Goal: Task Accomplishment & Management: Complete application form

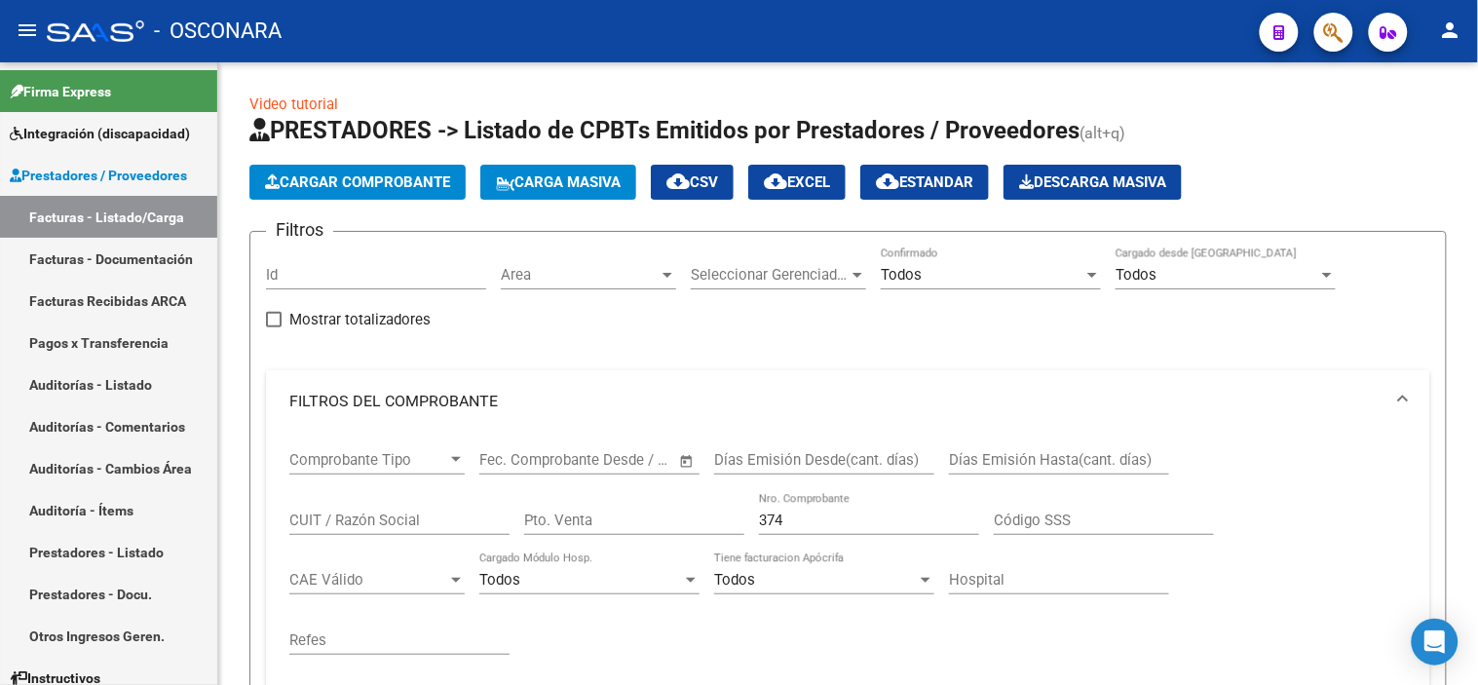
scroll to position [495, 0]
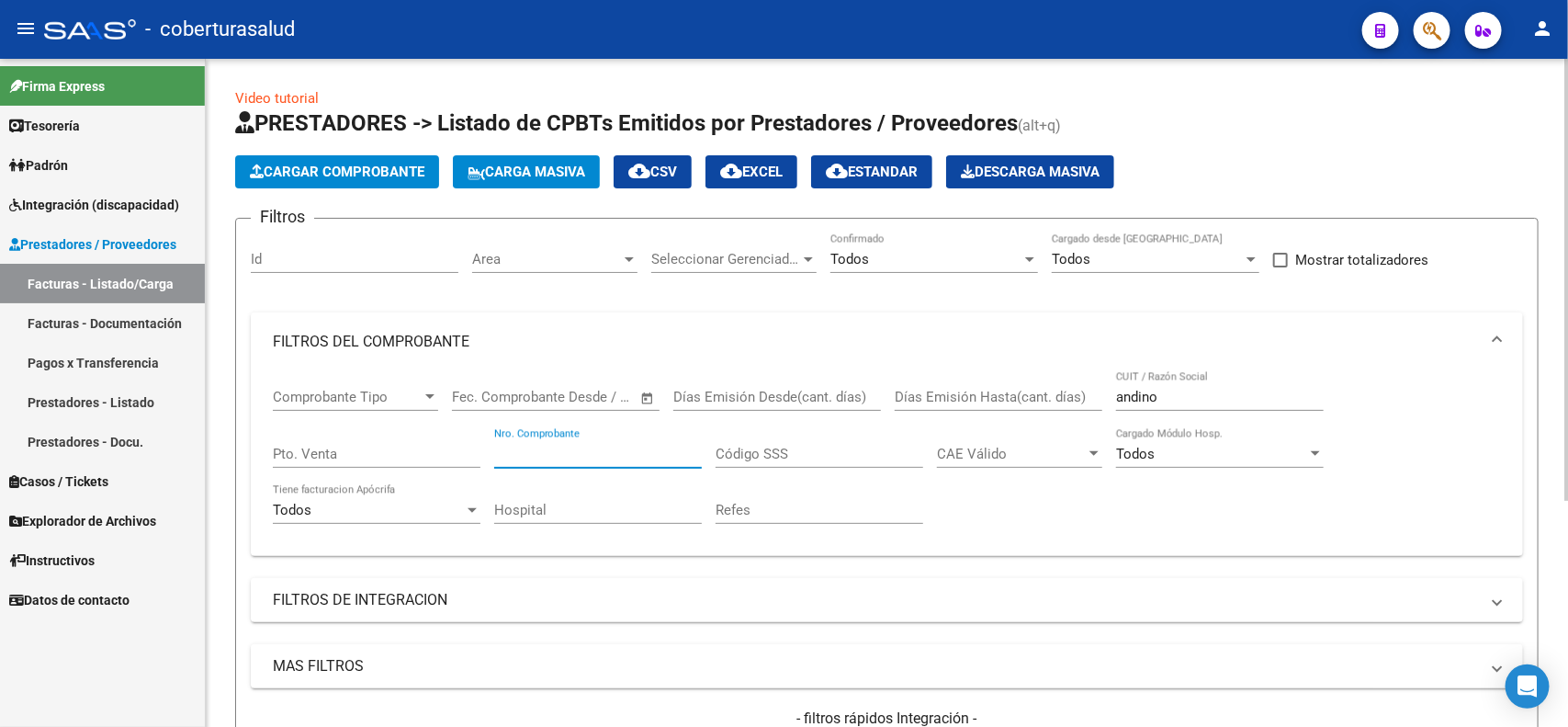
click at [635, 449] on input "Nro. Comprobante" at bounding box center [598, 454] width 207 height 17
type input "613"
click at [1155, 395] on input "andino" at bounding box center [1220, 397] width 207 height 17
drag, startPoint x: 1155, startPoint y: 395, endPoint x: 1112, endPoint y: 395, distance: 43.0
click at [1112, 395] on div "Comprobante Tipo Comprobante Tipo Start date – End date Fec. Comprobante Desde …" at bounding box center [886, 456] width 1229 height 170
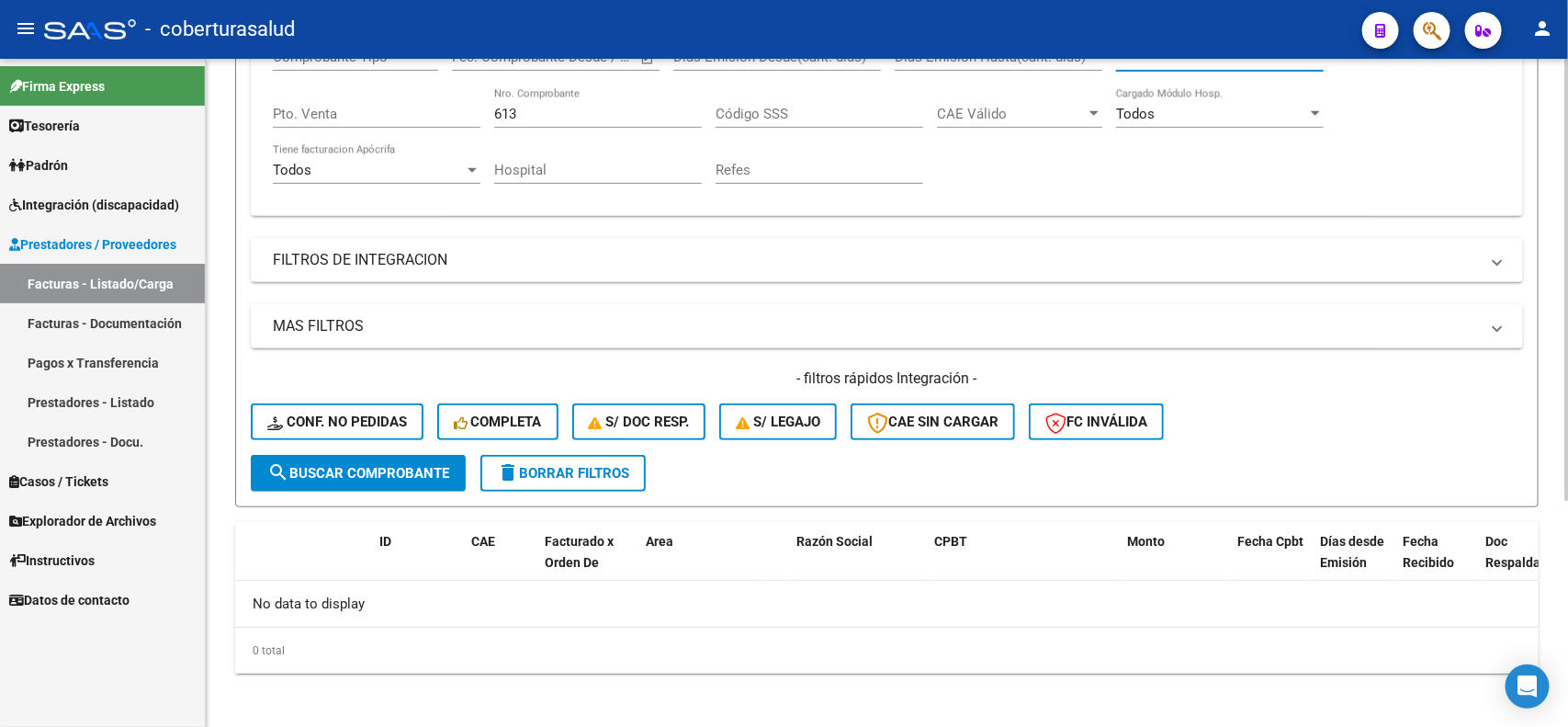
click at [322, 471] on span "search Buscar Comprobante" at bounding box center [358, 473] width 182 height 17
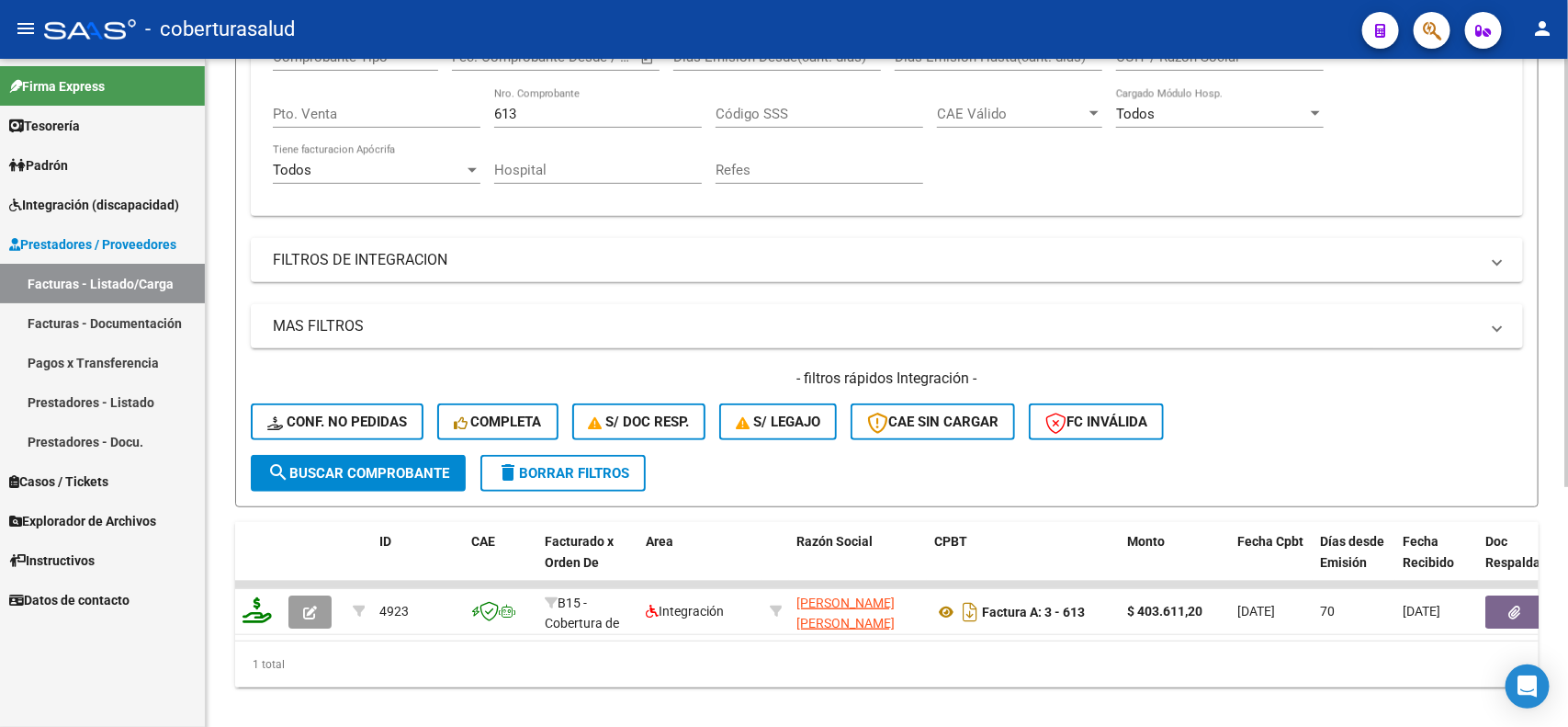
scroll to position [110, 0]
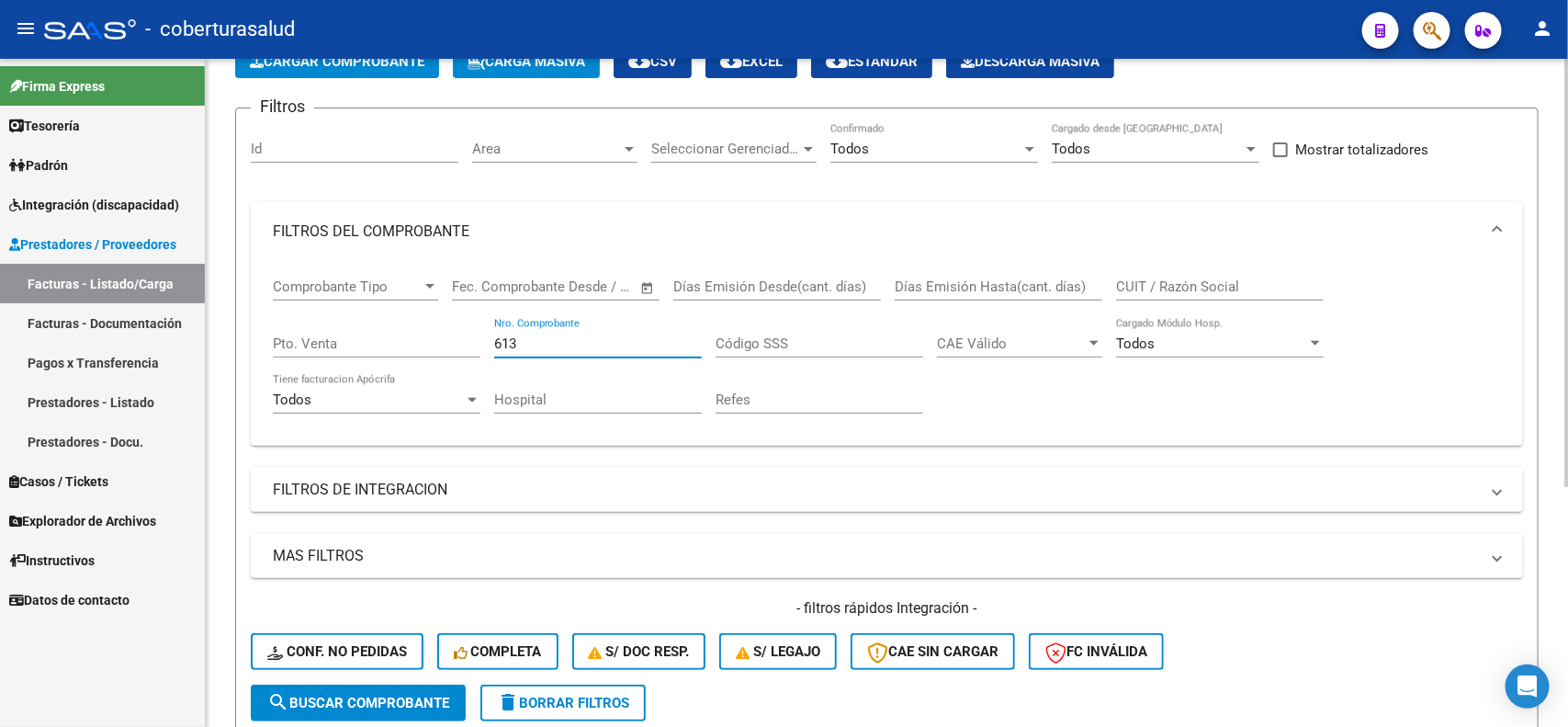
drag, startPoint x: 529, startPoint y: 342, endPoint x: 467, endPoint y: 340, distance: 62.0
click at [467, 340] on div "Comprobante Tipo Comprobante Tipo Start date – End date Fec. Comprobante Desde …" at bounding box center [886, 346] width 1229 height 170
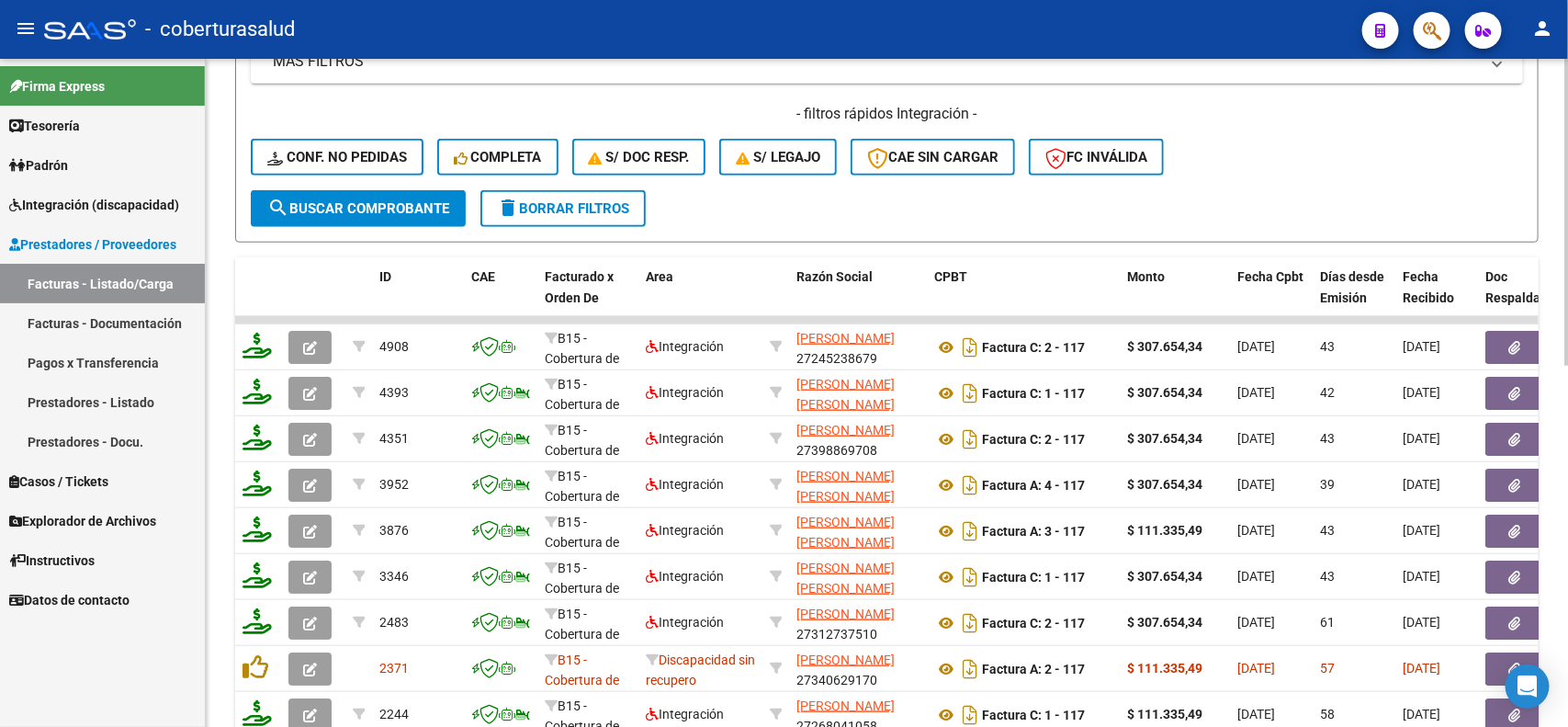
scroll to position [606, 0]
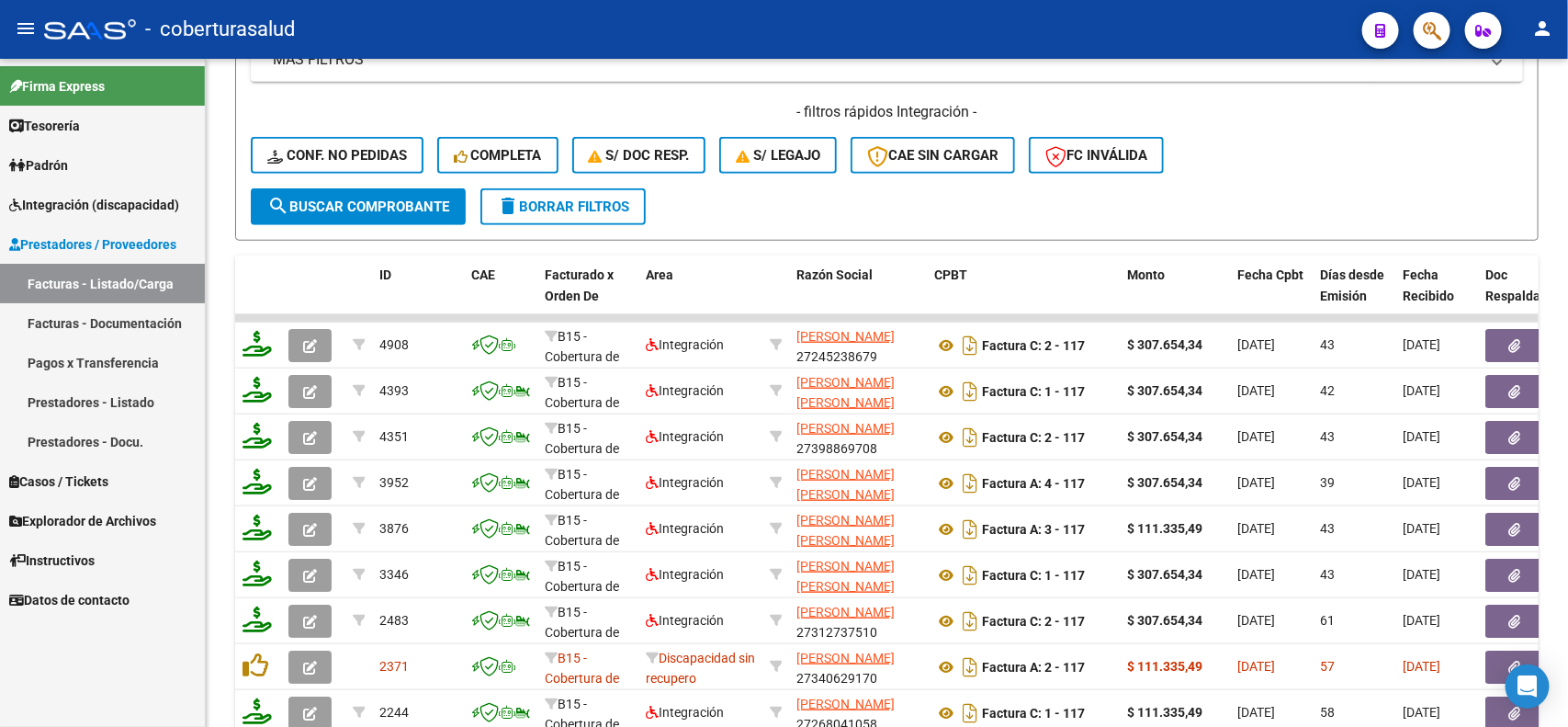
type input "117"
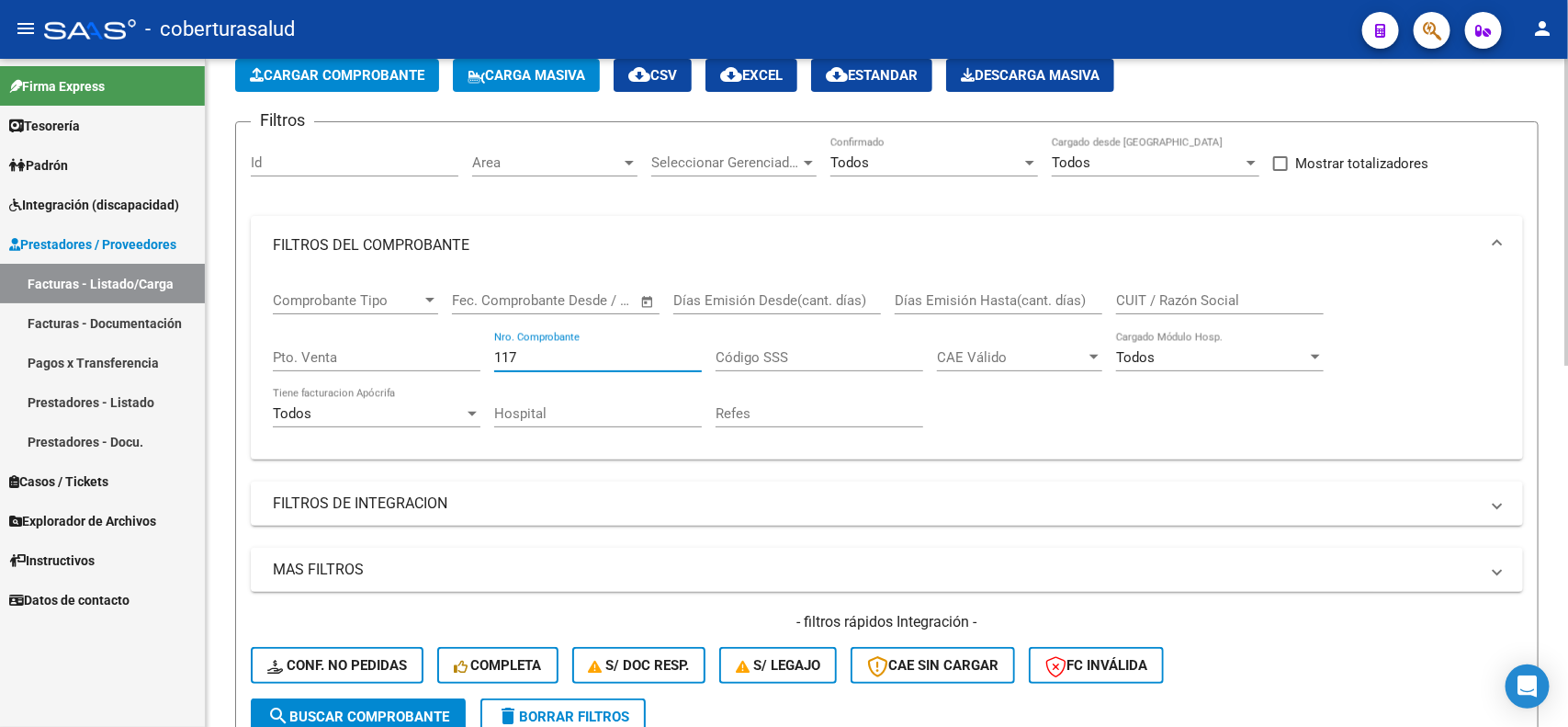
scroll to position [0, 0]
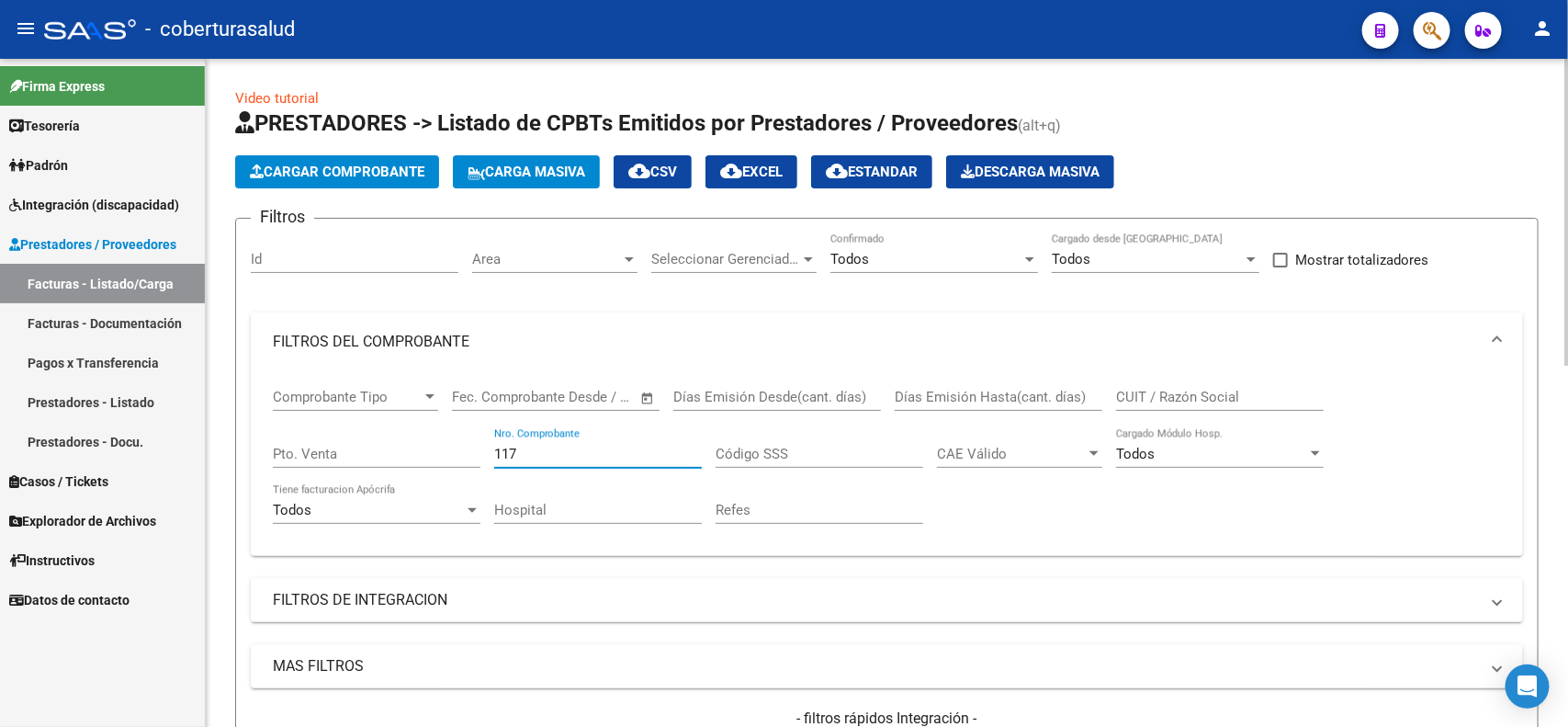
click at [1160, 388] on input "CUIT / Razón Social" at bounding box center [1220, 397] width 207 height 17
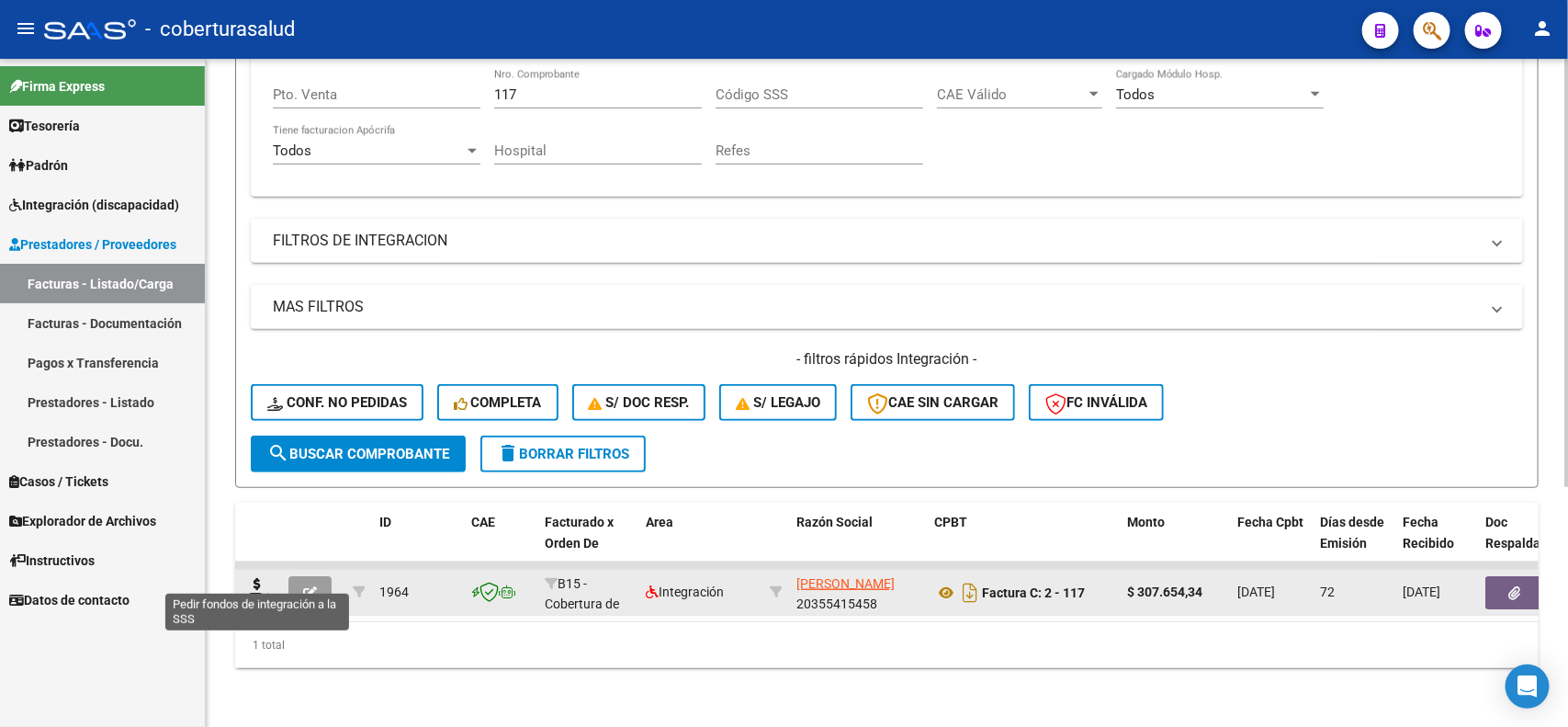
type input "diaz leonardo nicolas"
click at [268, 578] on icon at bounding box center [256, 590] width 29 height 25
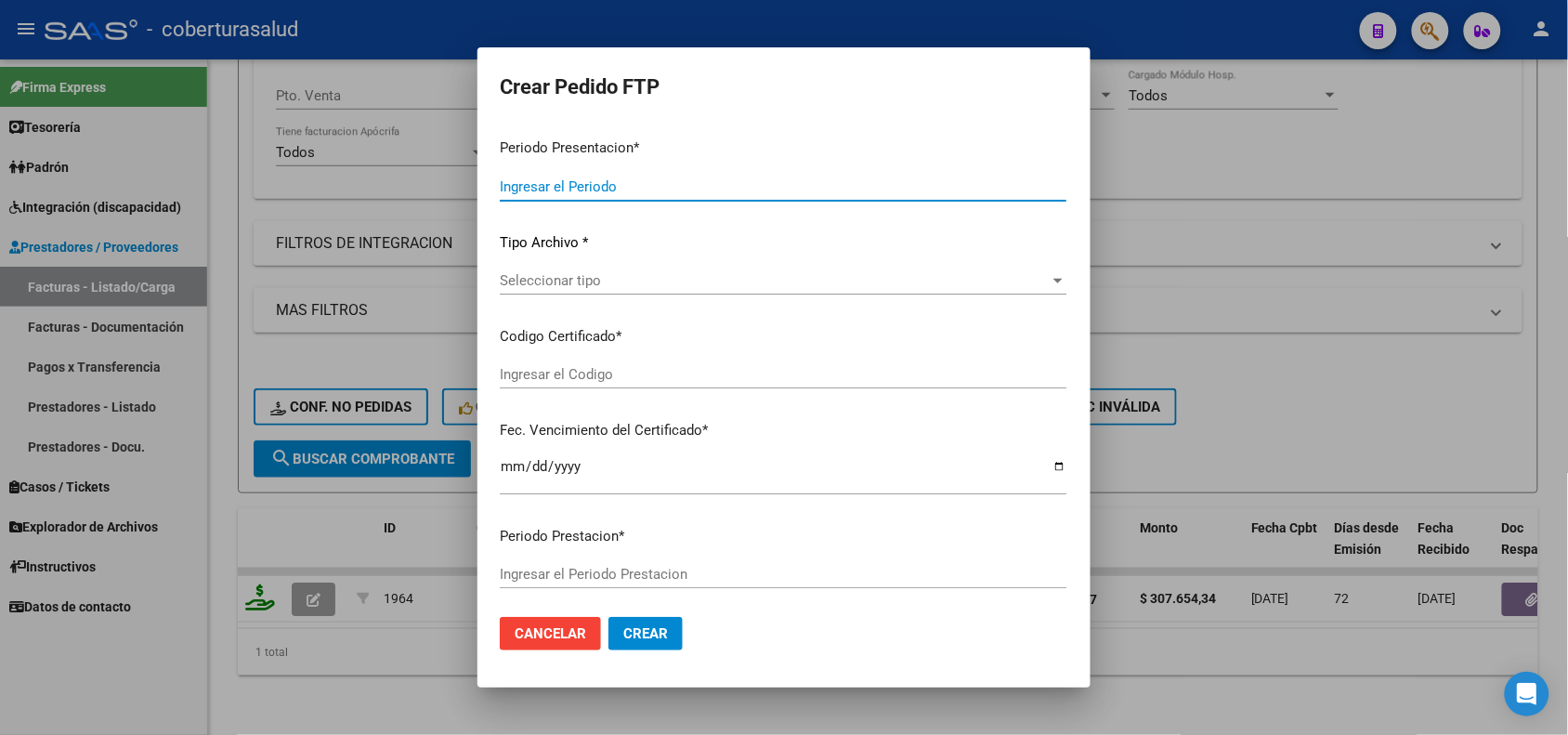
type input "202507"
type input "202505"
type input "$ 307.654,34"
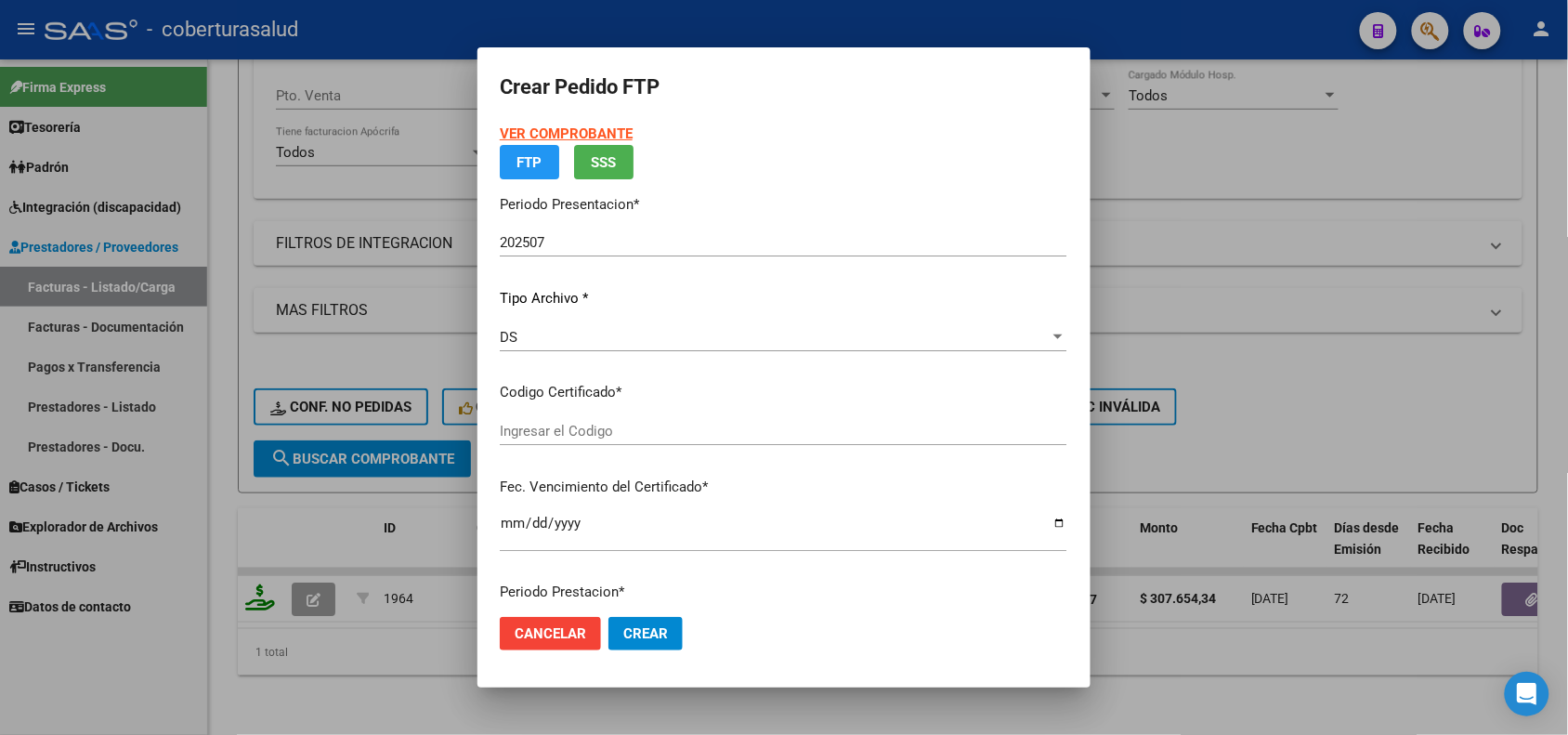
click at [326, 582] on div at bounding box center [784, 367] width 1568 height 735
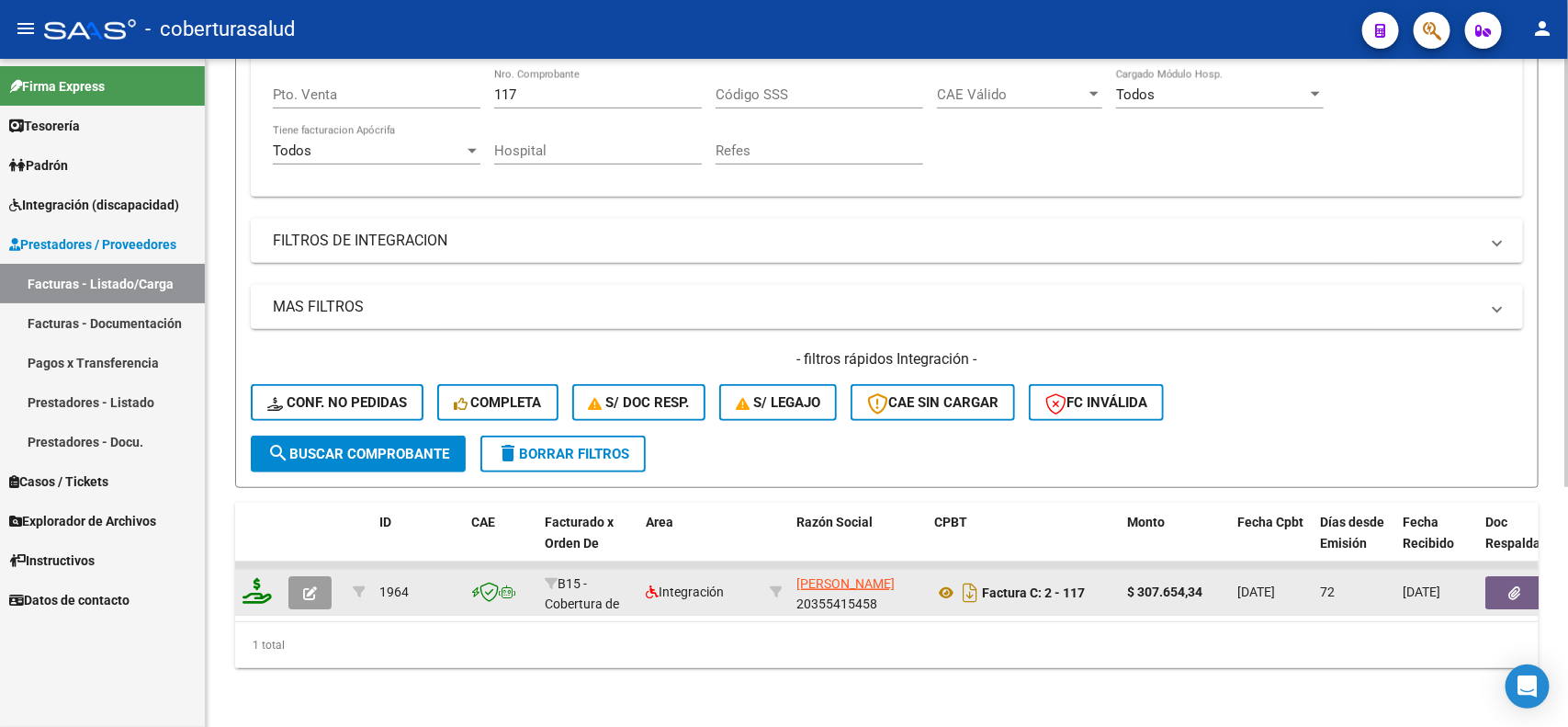
click at [300, 576] on button "button" at bounding box center [310, 592] width 43 height 33
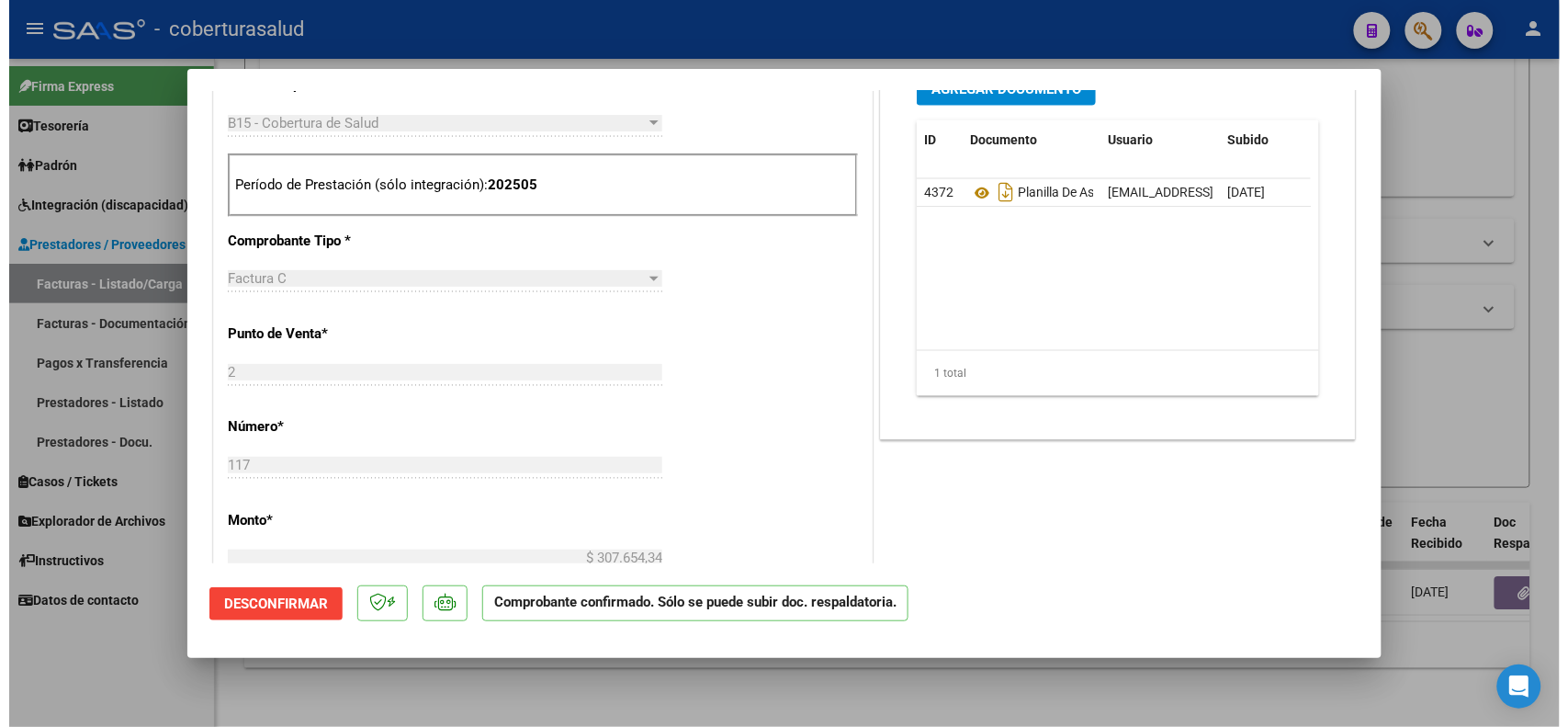
scroll to position [919, 0]
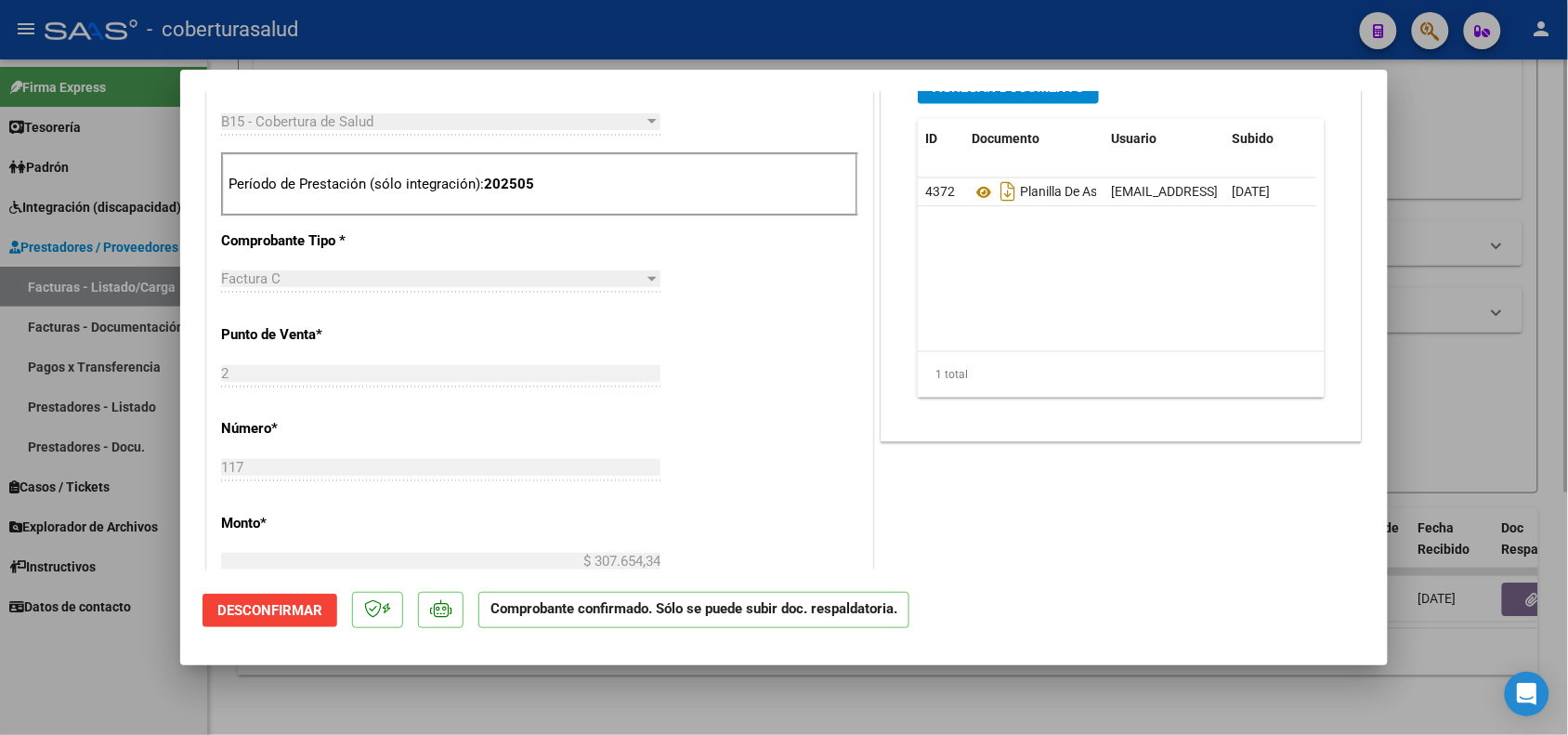
click at [683, 683] on div at bounding box center [784, 367] width 1568 height 735
type input "$ 0,00"
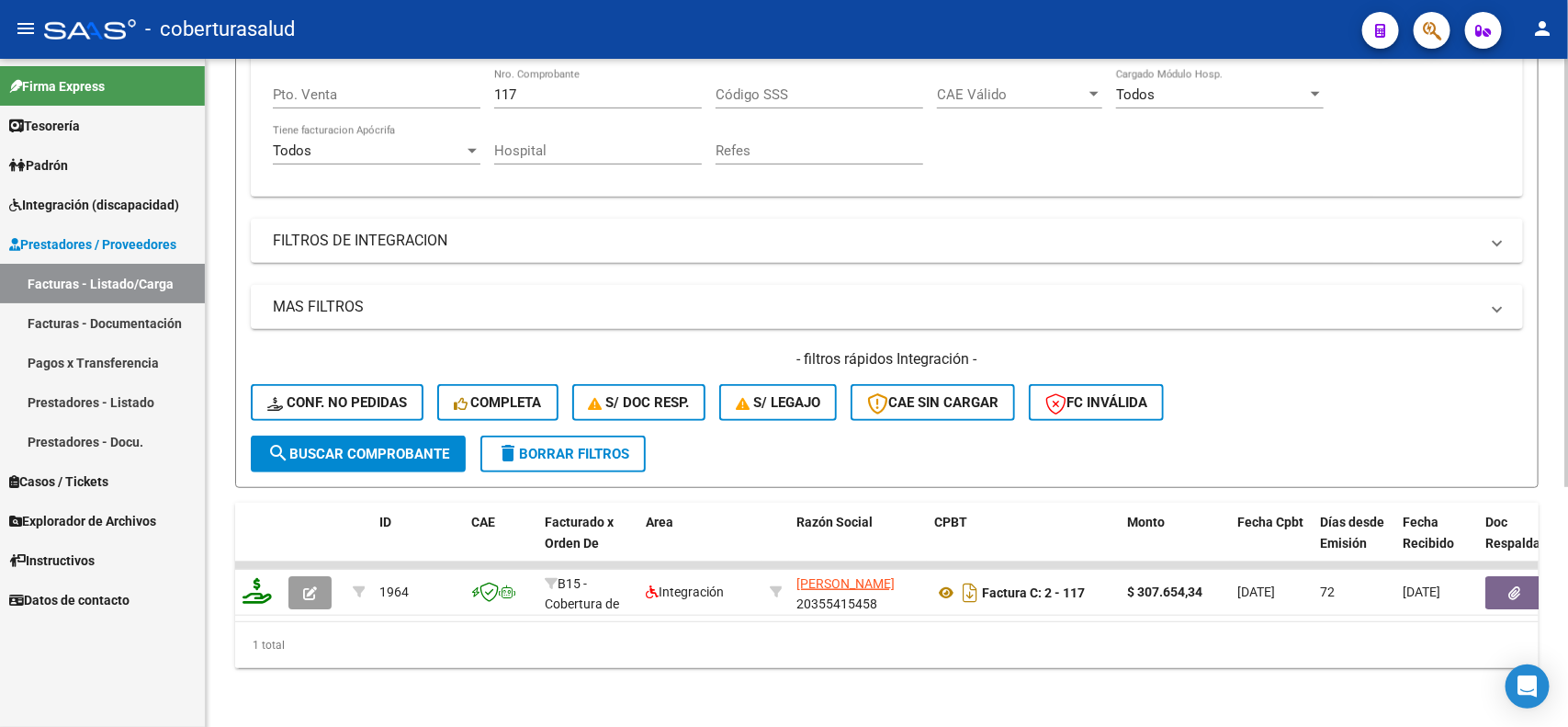
scroll to position [0, 0]
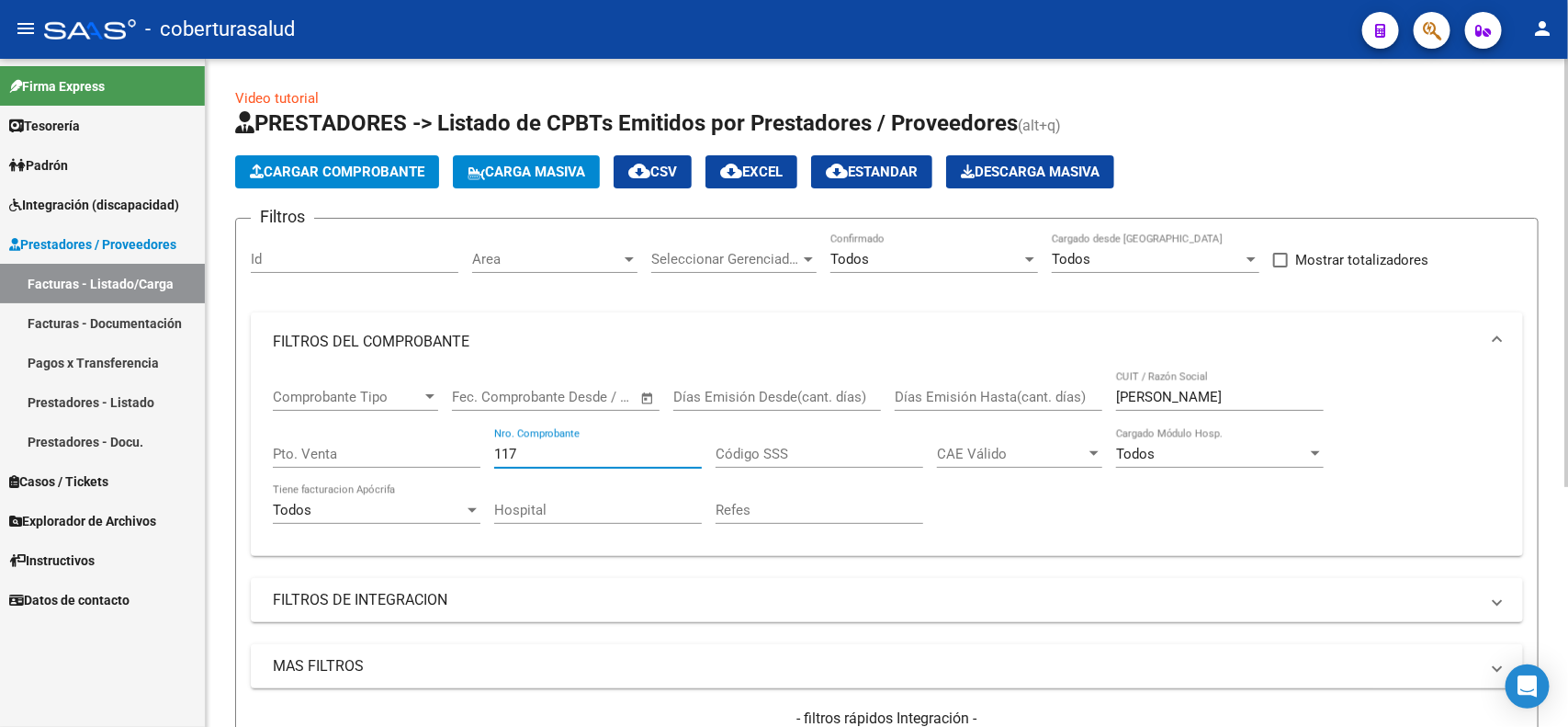
drag, startPoint x: 510, startPoint y: 452, endPoint x: 461, endPoint y: 452, distance: 49.0
click at [461, 452] on div "Comprobante Tipo Comprobante Tipo Start date – End date Fec. Comprobante Desde …" at bounding box center [886, 456] width 1229 height 170
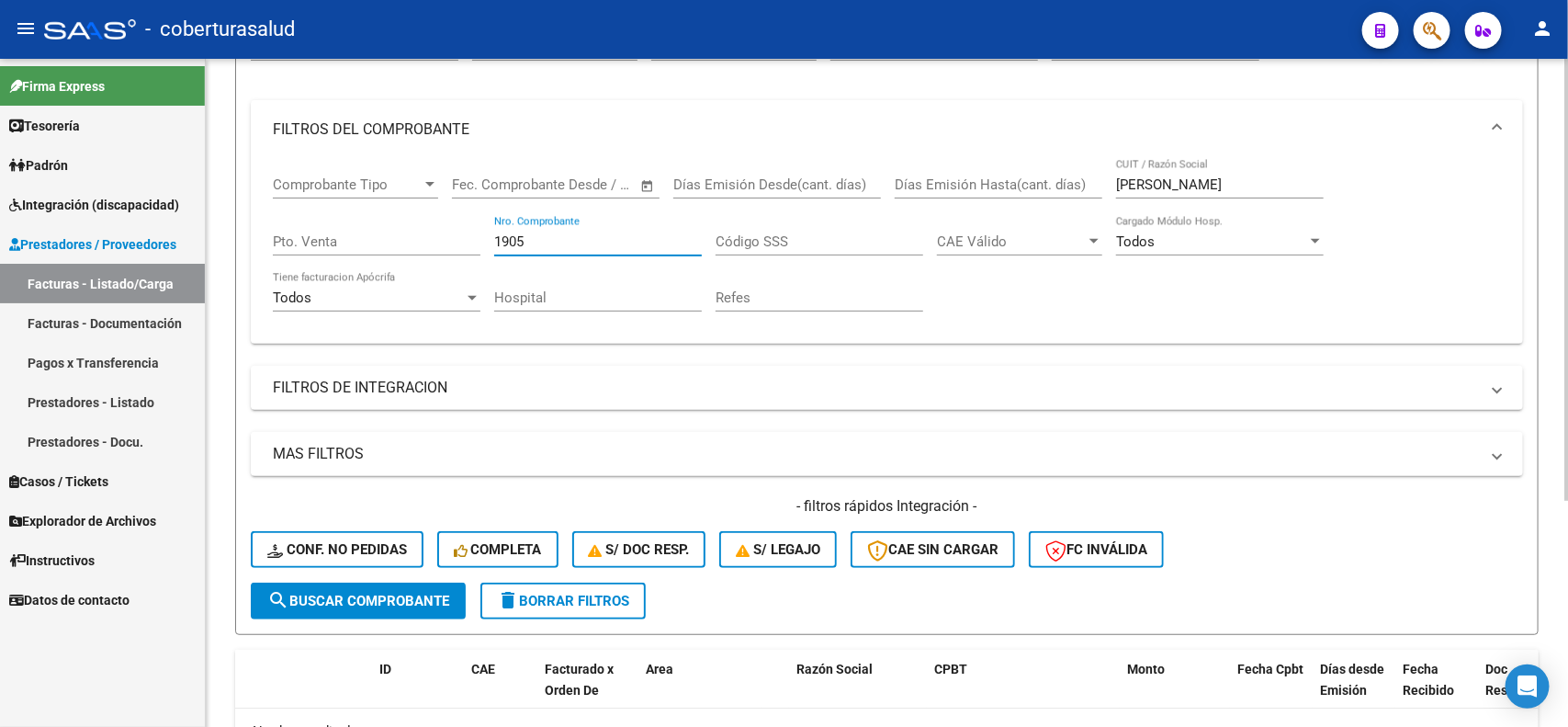
scroll to position [110, 0]
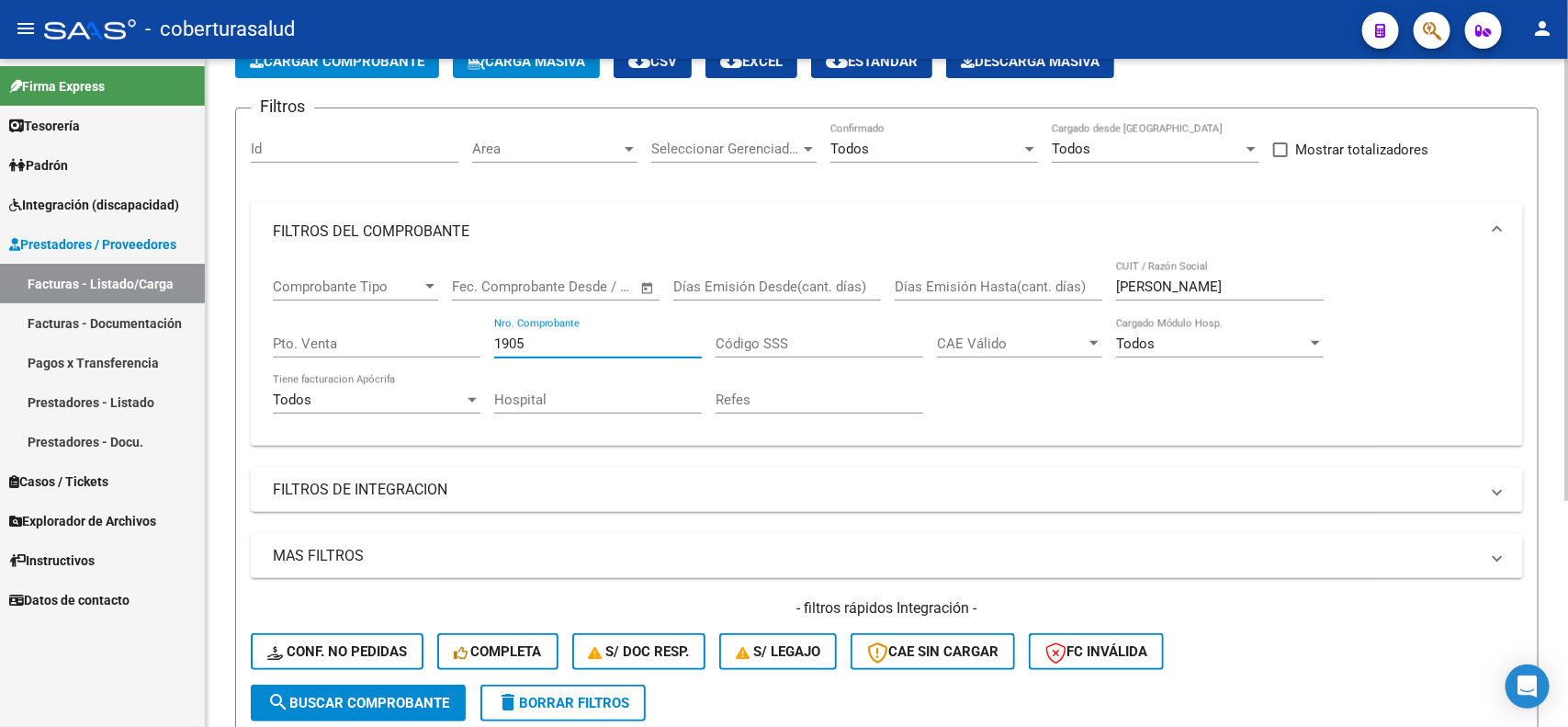
type input "1905"
drag, startPoint x: 1243, startPoint y: 282, endPoint x: 1100, endPoint y: 282, distance: 143.0
click at [1100, 282] on div "Comprobante Tipo Comprobante Tipo Start date – End date Fec. Comprobante Desde …" at bounding box center [886, 346] width 1229 height 170
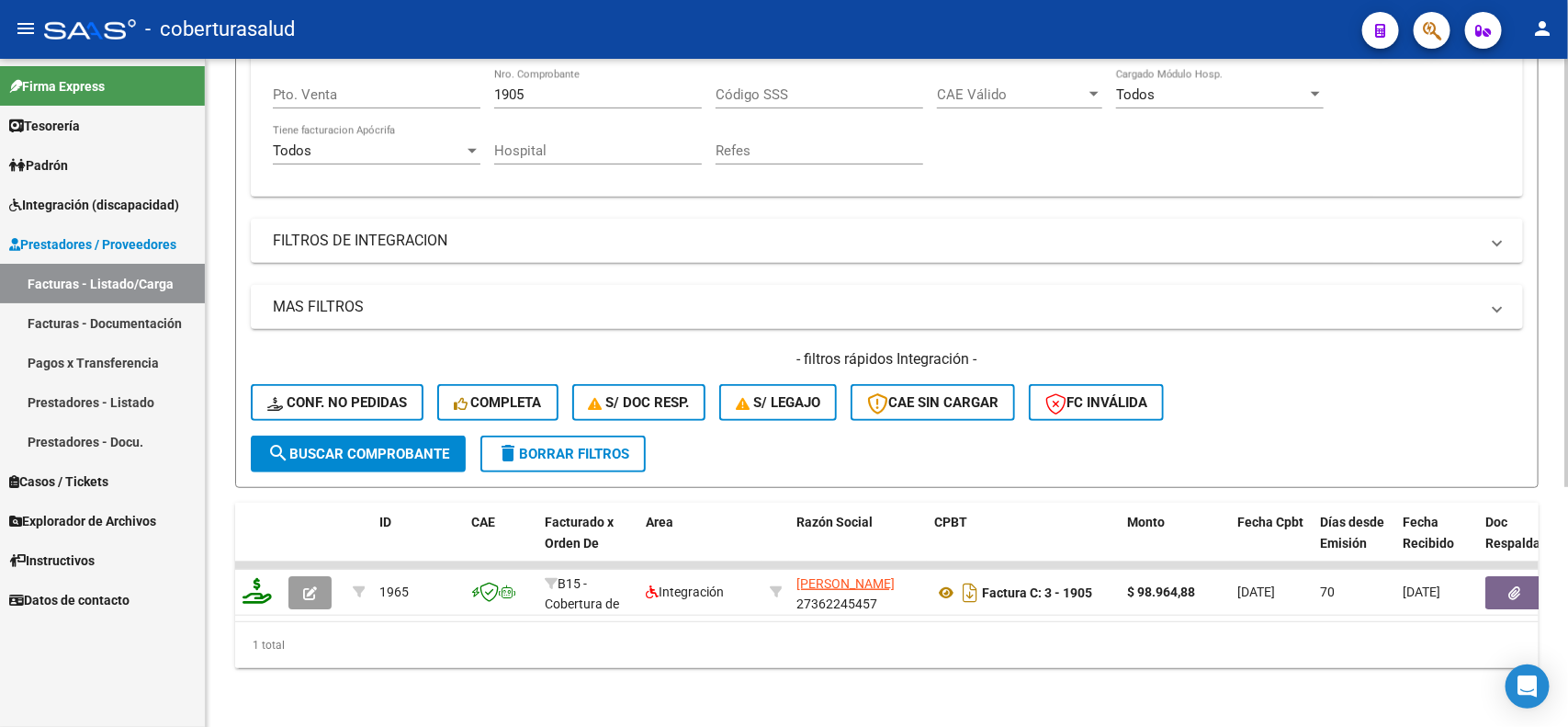
scroll to position [142, 0]
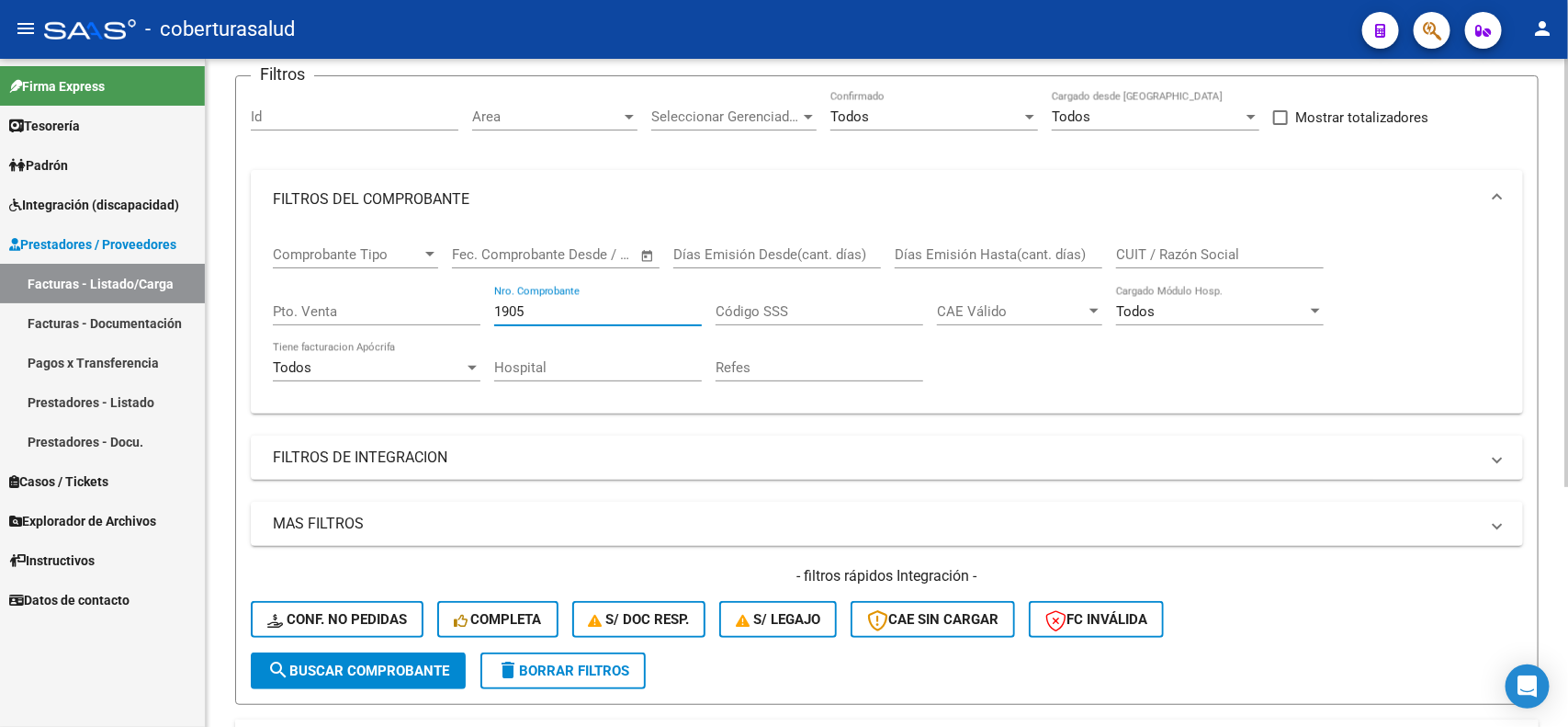
drag, startPoint x: 538, startPoint y: 306, endPoint x: 467, endPoint y: 292, distance: 72.4
click at [467, 292] on div "Comprobante Tipo Comprobante Tipo Start date – End date Fec. Comprobante Desde …" at bounding box center [886, 314] width 1229 height 170
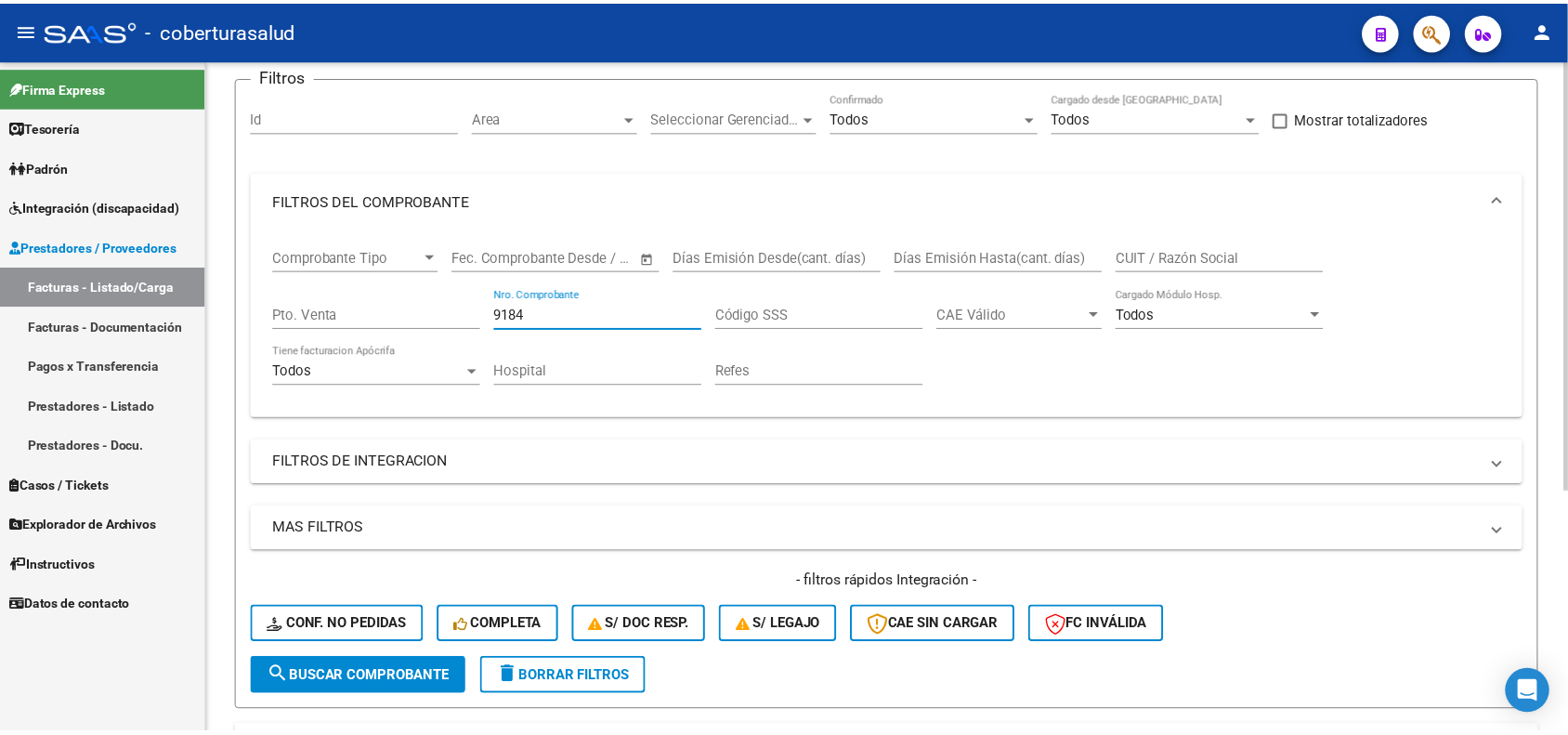
scroll to position [377, 0]
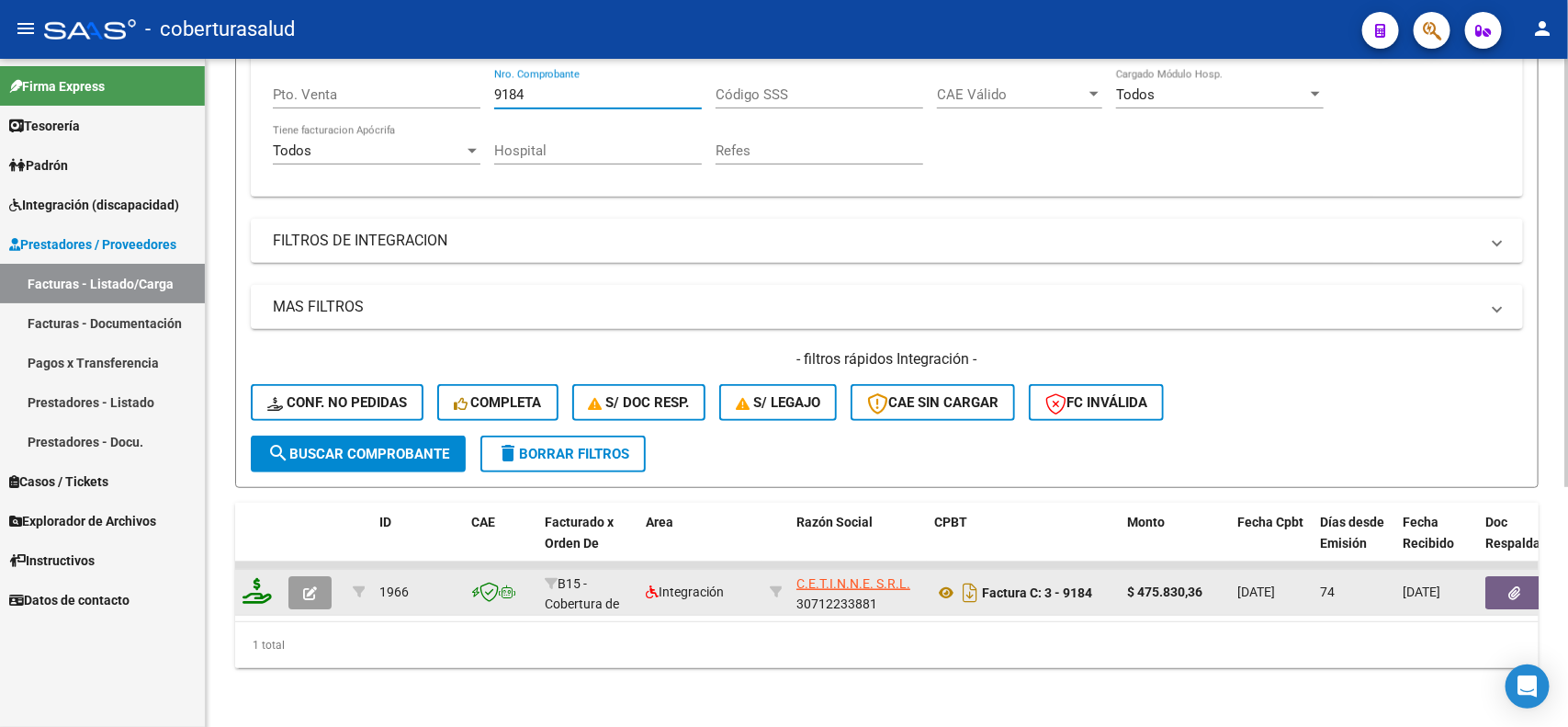
type input "9184"
click at [320, 585] on button "button" at bounding box center [310, 592] width 43 height 33
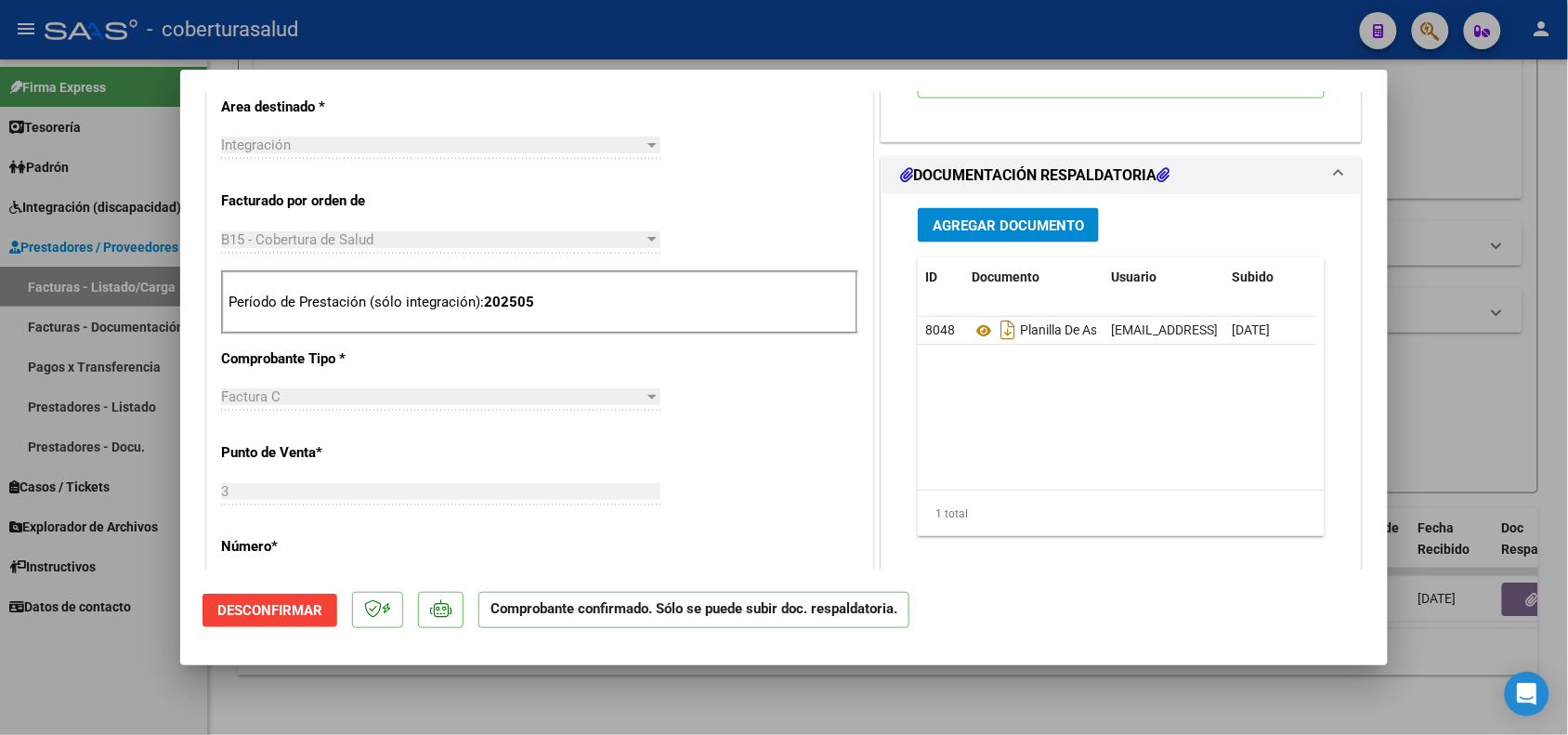
scroll to position [813, 0]
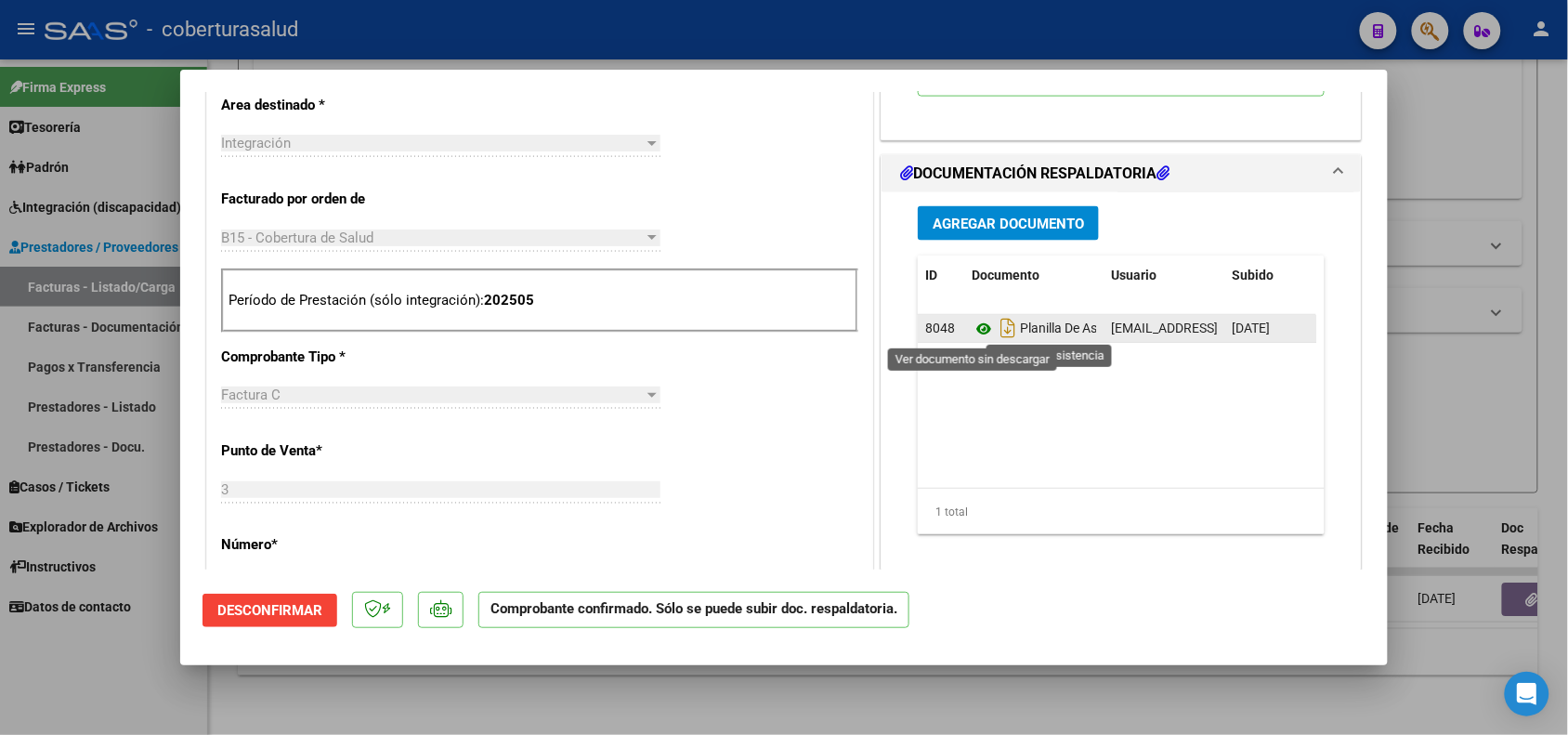
click at [978, 331] on icon at bounding box center [983, 328] width 24 height 22
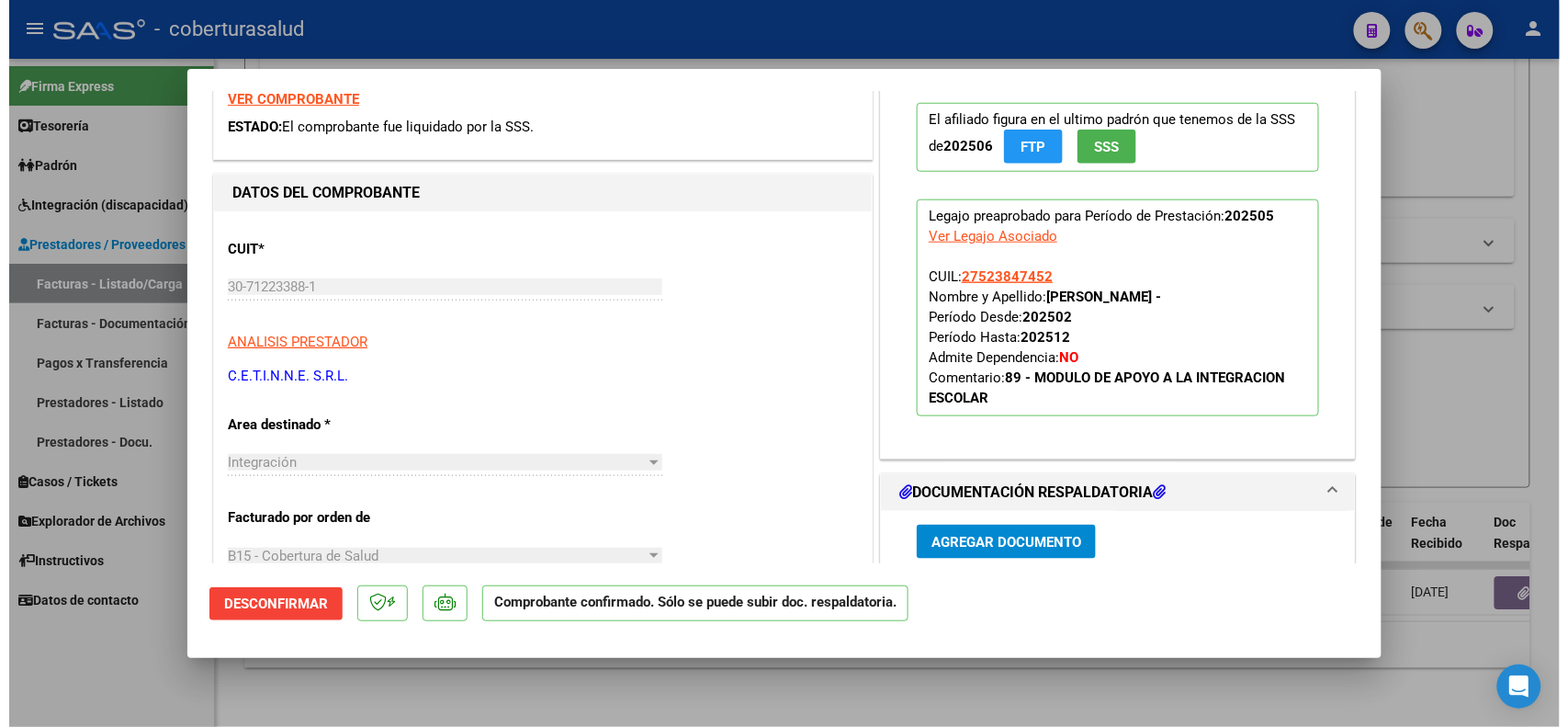
scroll to position [459, 0]
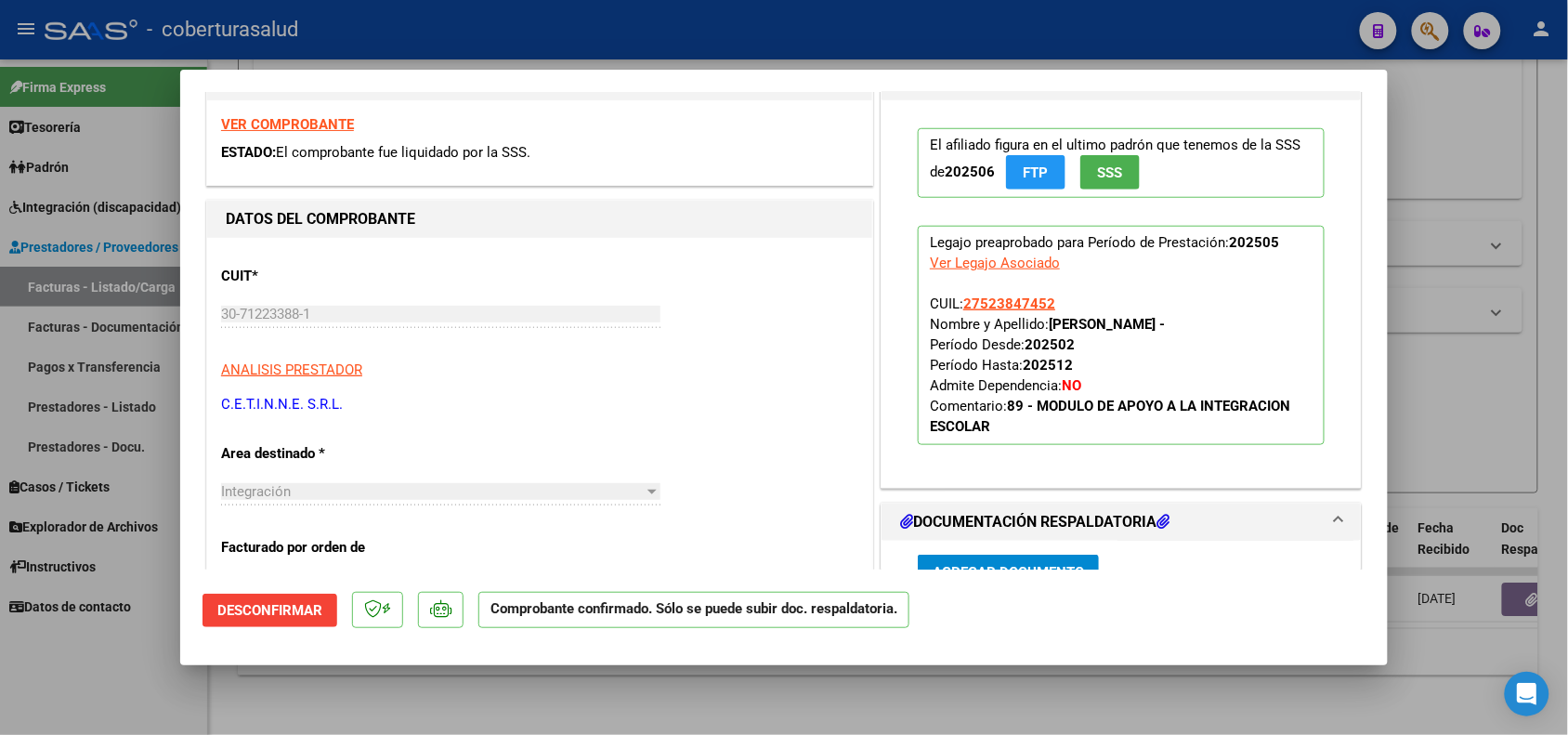
click at [141, 650] on div at bounding box center [784, 367] width 1568 height 735
type input "$ 0,00"
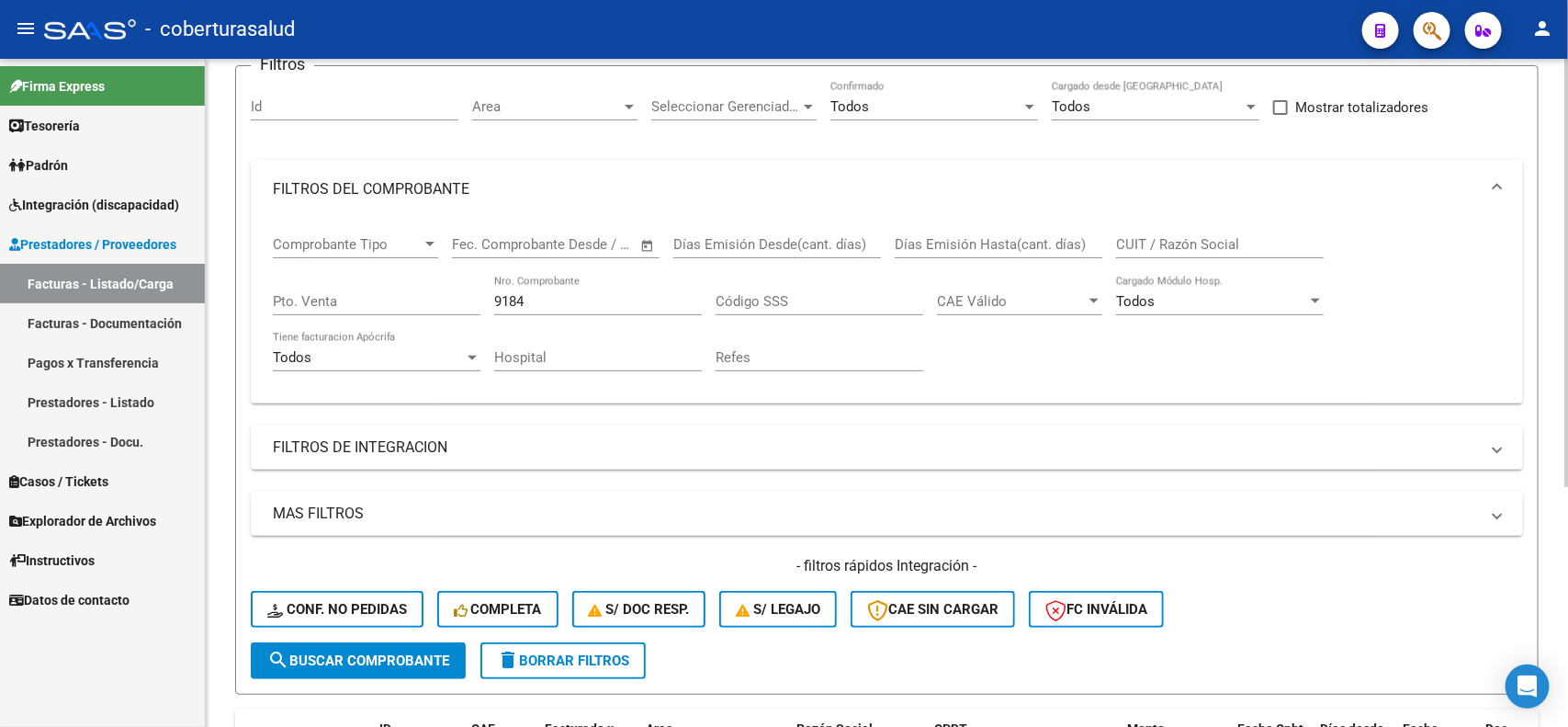
scroll to position [142, 0]
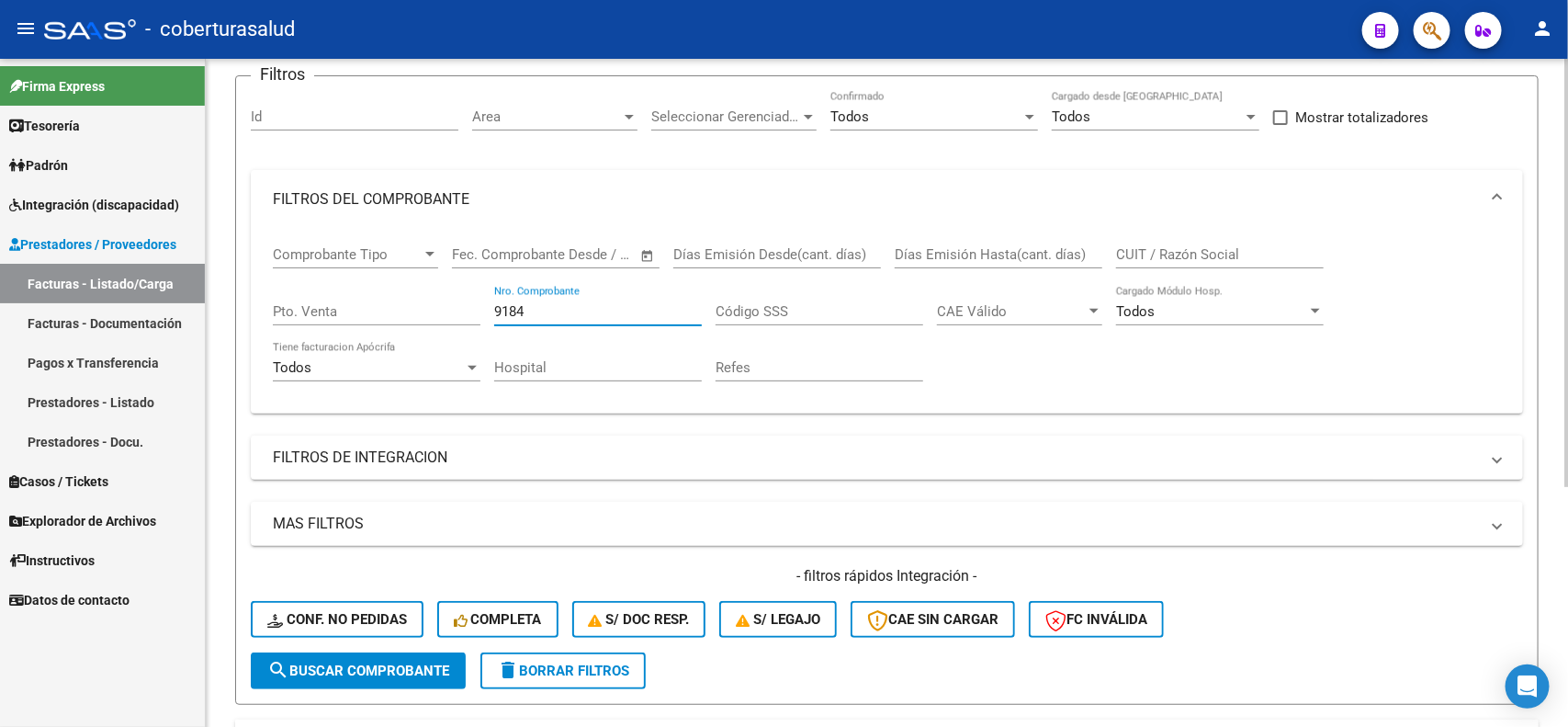
drag, startPoint x: 536, startPoint y: 306, endPoint x: 457, endPoint y: 286, distance: 81.5
click at [457, 286] on div "Comprobante Tipo Comprobante Tipo Start date – End date Fec. Comprobante Desde …" at bounding box center [886, 314] width 1229 height 170
click at [1153, 249] on input "CUIT / Razón Social" at bounding box center [1220, 255] width 207 height 17
paste input "33715233199"
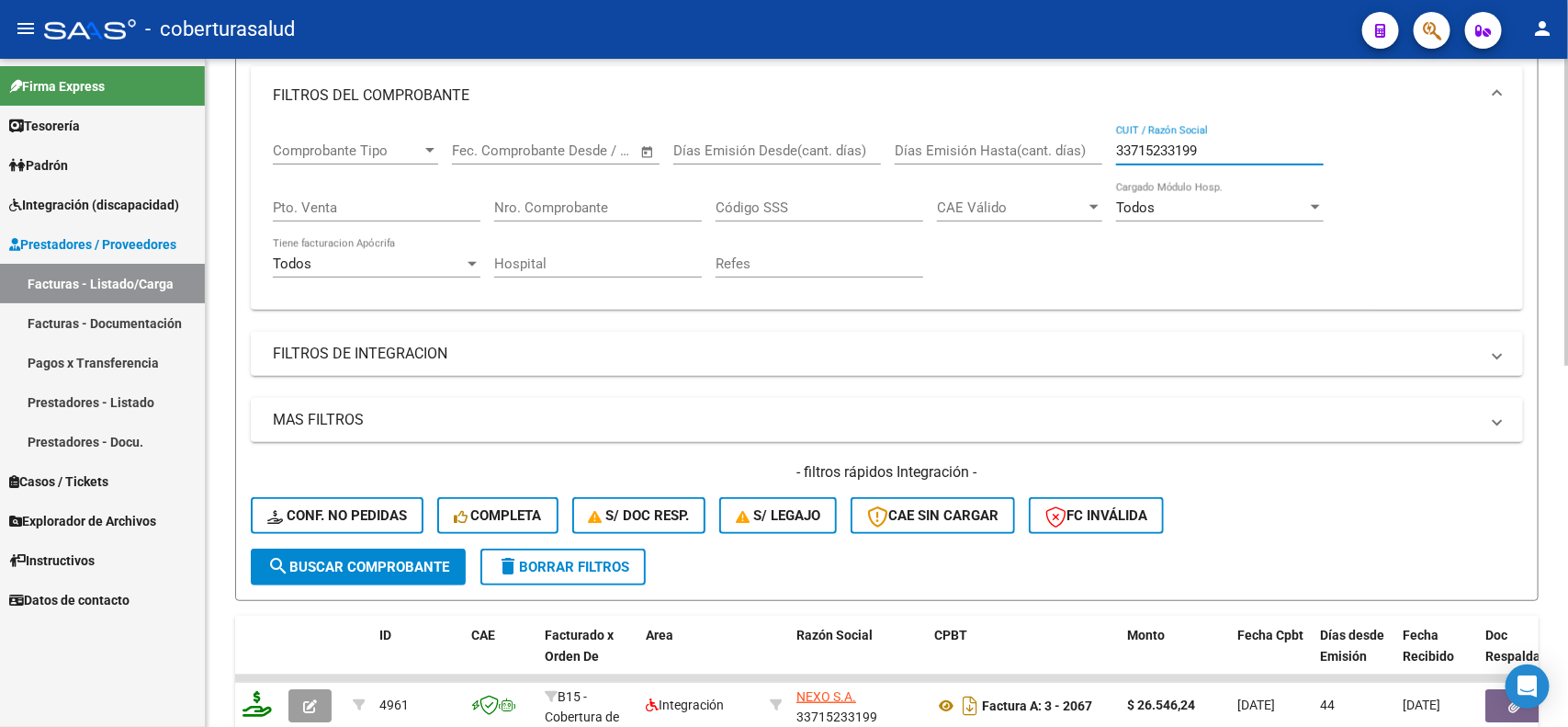
scroll to position [372, 0]
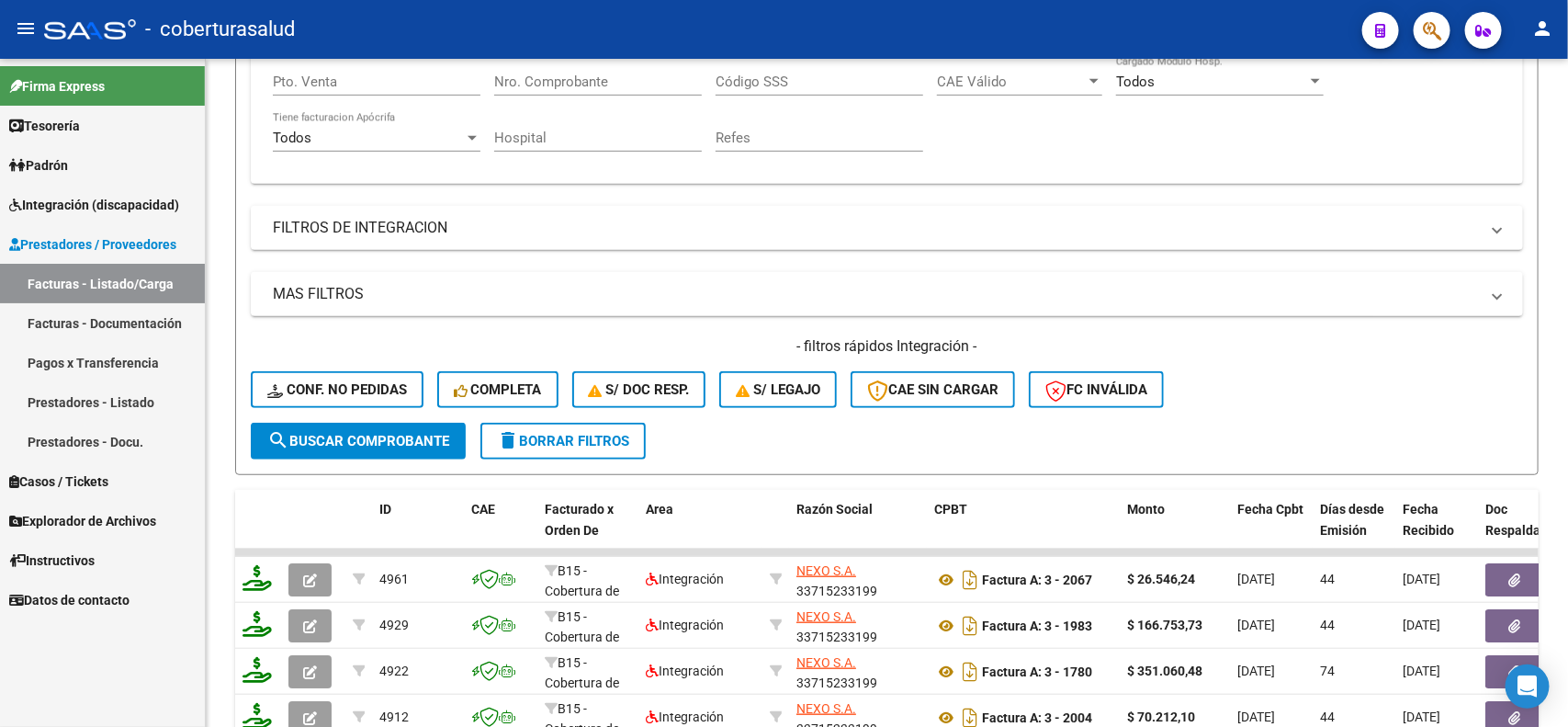
type input "33715233199"
click at [622, 233] on mat-panel-title "FILTROS DE INTEGRACION" at bounding box center [876, 227] width 1207 height 20
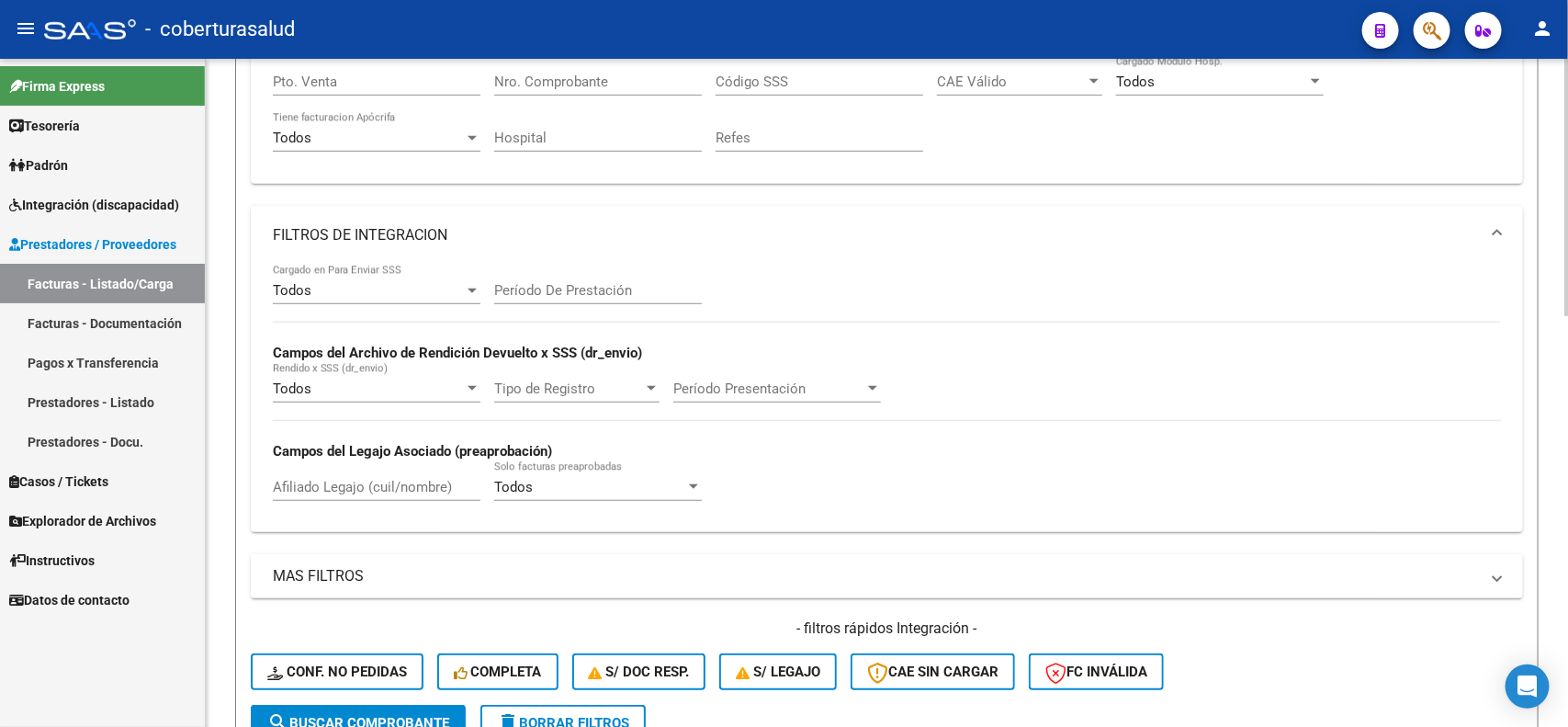
click at [437, 483] on input "Afiliado Legajo (cuil/nombre)" at bounding box center [376, 487] width 207 height 17
type input "correa tadeo agustin"
click at [382, 719] on span "search Buscar Comprobante" at bounding box center [358, 723] width 182 height 17
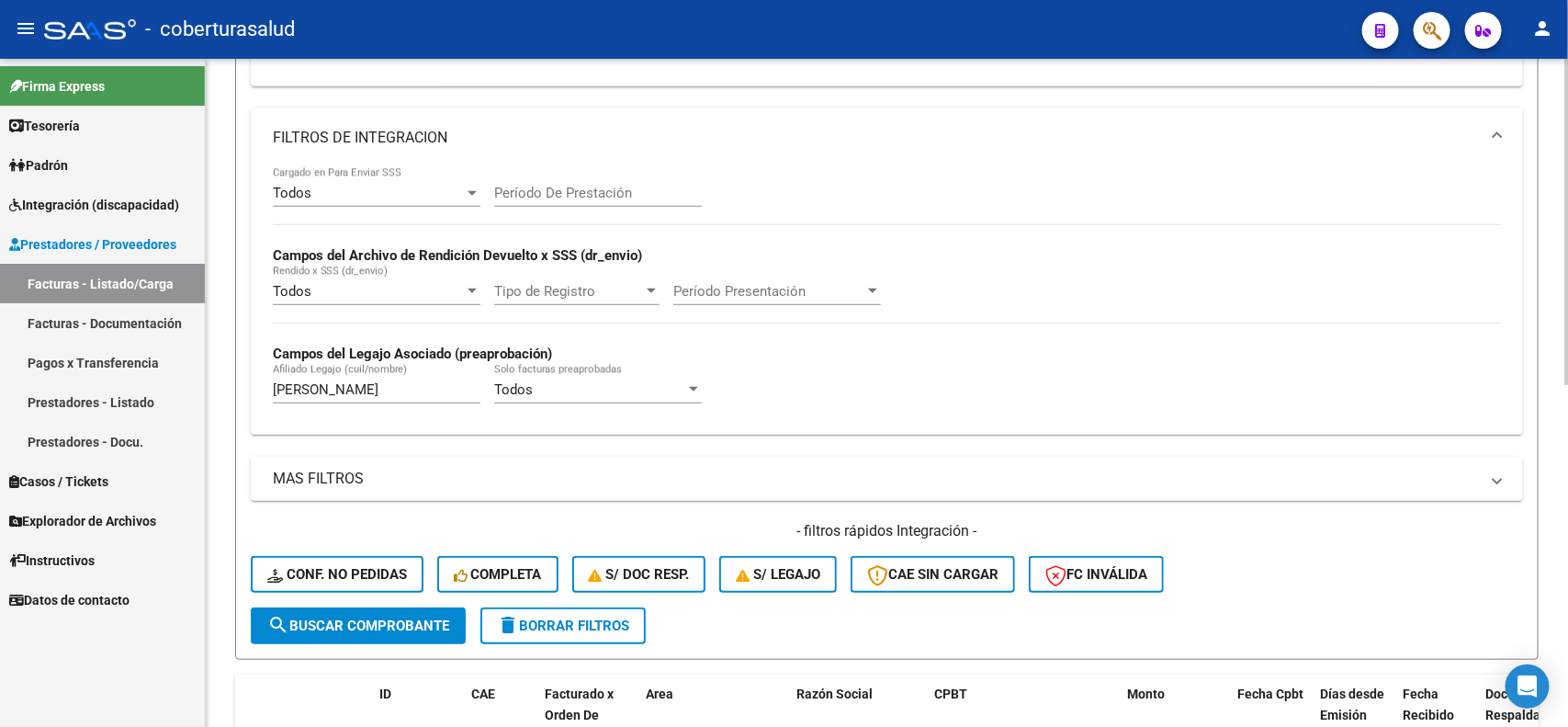
scroll to position [240, 0]
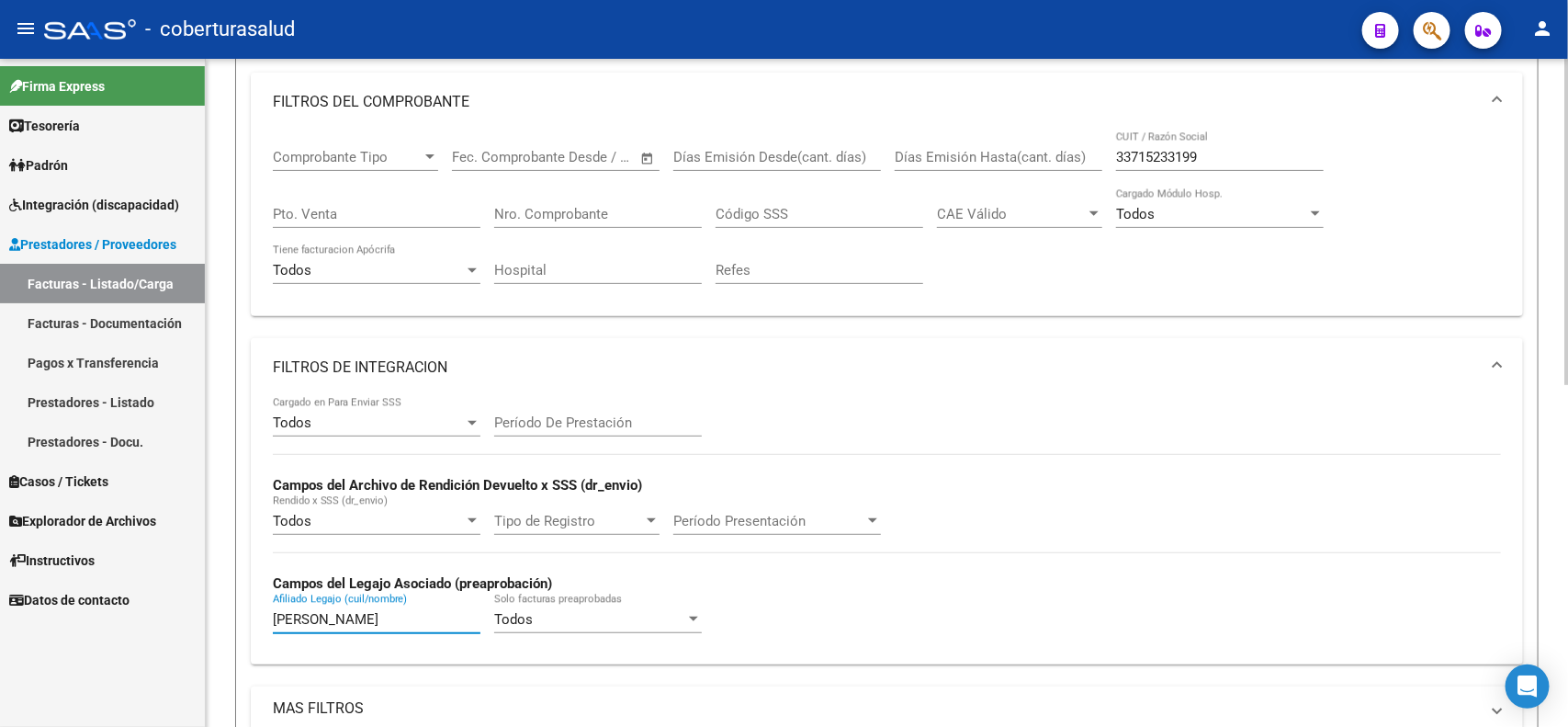
drag, startPoint x: 406, startPoint y: 618, endPoint x: 267, endPoint y: 606, distance: 139.5
click at [267, 606] on div "Todos Cargado en Para Enviar SSS Período De Prestación Campos del Archivo de Re…" at bounding box center [887, 531] width 1273 height 268
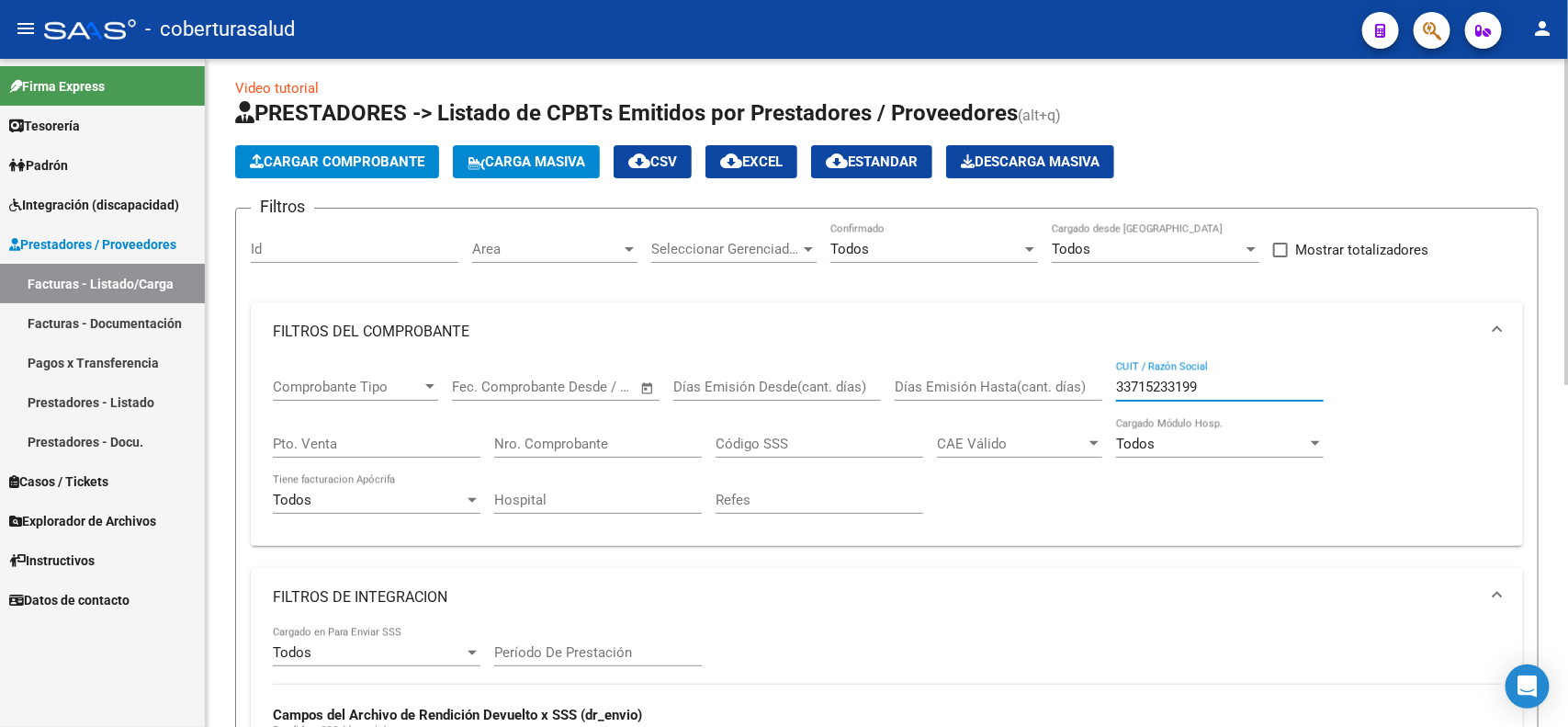
drag, startPoint x: 1246, startPoint y: 382, endPoint x: 1089, endPoint y: 379, distance: 157.0
click at [1090, 379] on div "Comprobante Tipo Comprobante Tipo Start date – End date Fec. Comprobante Desde …" at bounding box center [886, 446] width 1229 height 170
click at [586, 442] on input "Nro. Comprobante" at bounding box center [598, 444] width 207 height 17
type input "1"
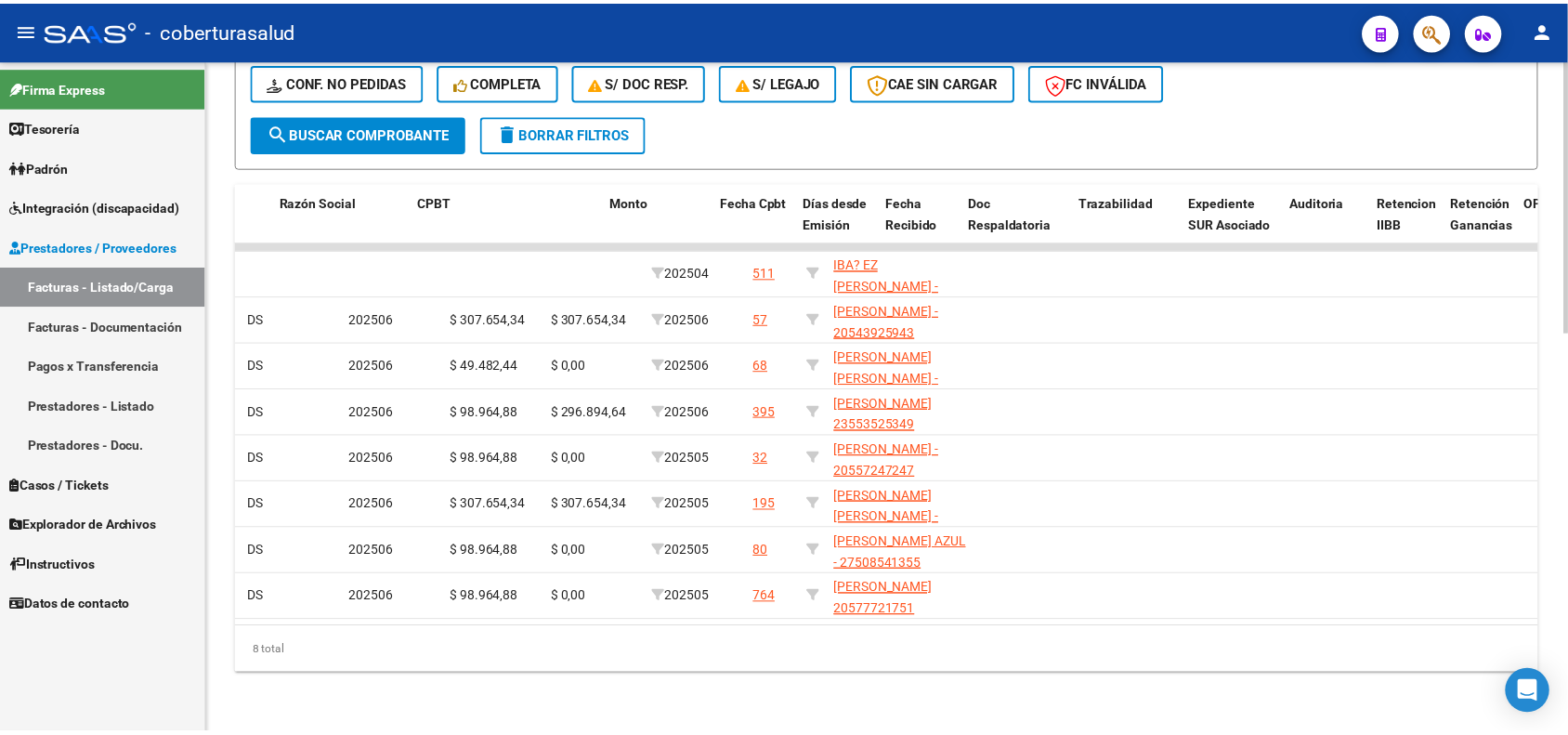
scroll to position [0, 0]
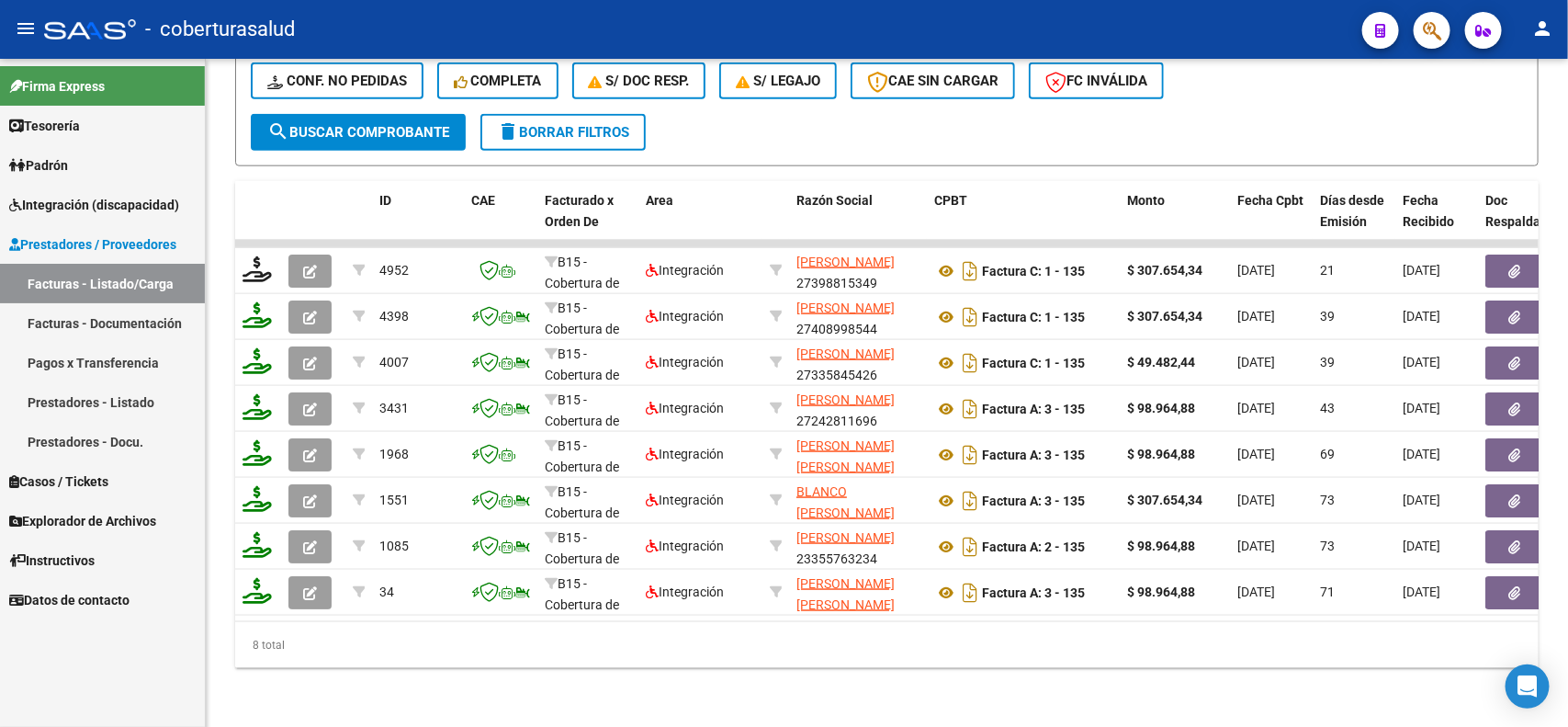
type input "135"
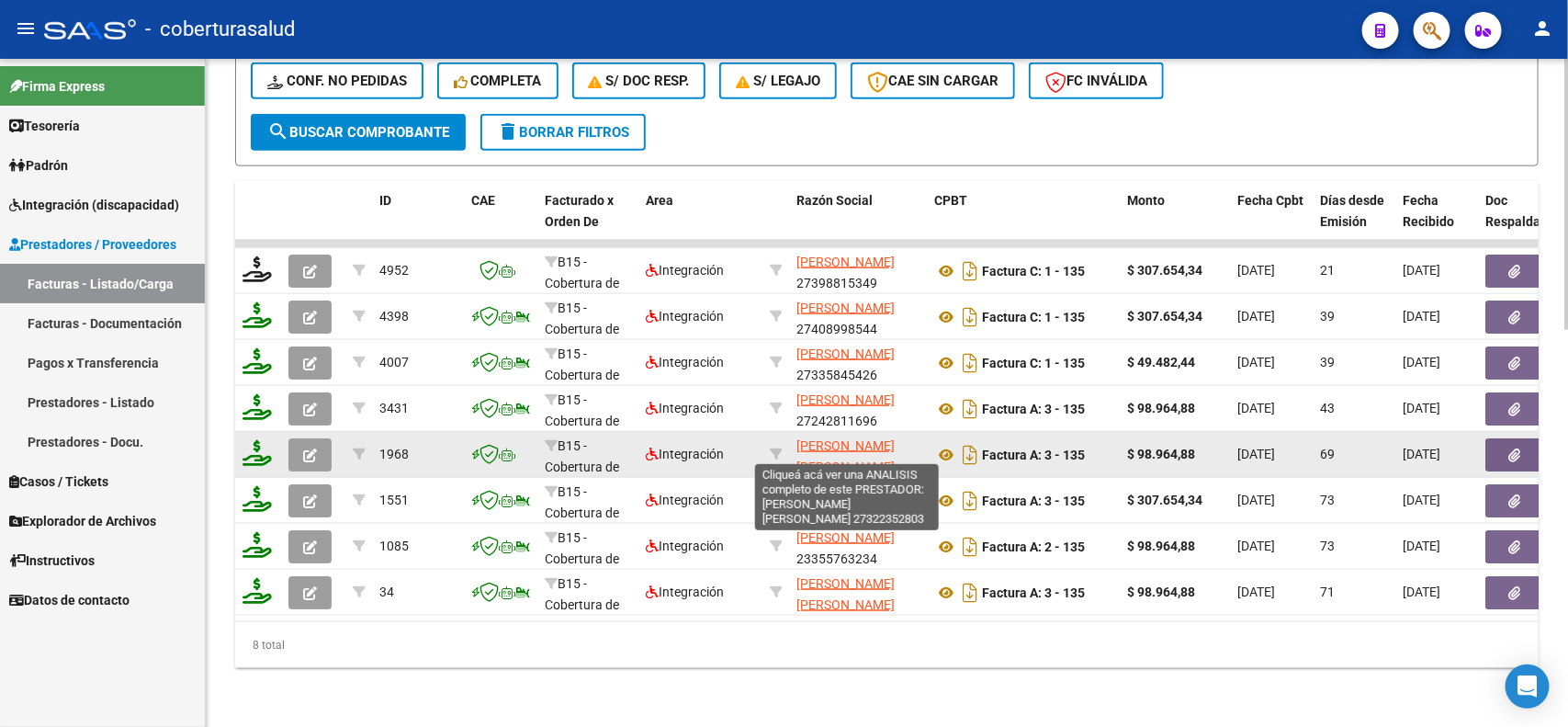
click at [837, 438] on span "SANCHEZ PAULA CAMILA" at bounding box center [846, 456] width 98 height 36
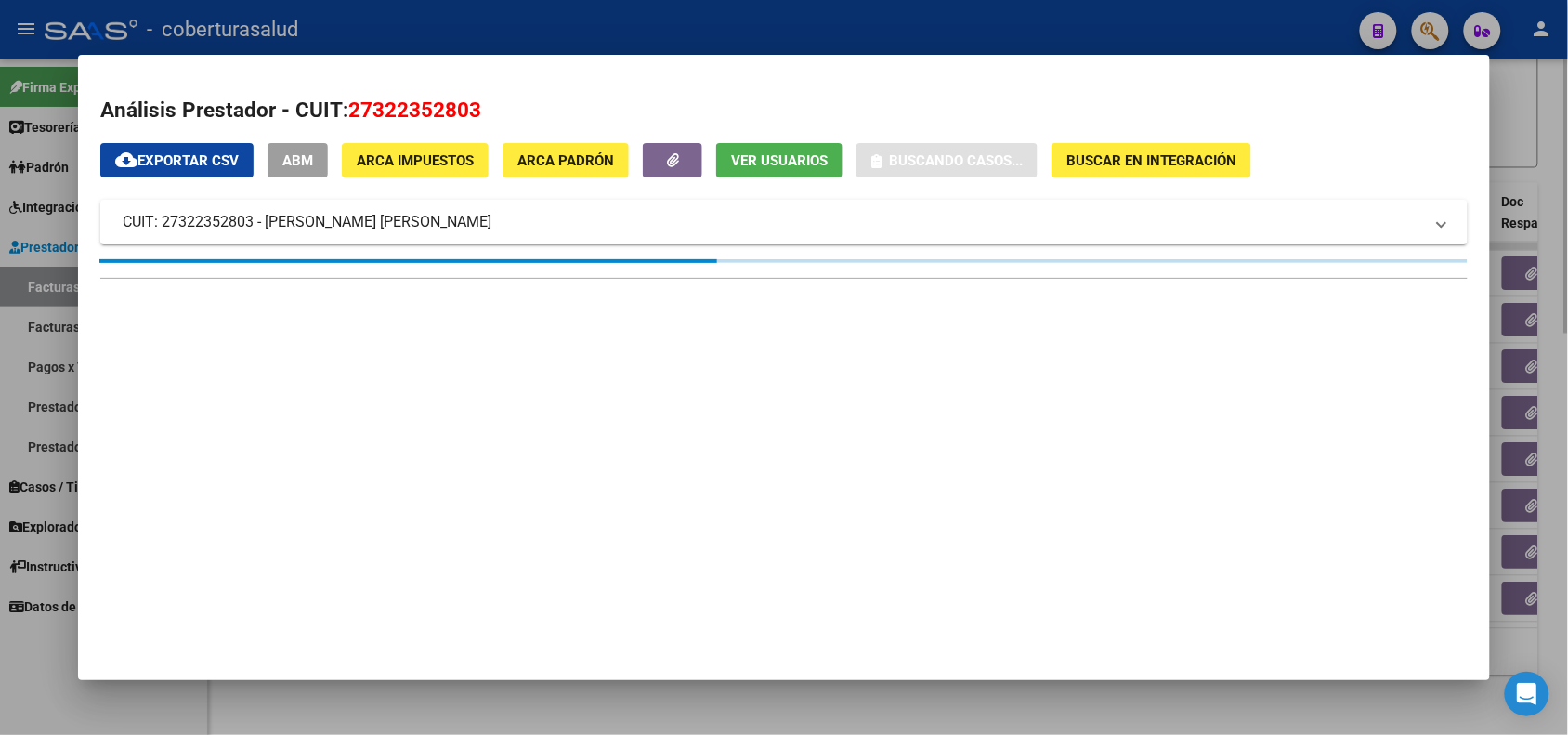
drag, startPoint x: 1043, startPoint y: 716, endPoint x: 1001, endPoint y: 676, distance: 58.0
click at [1041, 716] on div at bounding box center [784, 367] width 1568 height 735
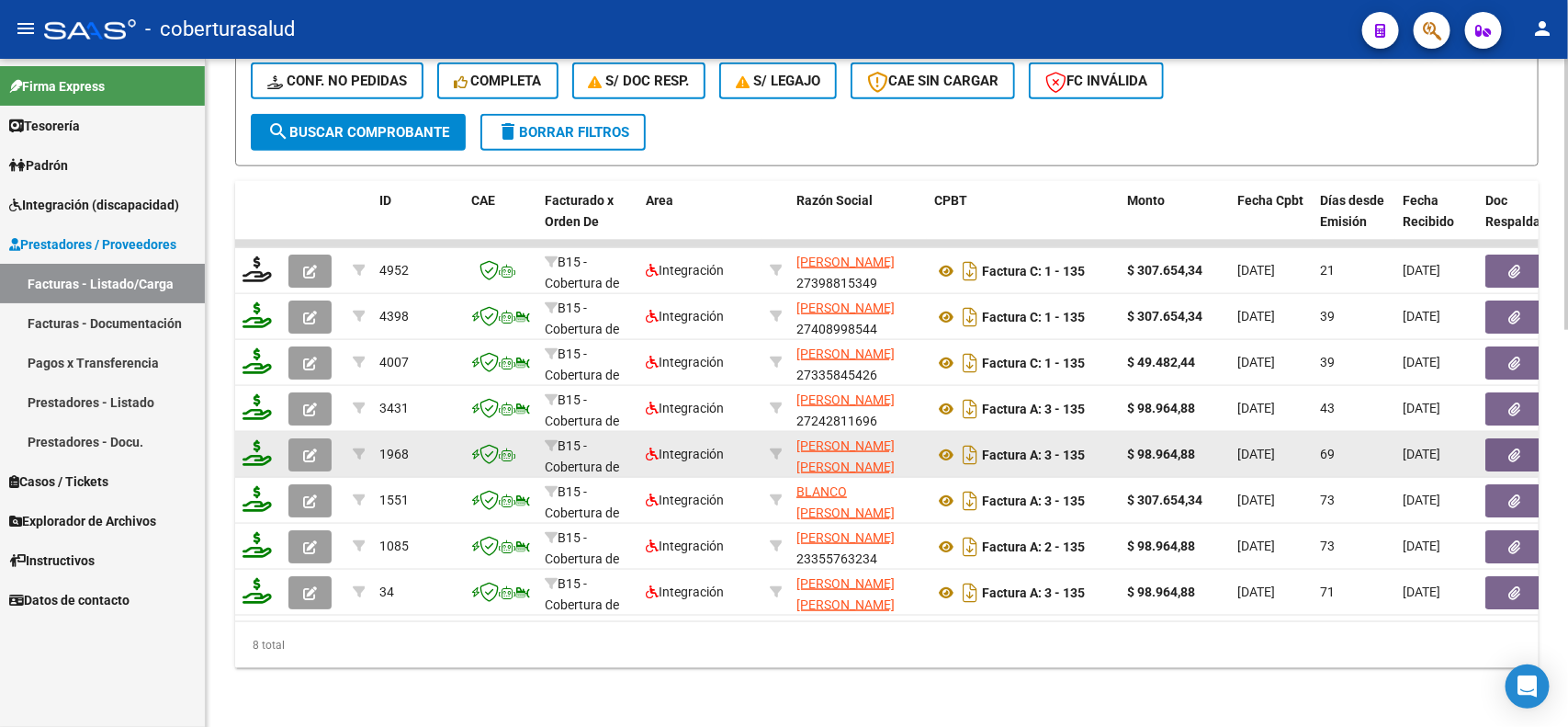
click at [291, 438] on button "button" at bounding box center [310, 454] width 43 height 33
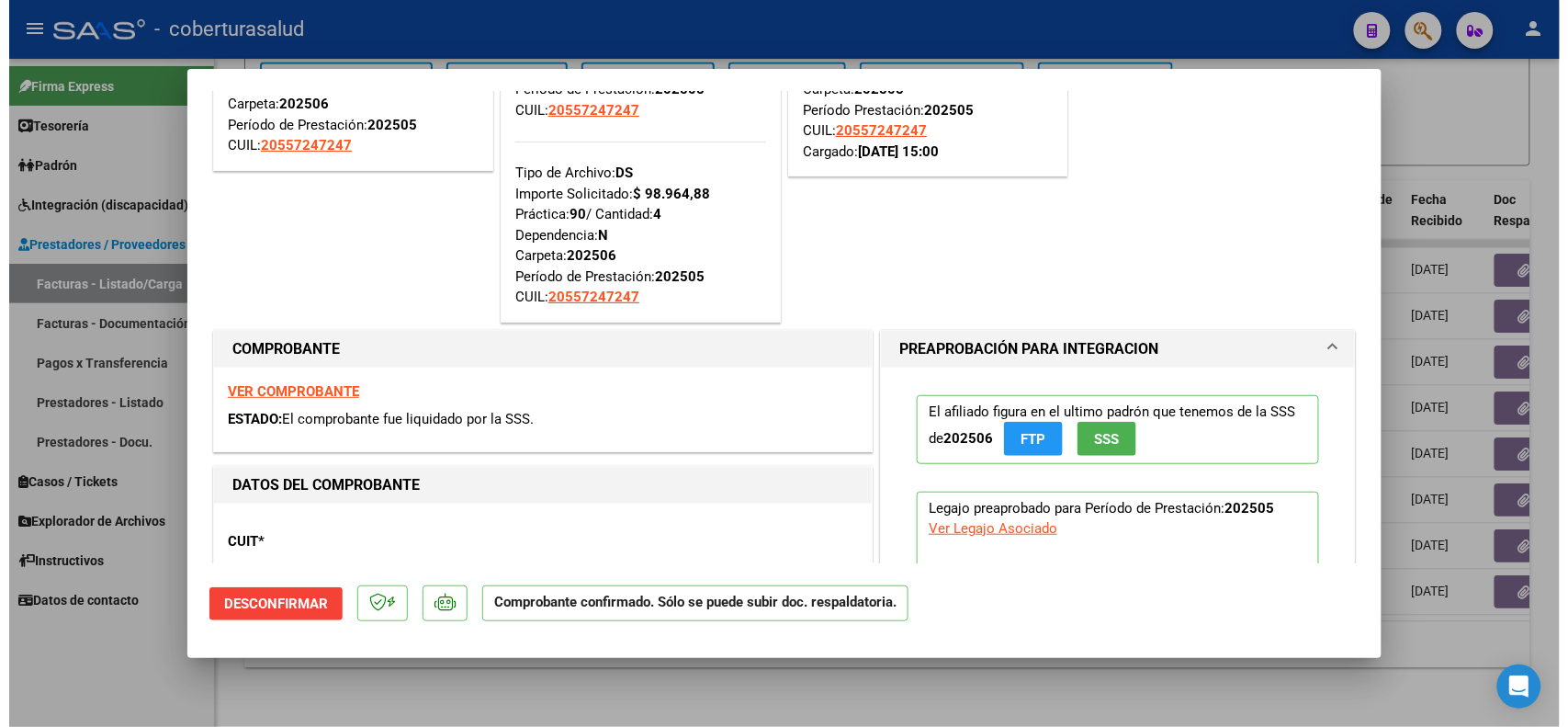
scroll to position [344, 0]
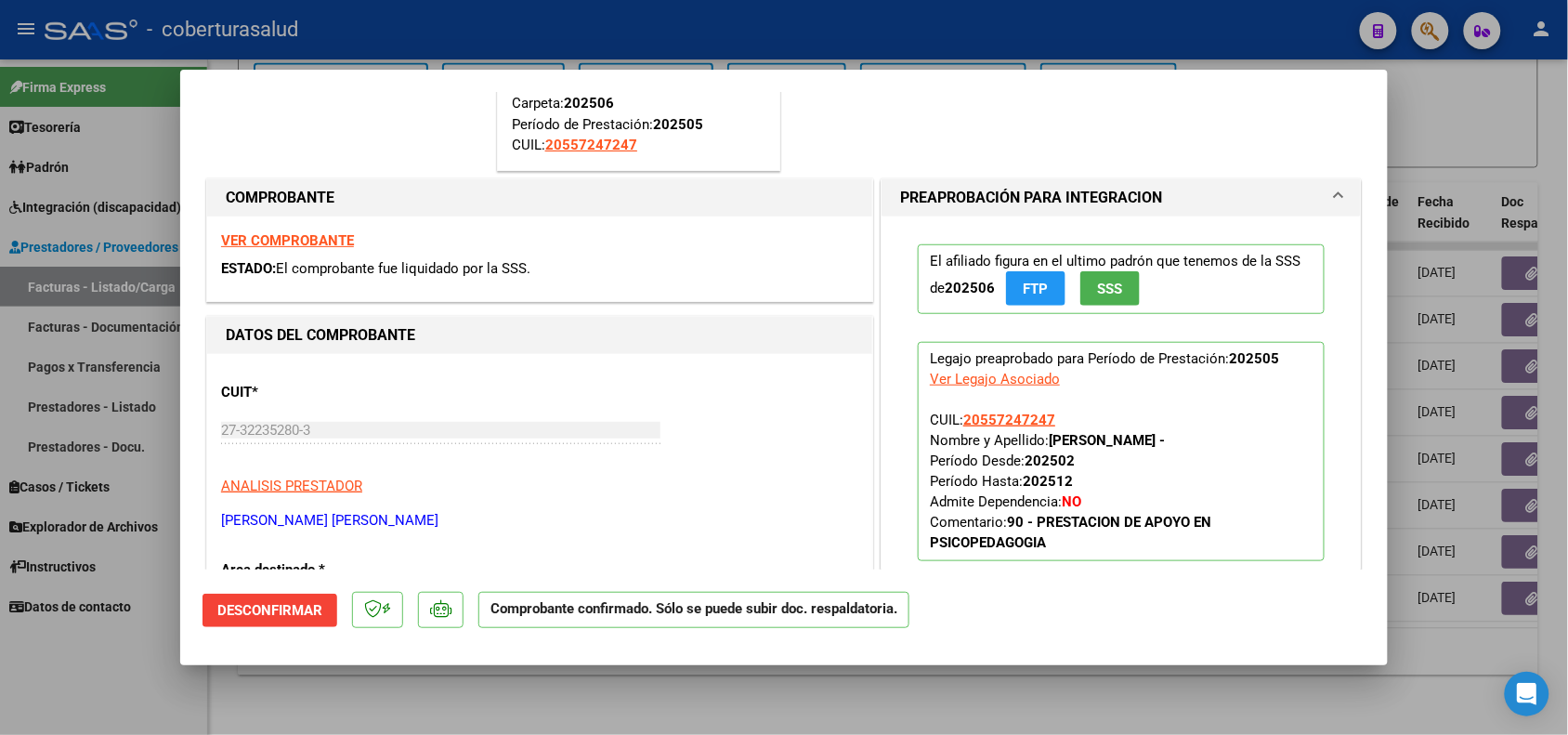
click at [279, 685] on div at bounding box center [784, 367] width 1568 height 735
type input "$ 0,00"
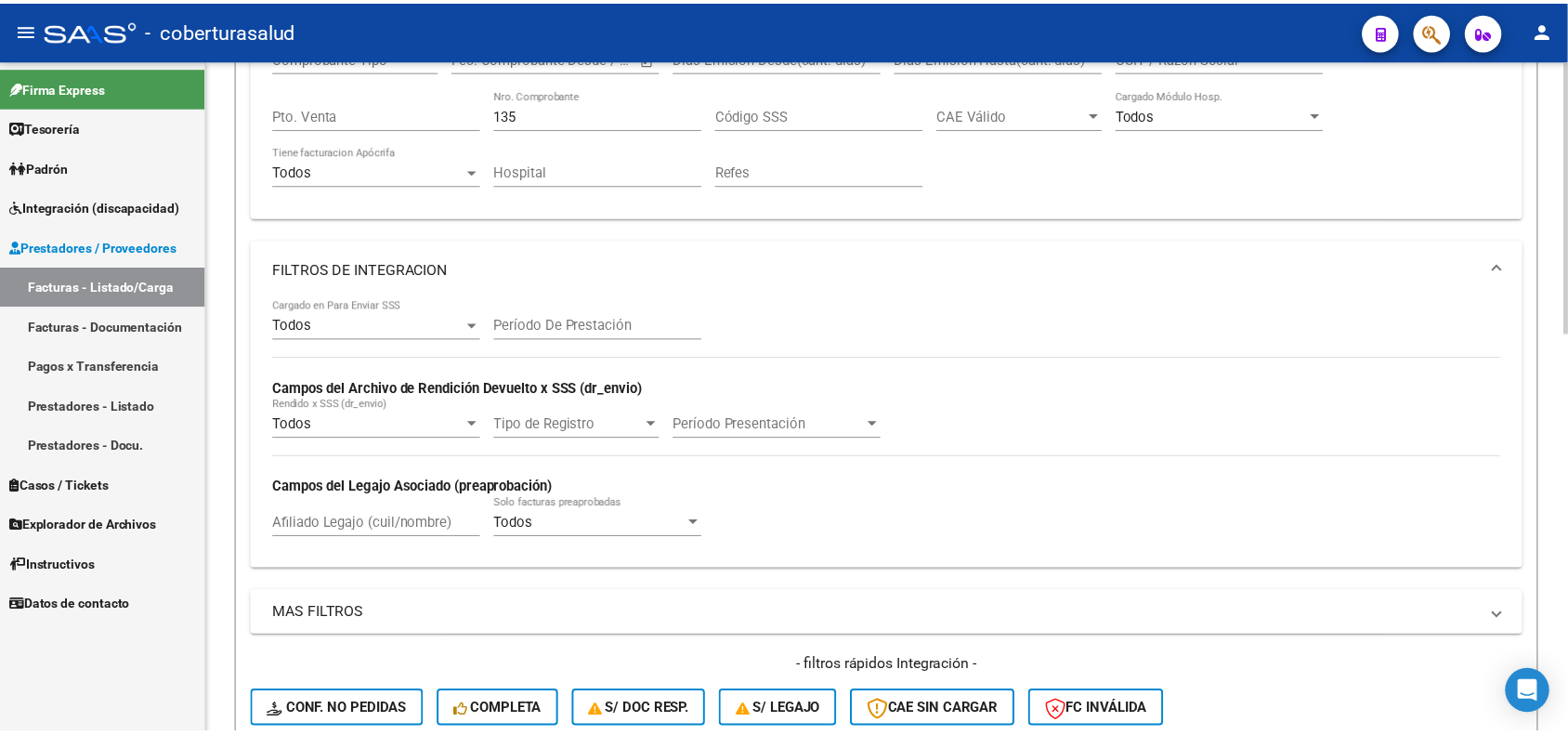
scroll to position [56, 0]
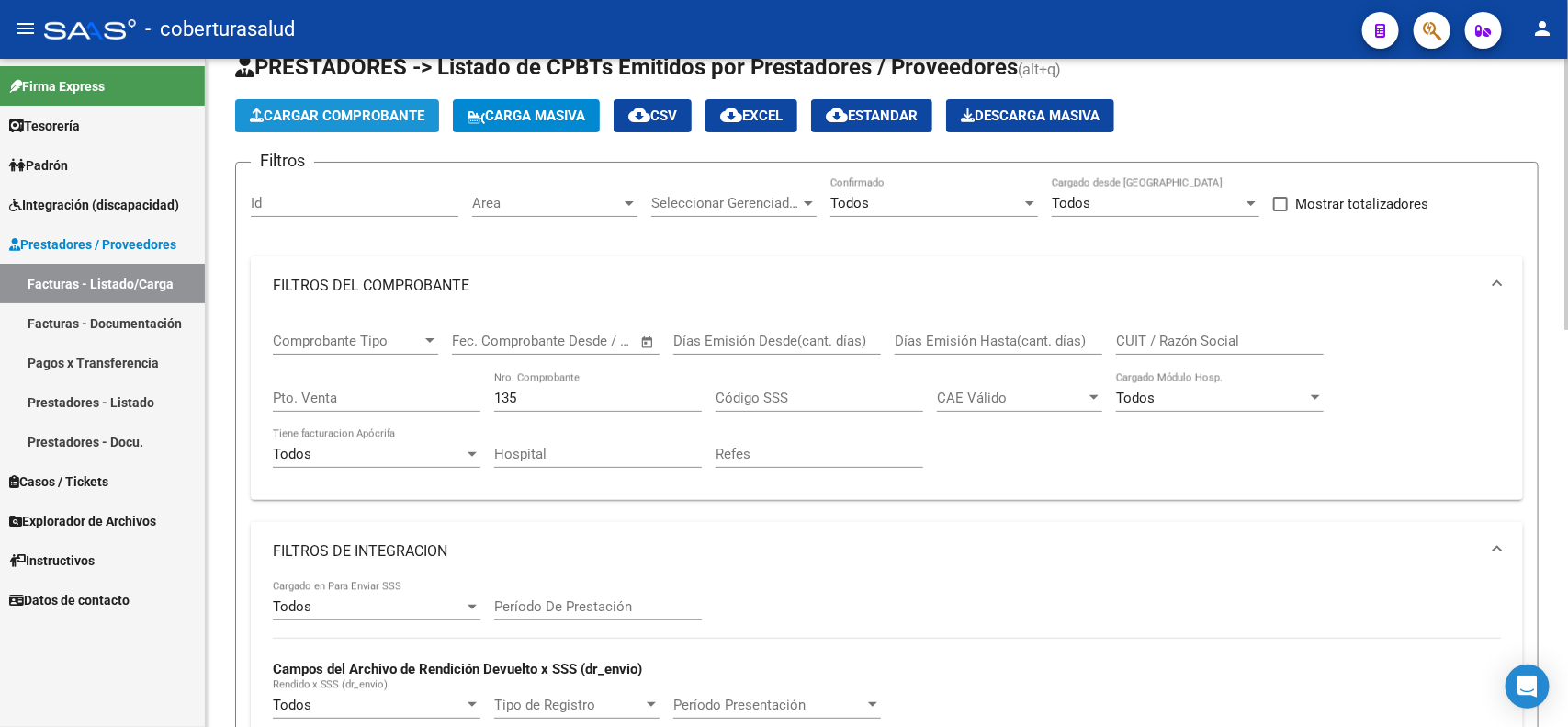
click at [328, 108] on span "Cargar Comprobante" at bounding box center [337, 116] width 174 height 17
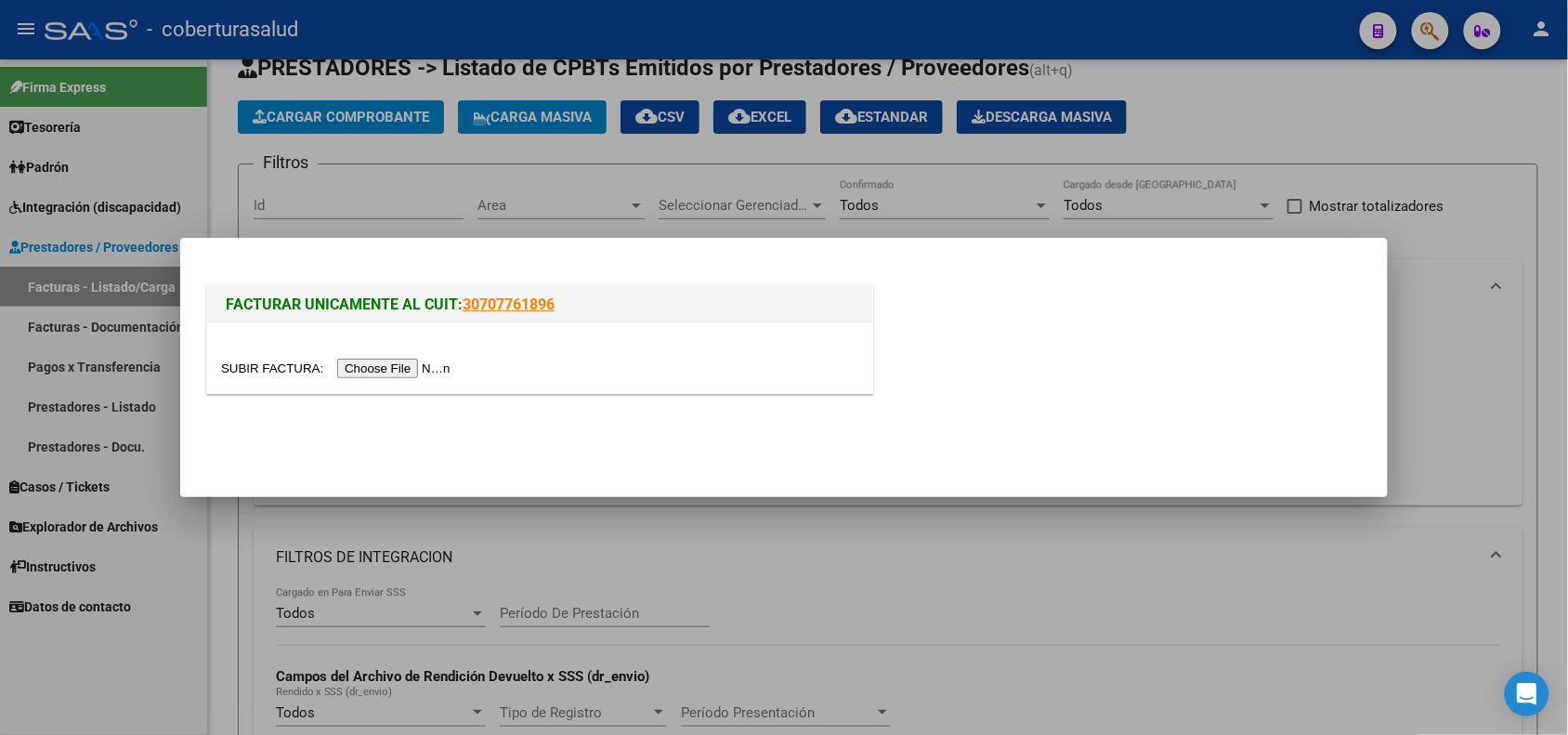
click at [387, 372] on input "file" at bounding box center [338, 368] width 235 height 19
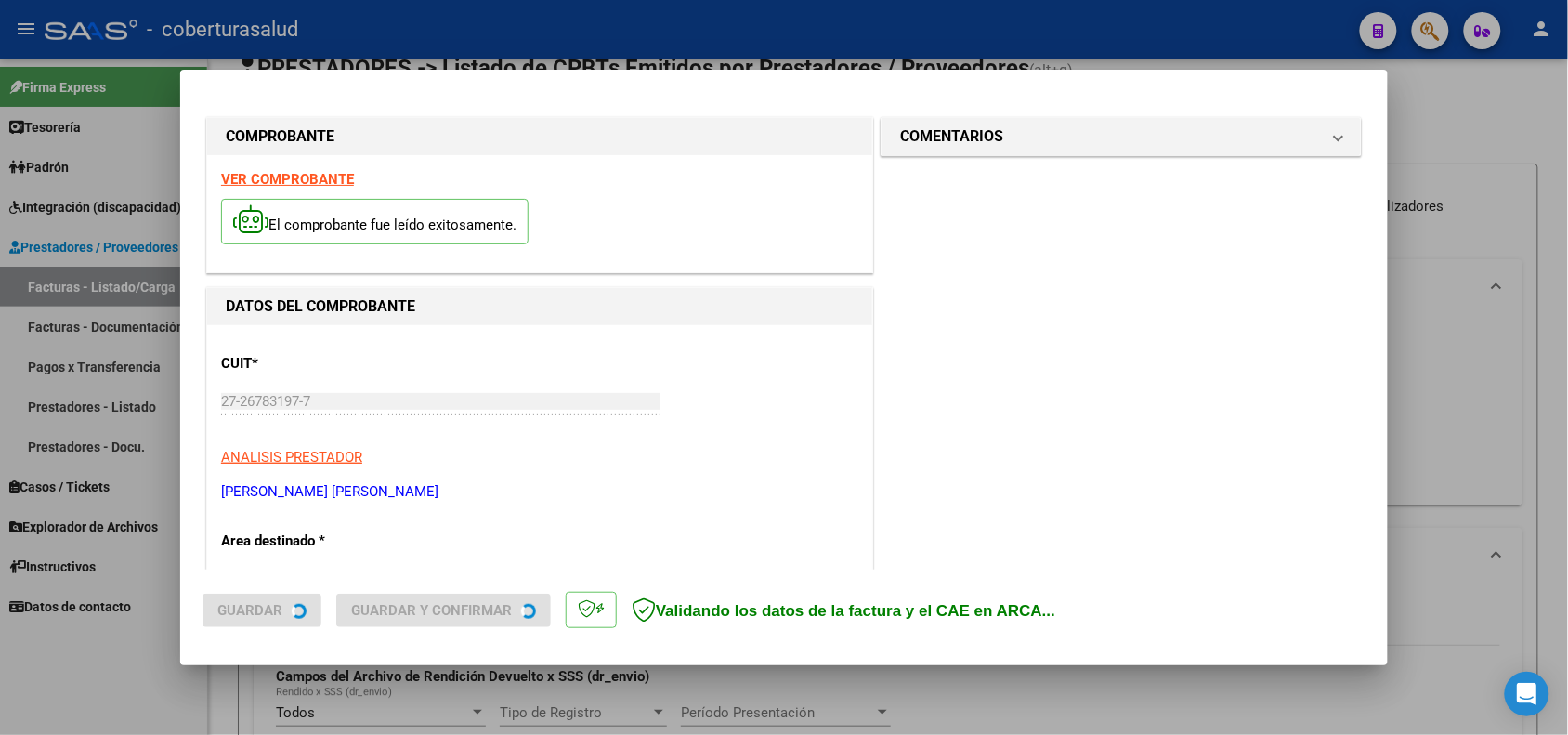
click at [289, 174] on strong "VER COMPROBANTE" at bounding box center [287, 179] width 132 height 17
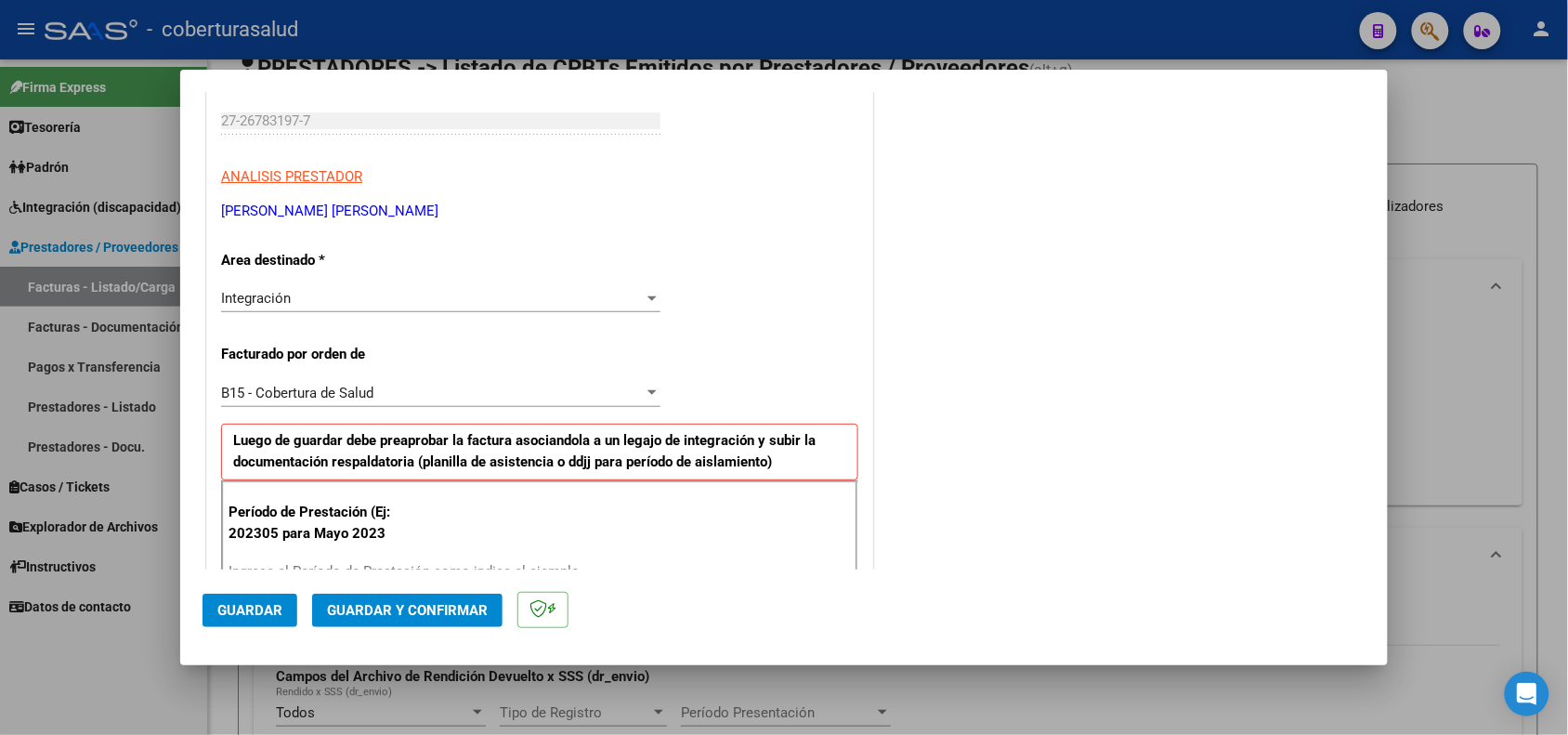
scroll to position [464, 0]
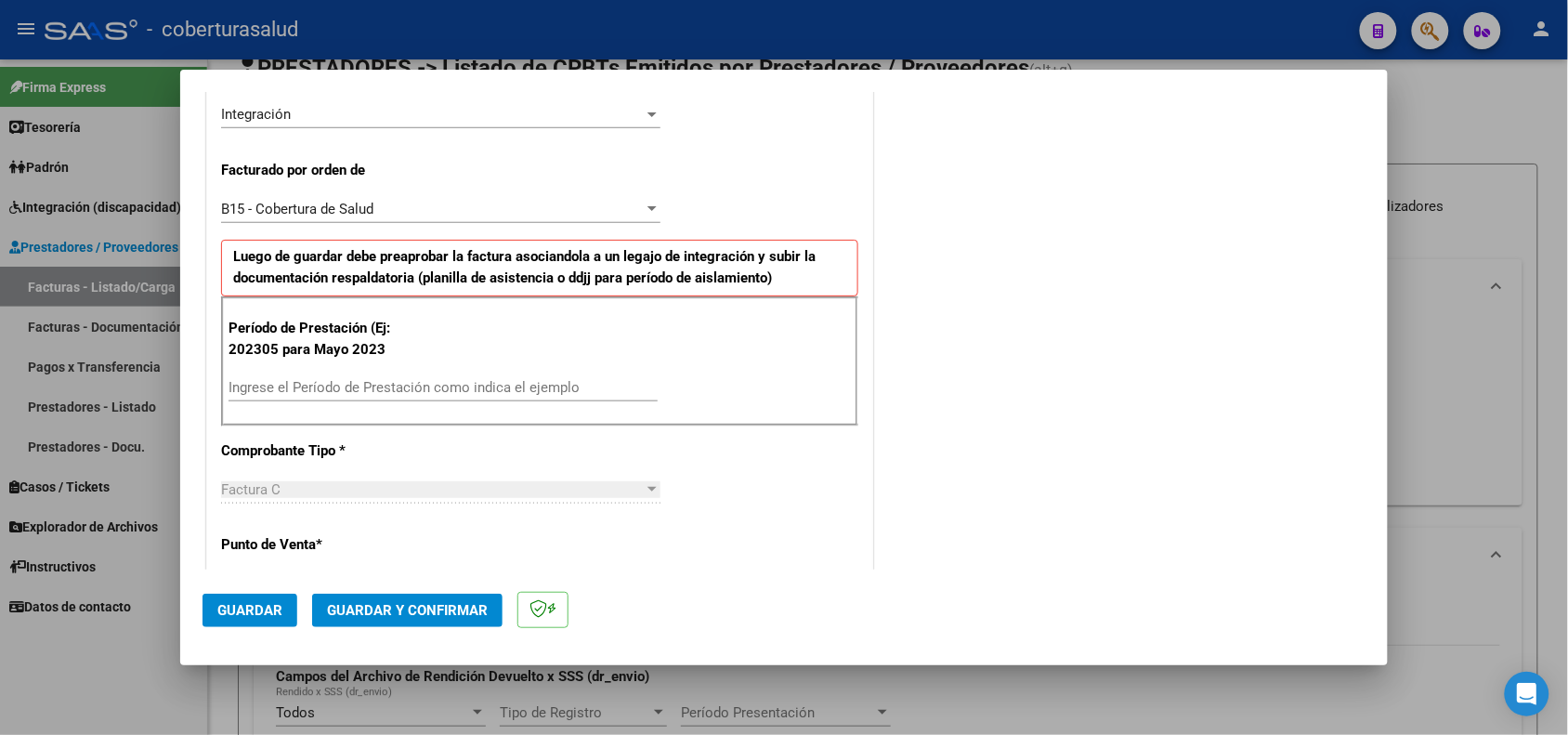
click at [378, 396] on input "Ingrese el Período de Prestación como indica el ejemplo" at bounding box center [443, 388] width 429 height 17
type input "202505"
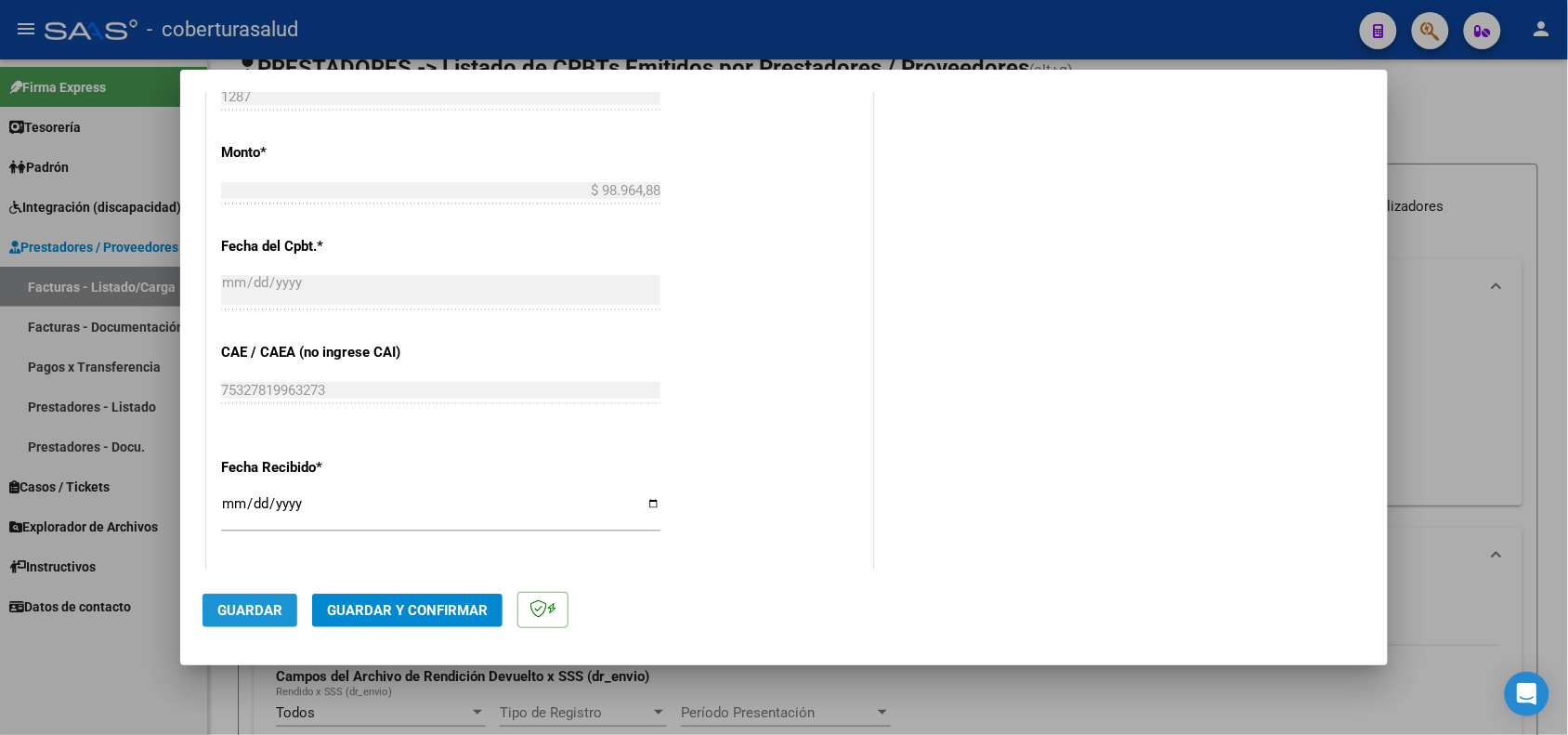
click at [253, 600] on button "Guardar" at bounding box center [249, 610] width 94 height 33
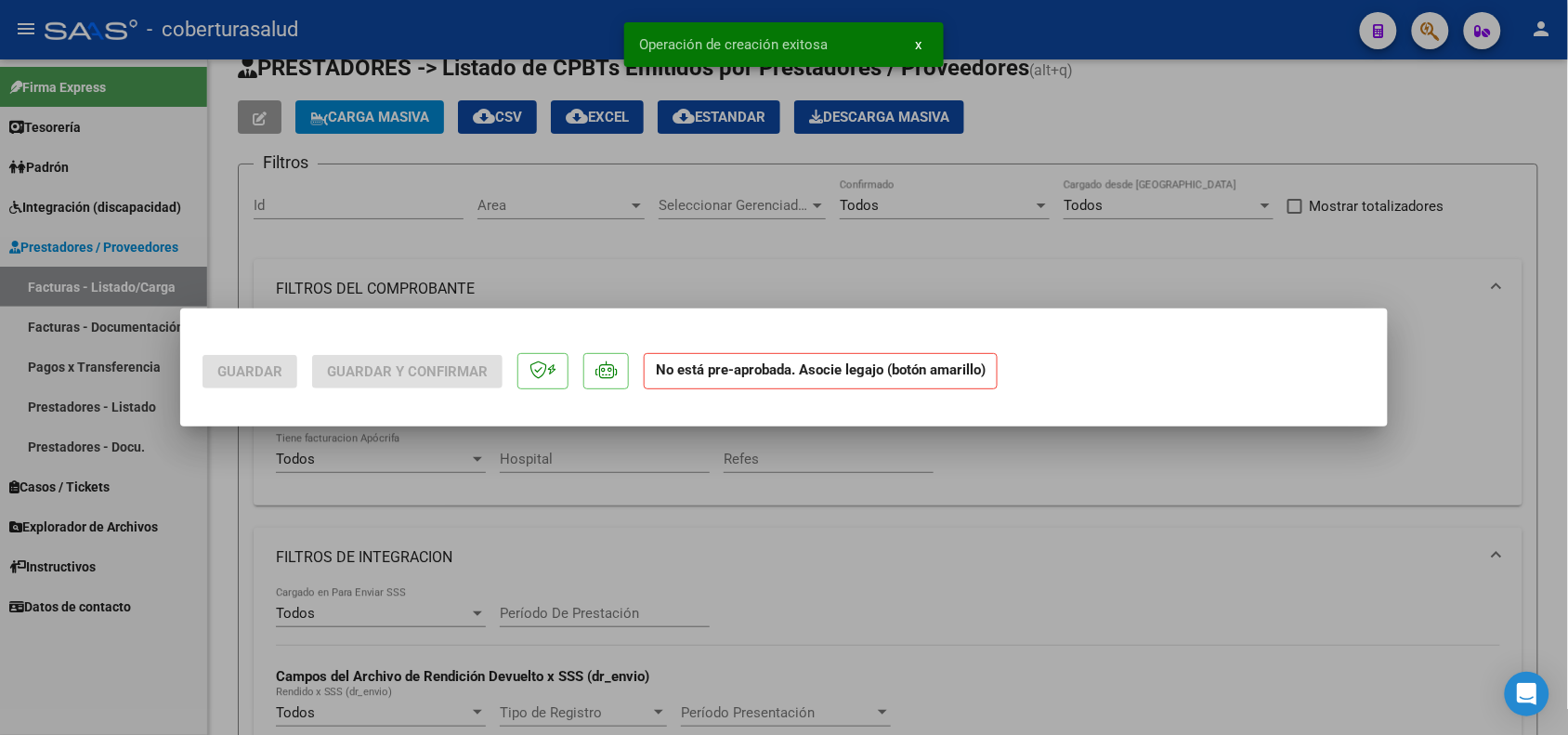
scroll to position [0, 0]
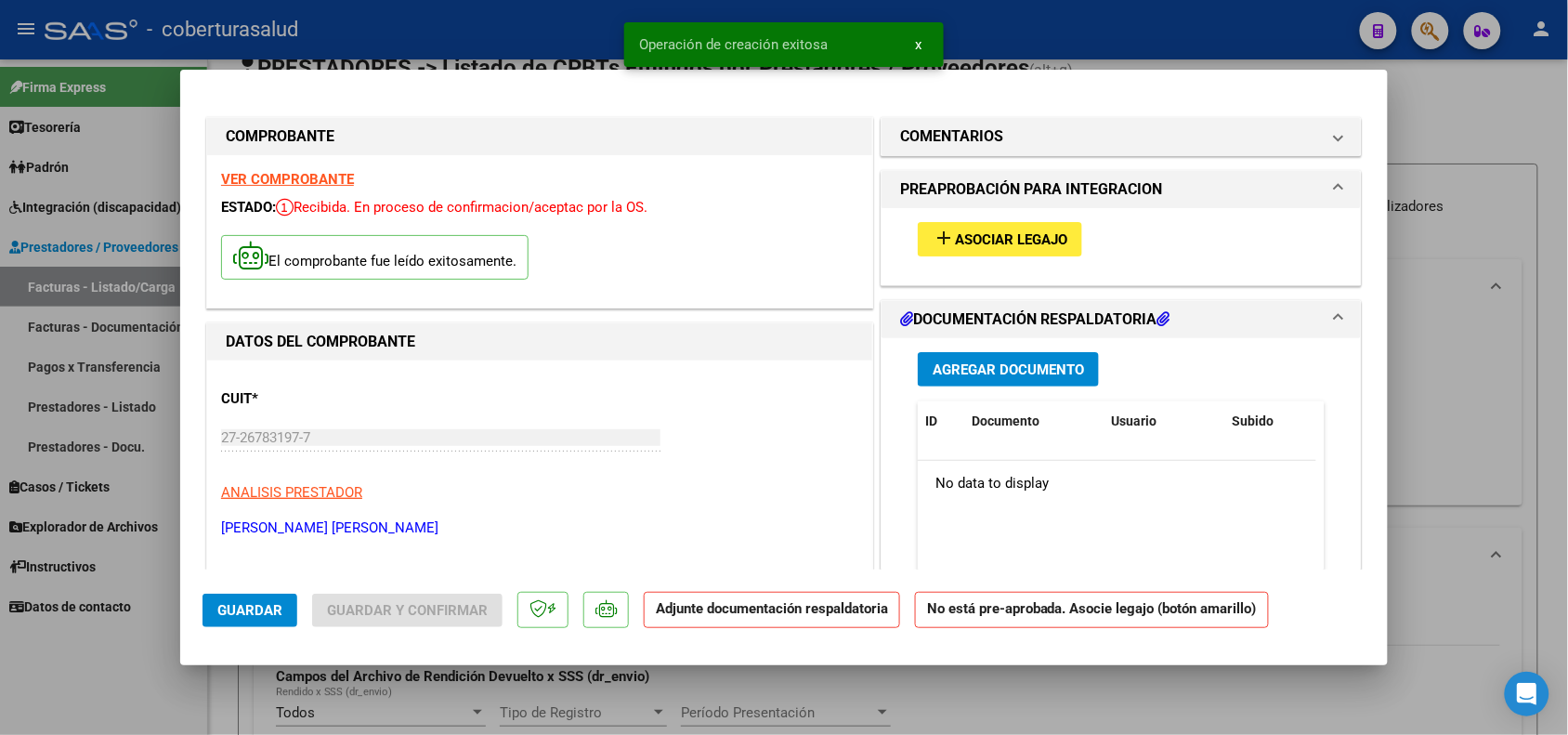
click at [1039, 247] on button "add Asociar Legajo" at bounding box center [1000, 239] width 164 height 34
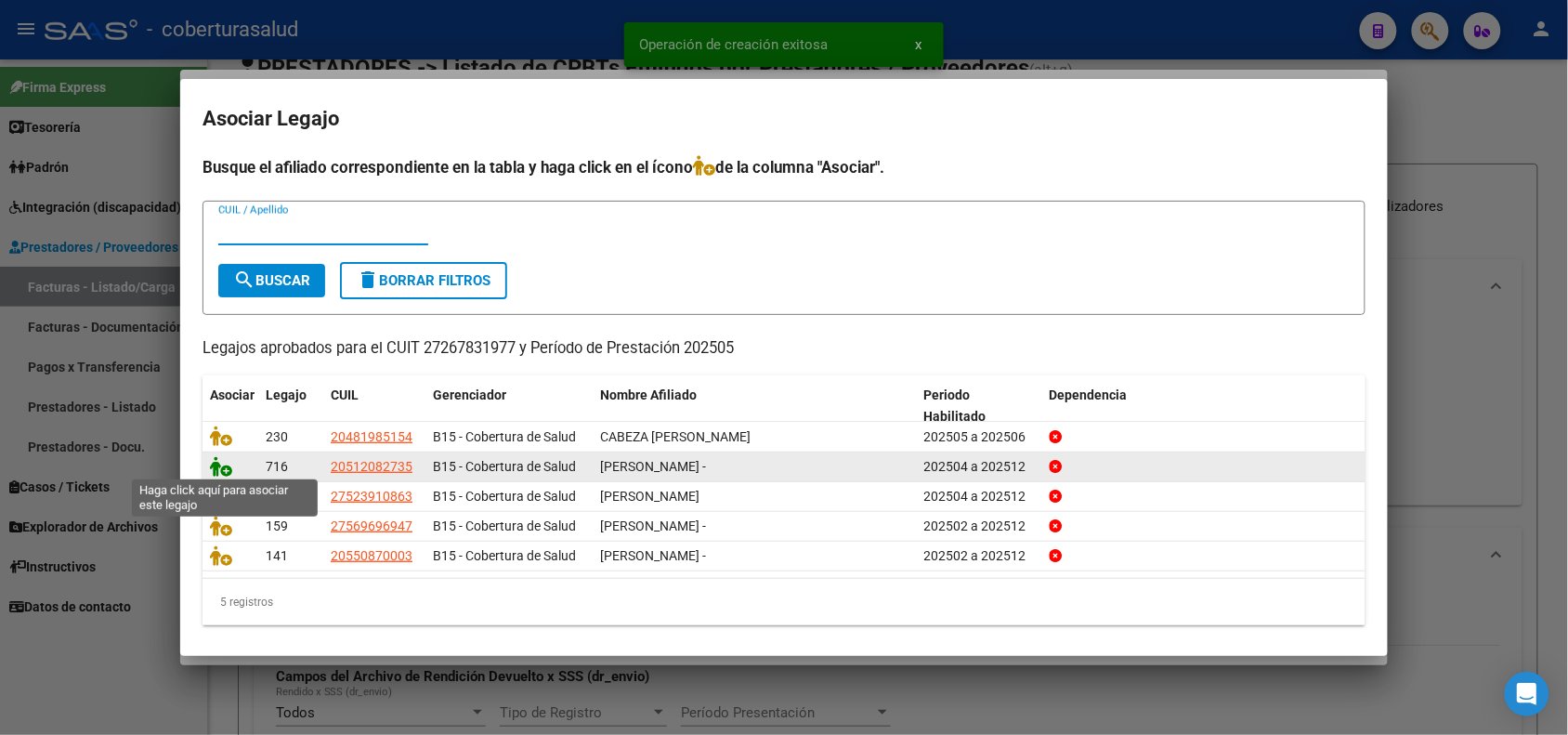
click at [218, 466] on icon at bounding box center [220, 465] width 22 height 20
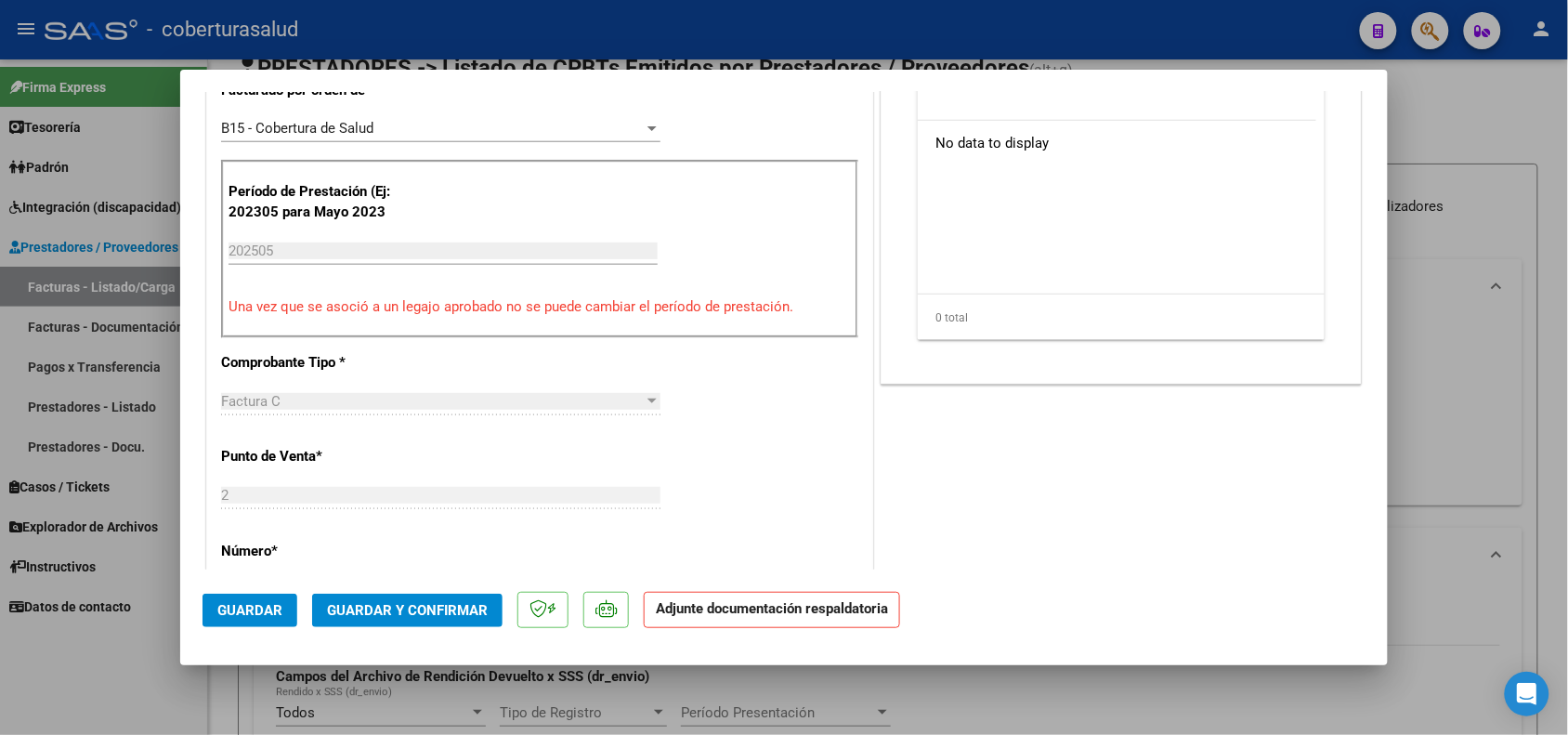
scroll to position [348, 0]
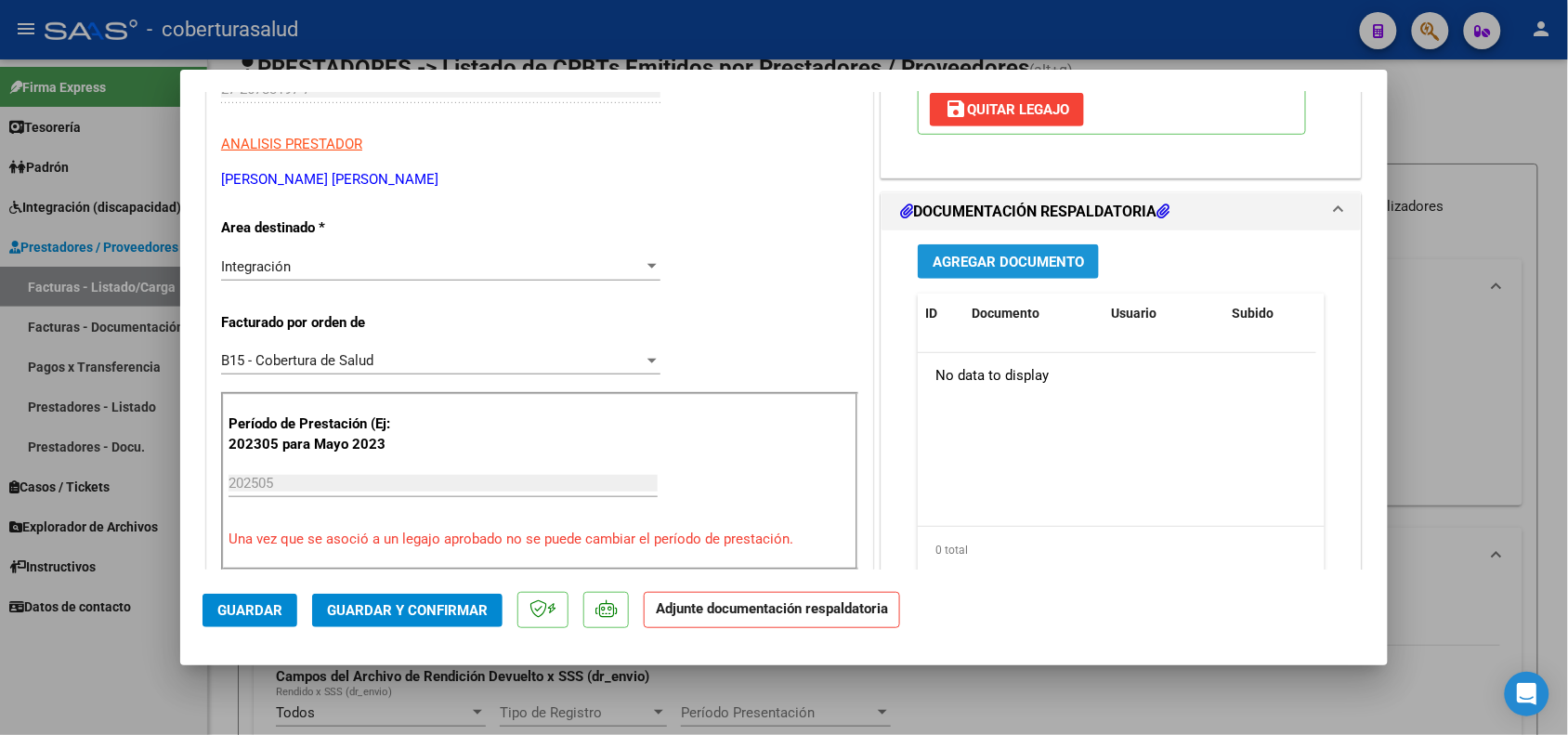
click at [1001, 271] on button "Agregar Documento" at bounding box center [1008, 261] width 181 height 34
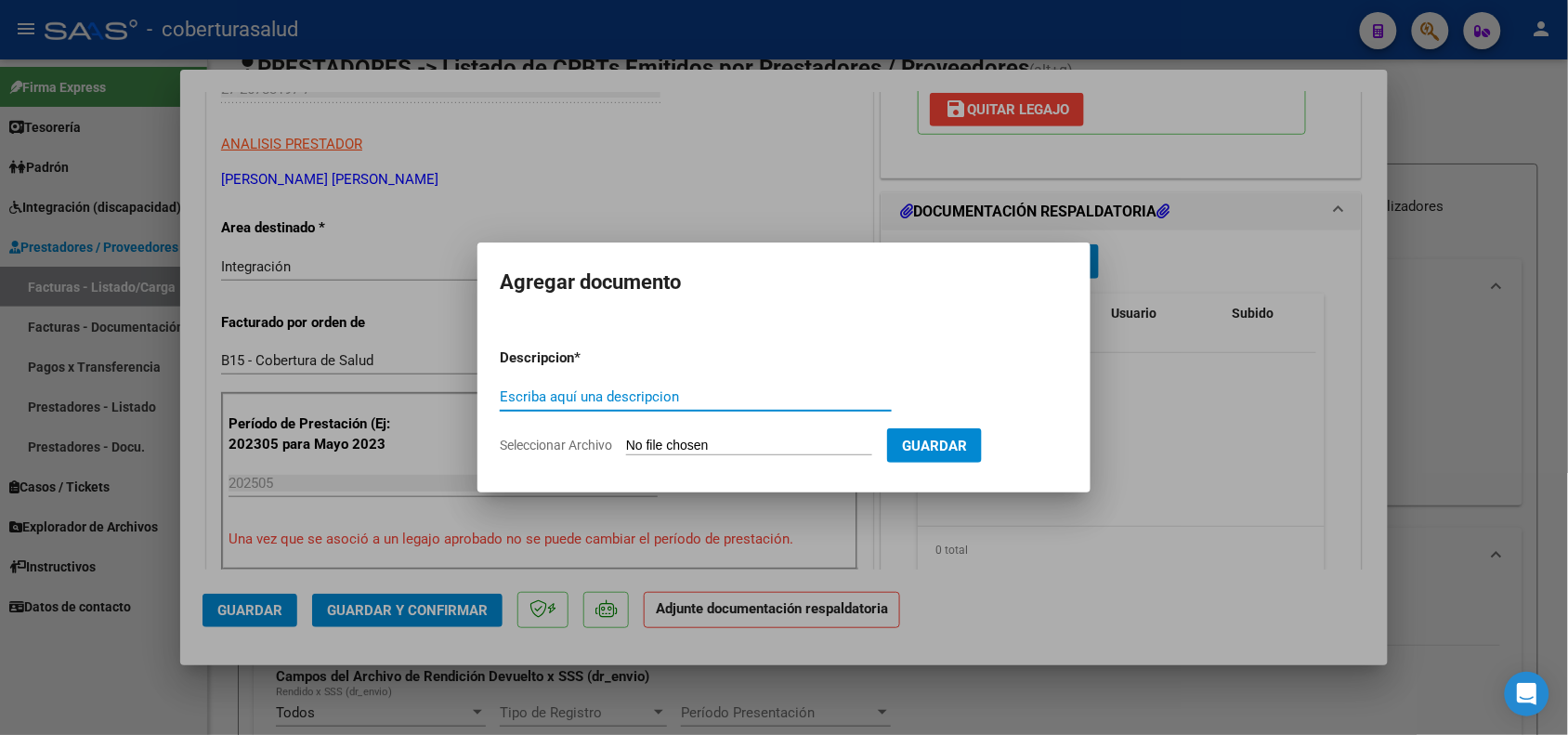
click at [633, 395] on input "Escriba aquí una descripcion" at bounding box center [695, 397] width 392 height 17
type input "p"
type input "PLANILLA DE ASISTENCIA"
click at [681, 443] on input "Seleccionar Archivo" at bounding box center [749, 446] width 246 height 18
type input "C:\fakepath\ASISTENCIA.pdf"
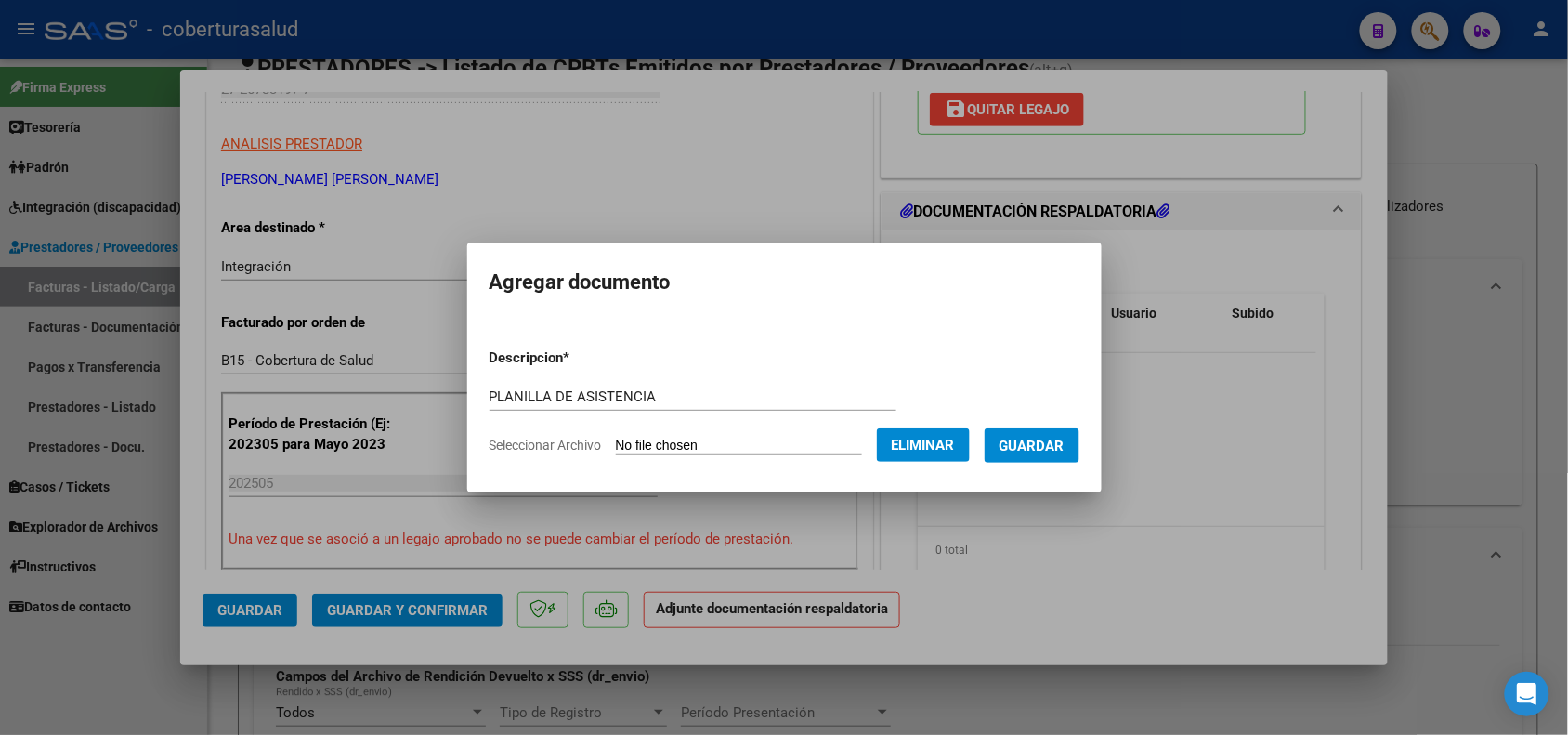
click at [1055, 443] on span "Guardar" at bounding box center [1032, 446] width 65 height 17
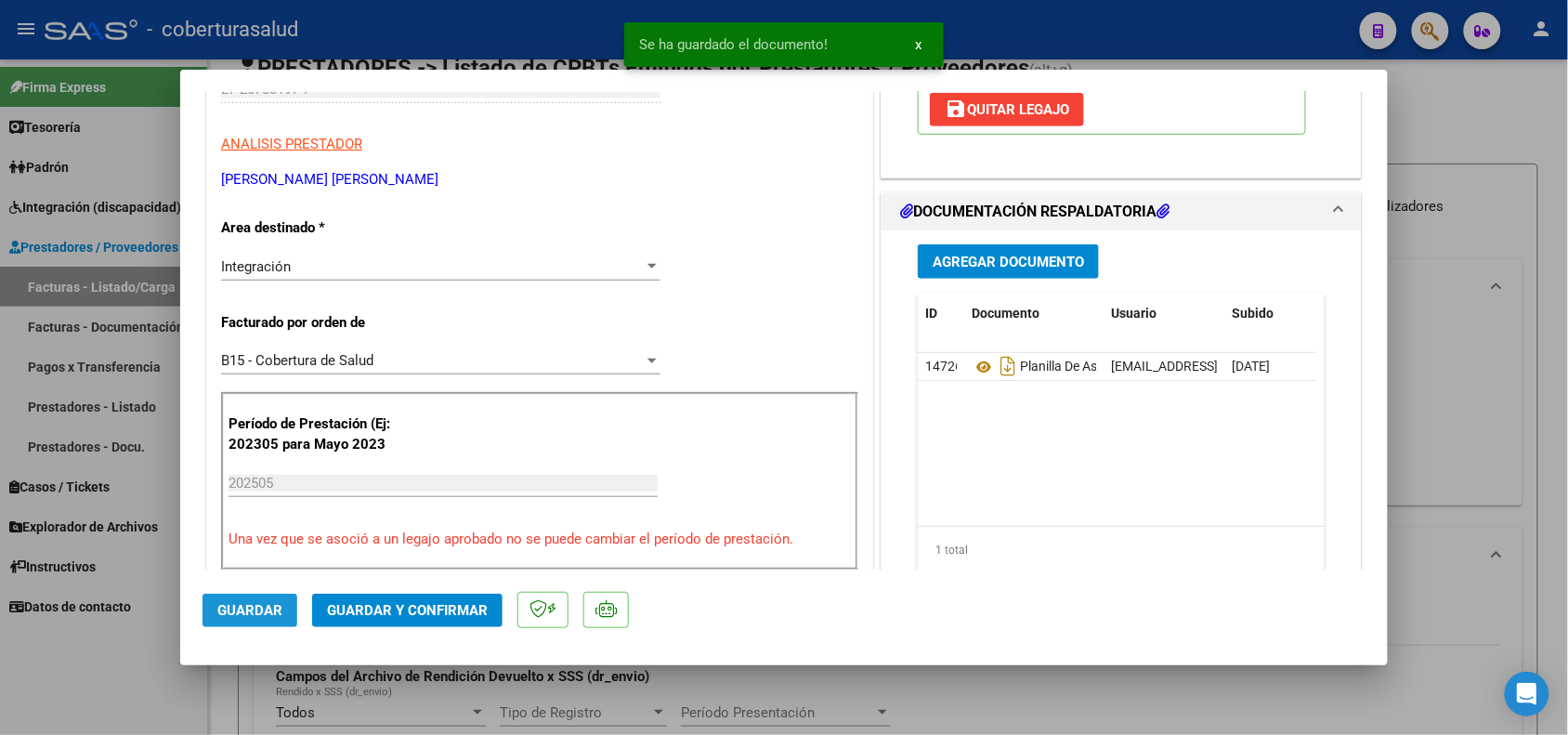
click at [278, 609] on span "Guardar" at bounding box center [250, 610] width 65 height 17
click at [224, 690] on div at bounding box center [784, 367] width 1568 height 735
type input "$ 0,00"
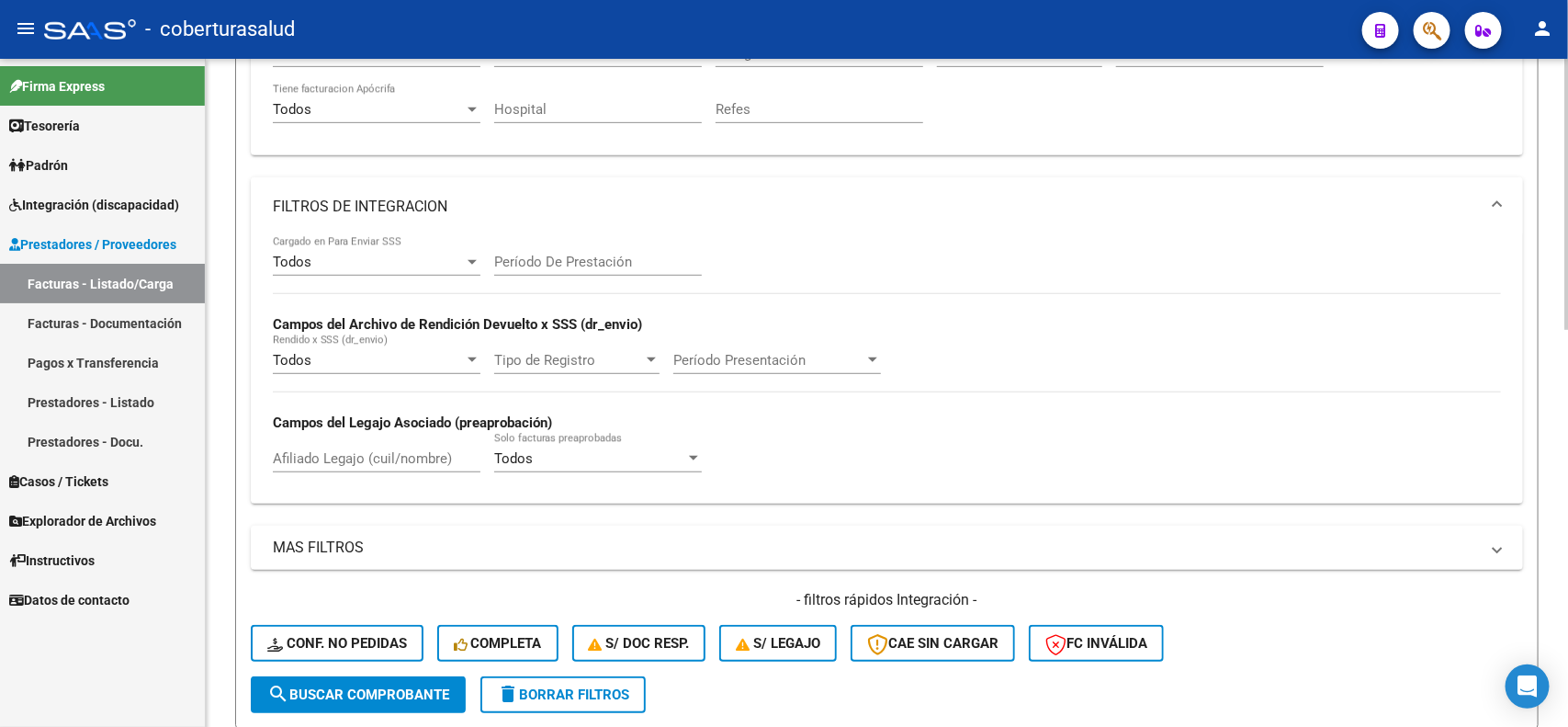
scroll to position [0, 0]
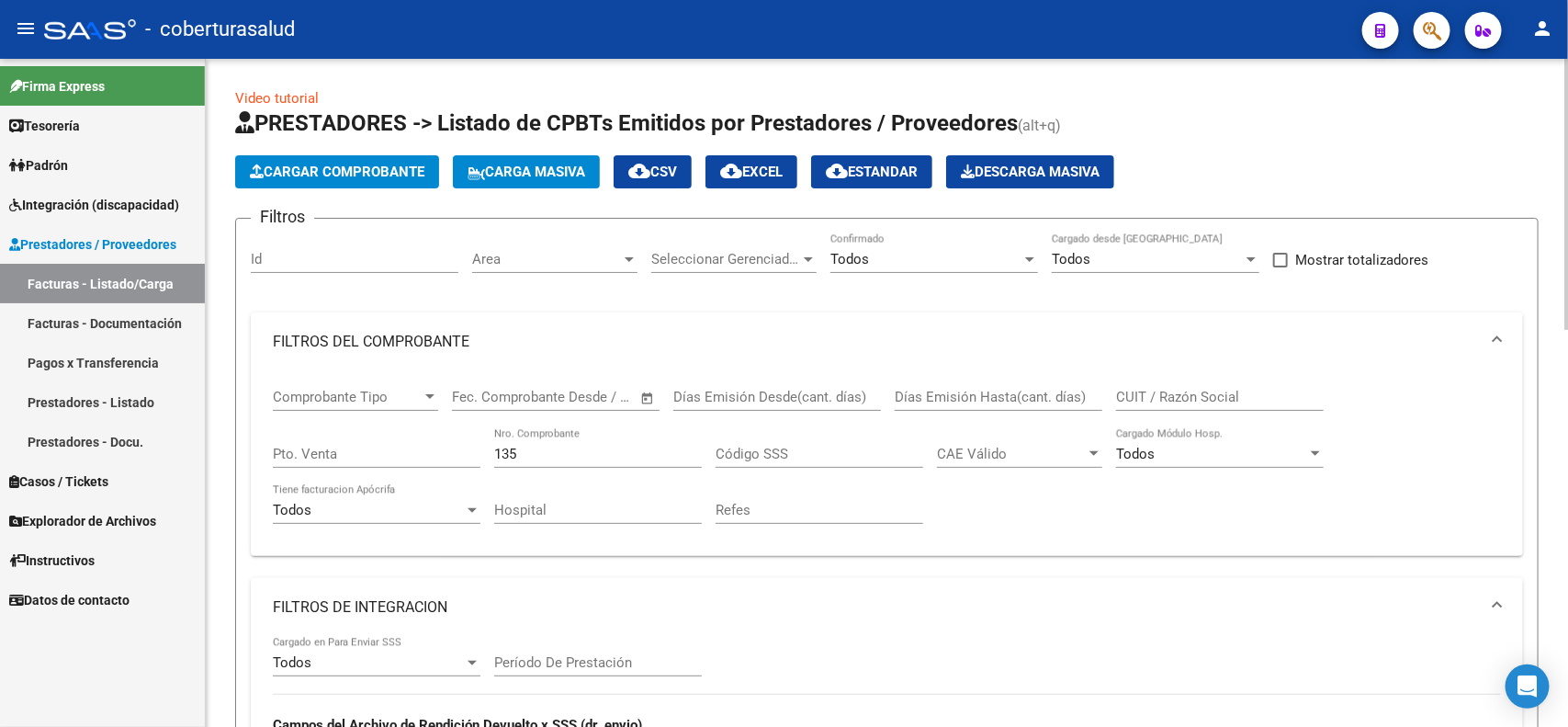
drag, startPoint x: 542, startPoint y: 441, endPoint x: 457, endPoint y: 441, distance: 85.0
click at [457, 441] on div "Comprobante Tipo Comprobante Tipo Start date – End date Fec. Comprobante Desde …" at bounding box center [886, 456] width 1229 height 170
drag, startPoint x: 534, startPoint y: 454, endPoint x: 467, endPoint y: 451, distance: 67.1
click at [467, 451] on div "Comprobante Tipo Comprobante Tipo Start date – End date Fec. Comprobante Desde …" at bounding box center [886, 456] width 1229 height 170
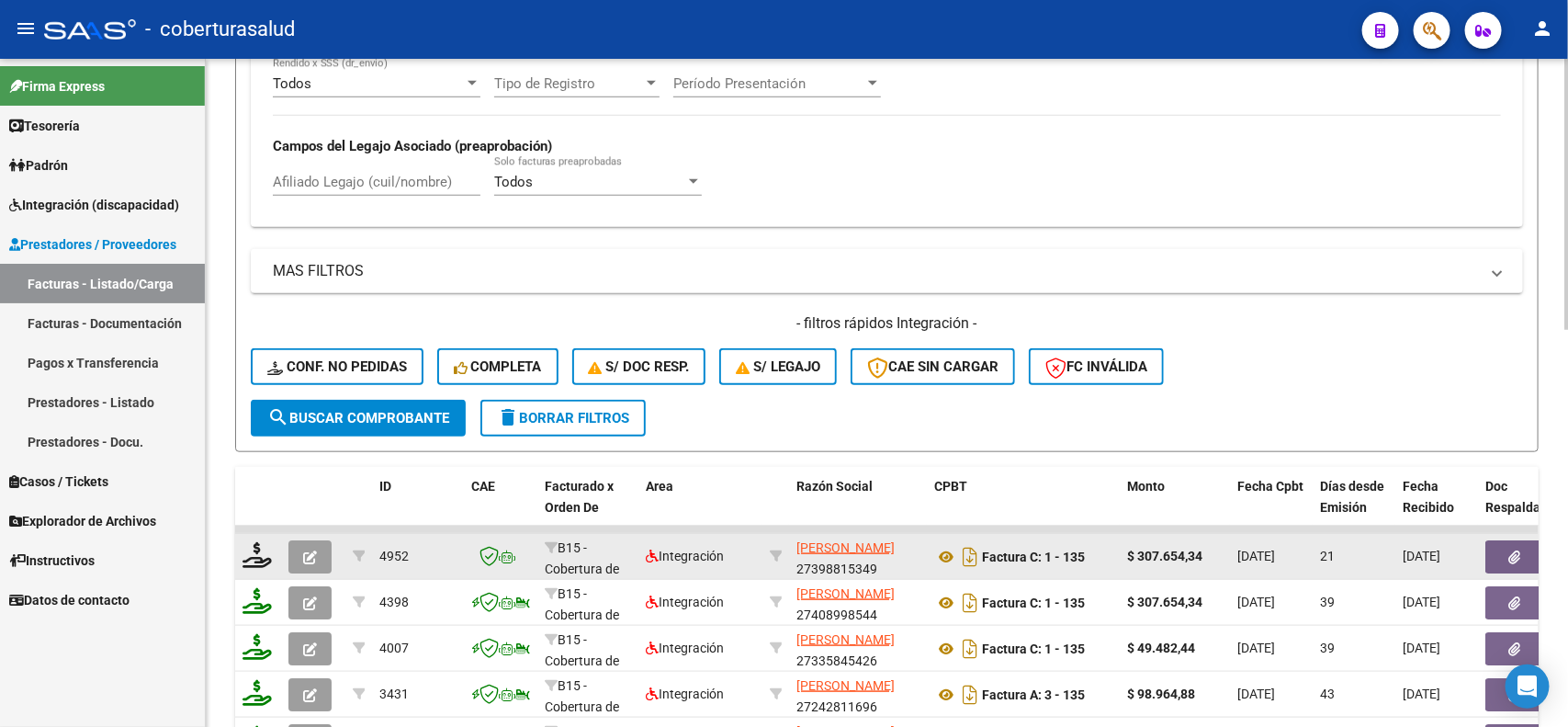
scroll to position [689, 0]
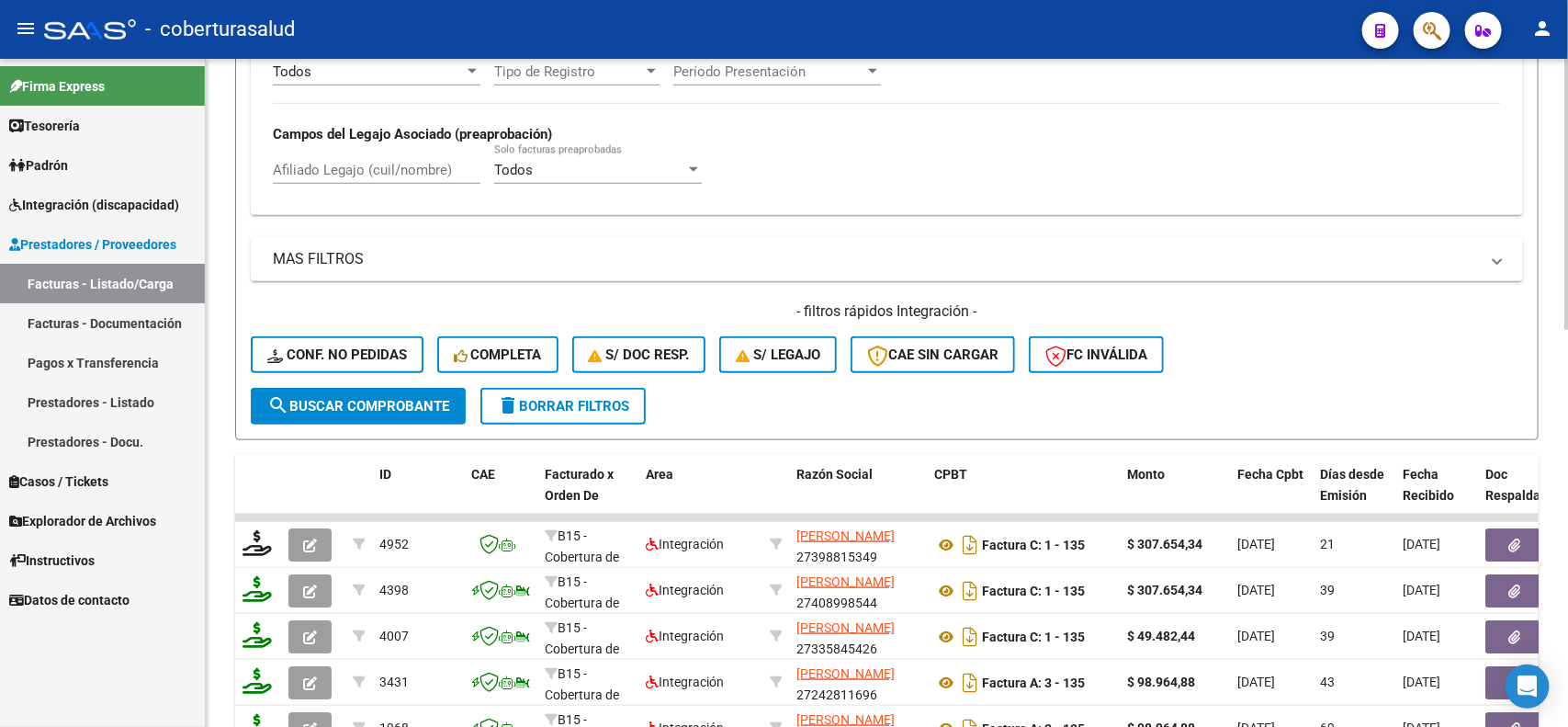
click at [373, 418] on button "search Buscar Comprobante" at bounding box center [358, 405] width 215 height 37
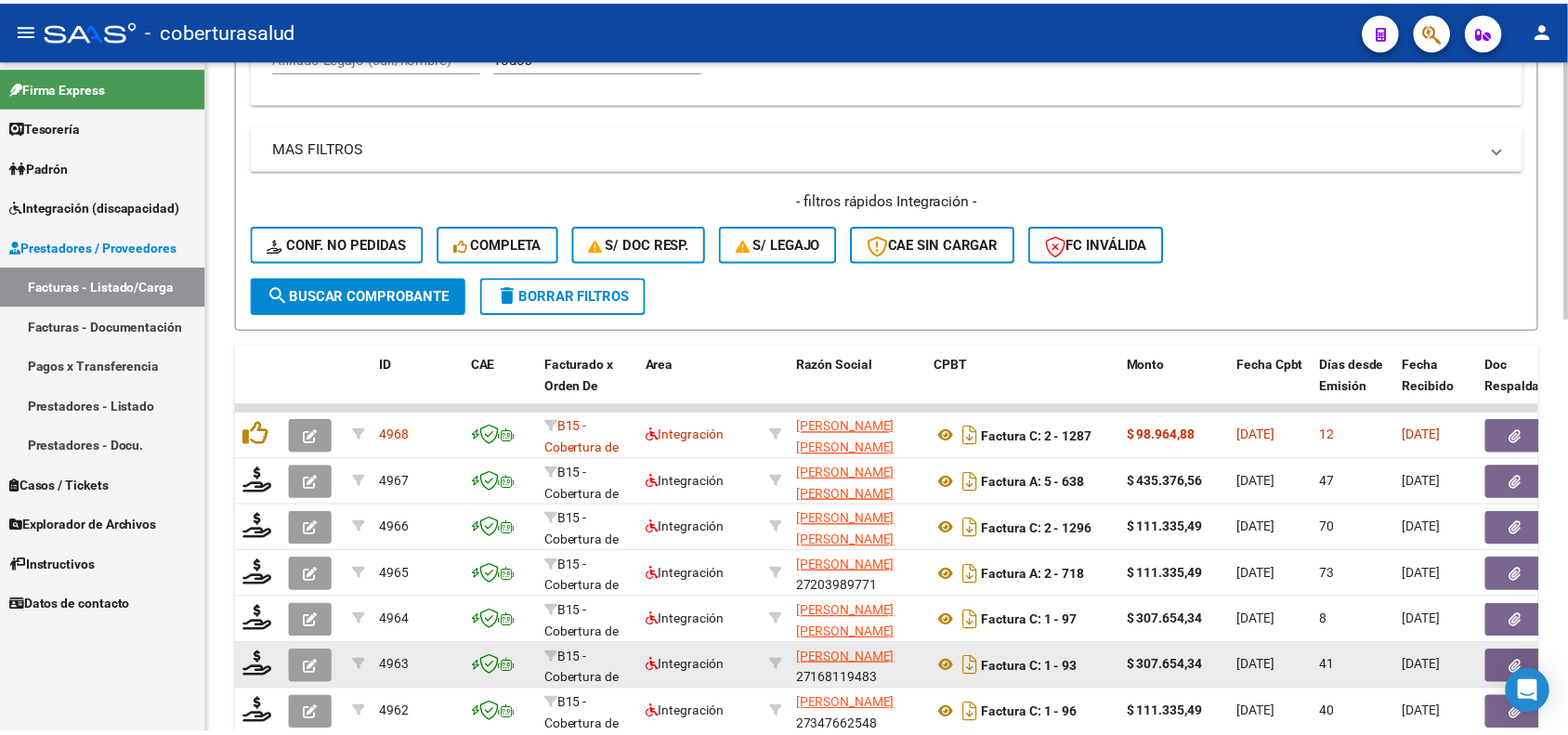
scroll to position [813, 0]
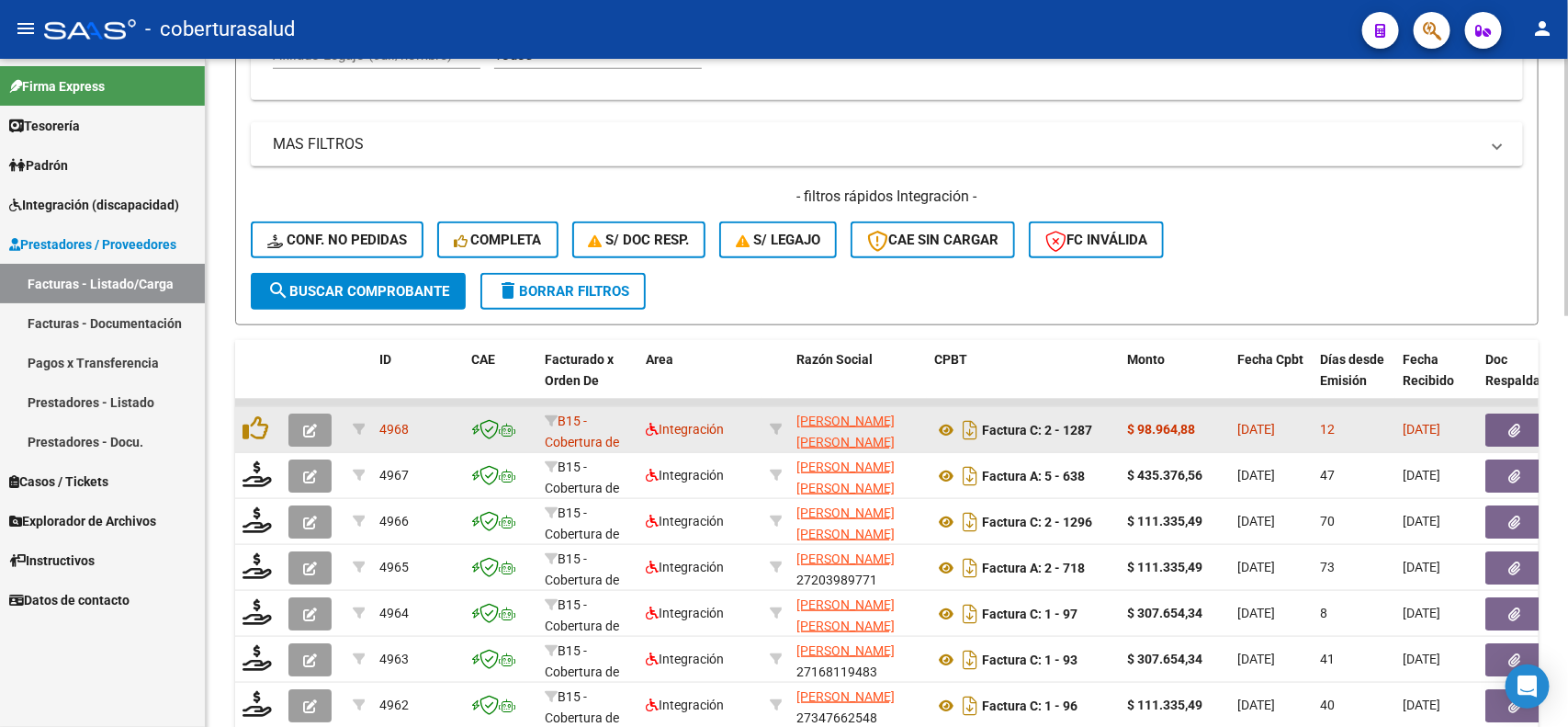
click at [307, 423] on icon "button" at bounding box center [310, 430] width 14 height 14
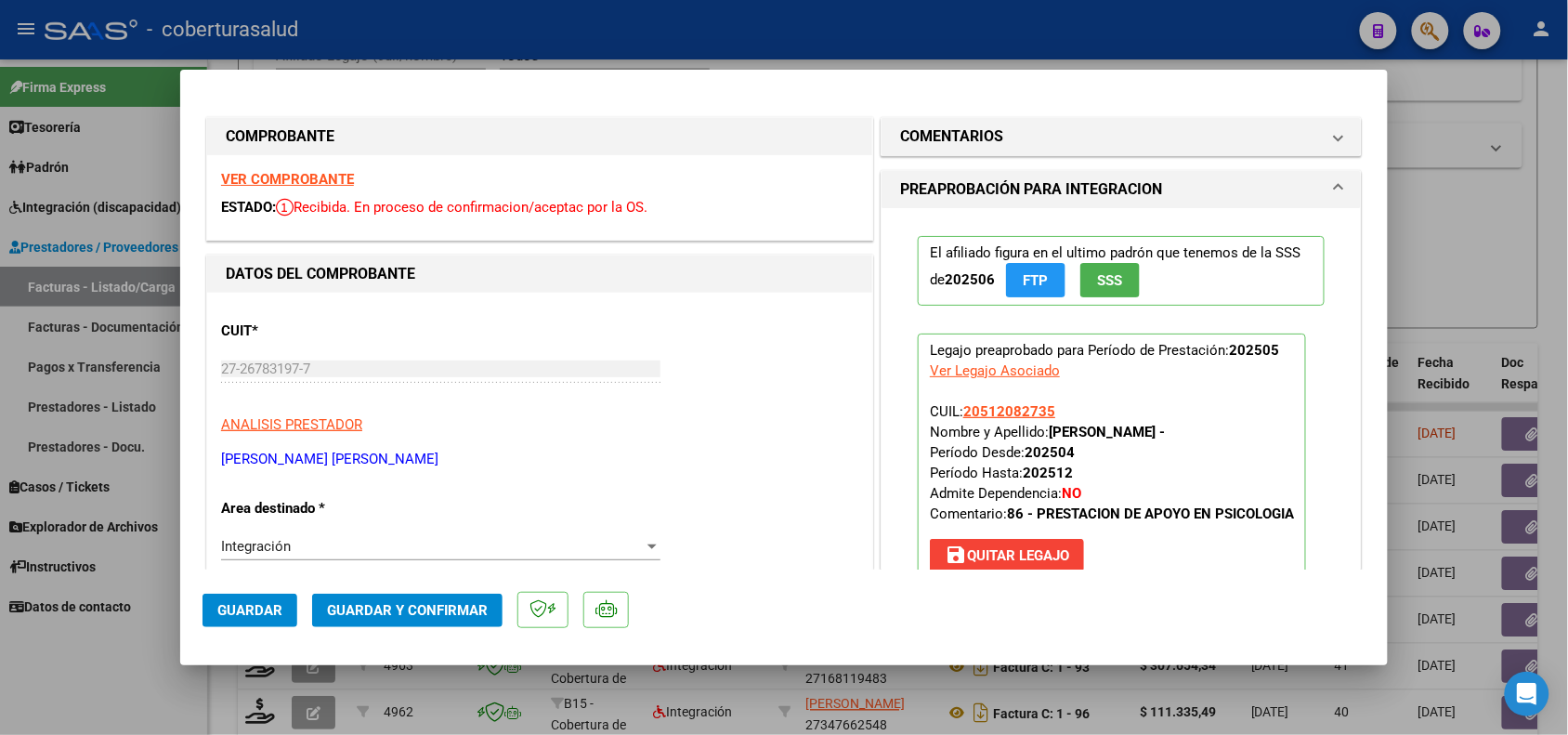
click at [313, 173] on strong "VER COMPROBANTE" at bounding box center [287, 179] width 132 height 17
click at [333, 618] on button "Guardar y Confirmar" at bounding box center [407, 610] width 191 height 33
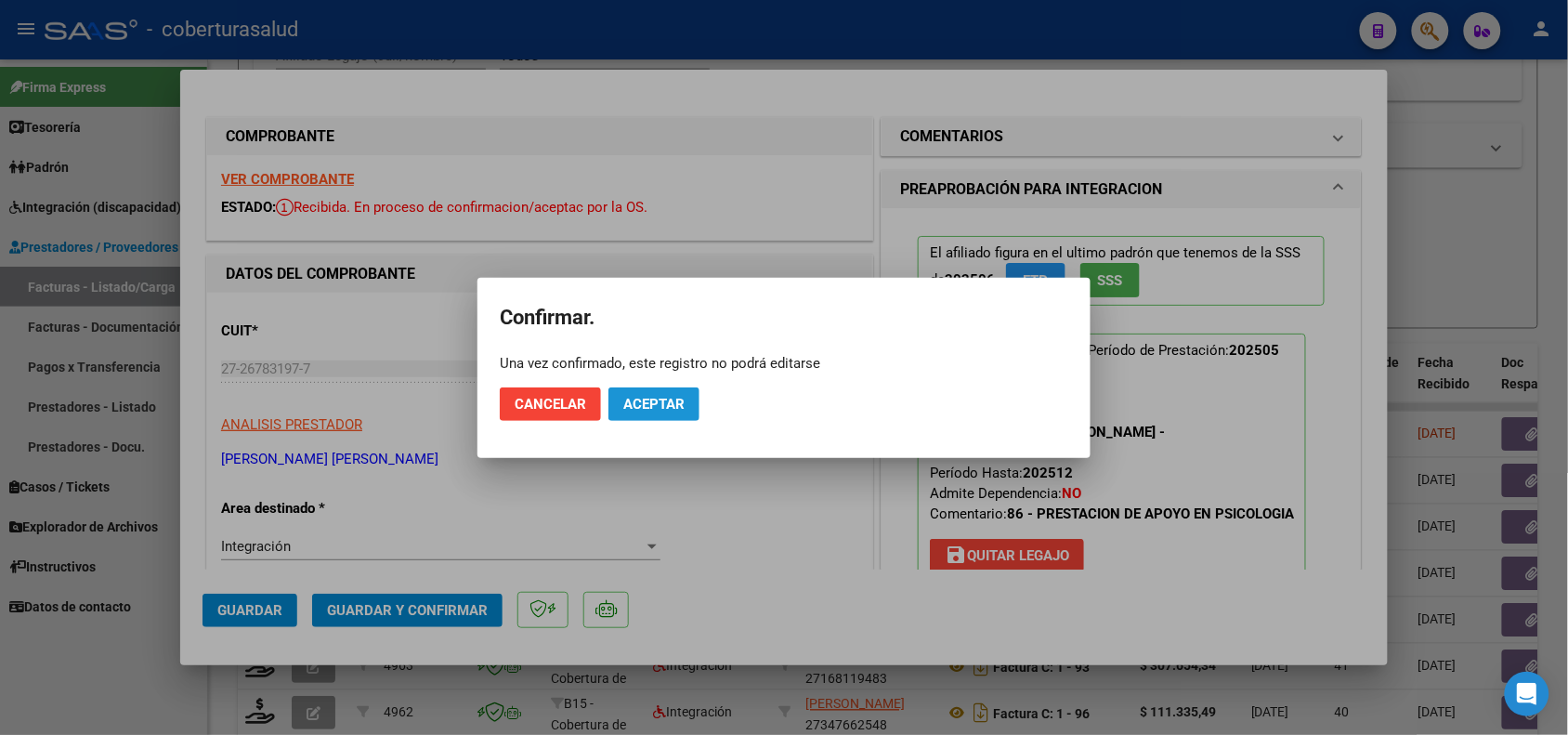
click at [661, 414] on button "Aceptar" at bounding box center [654, 403] width 92 height 33
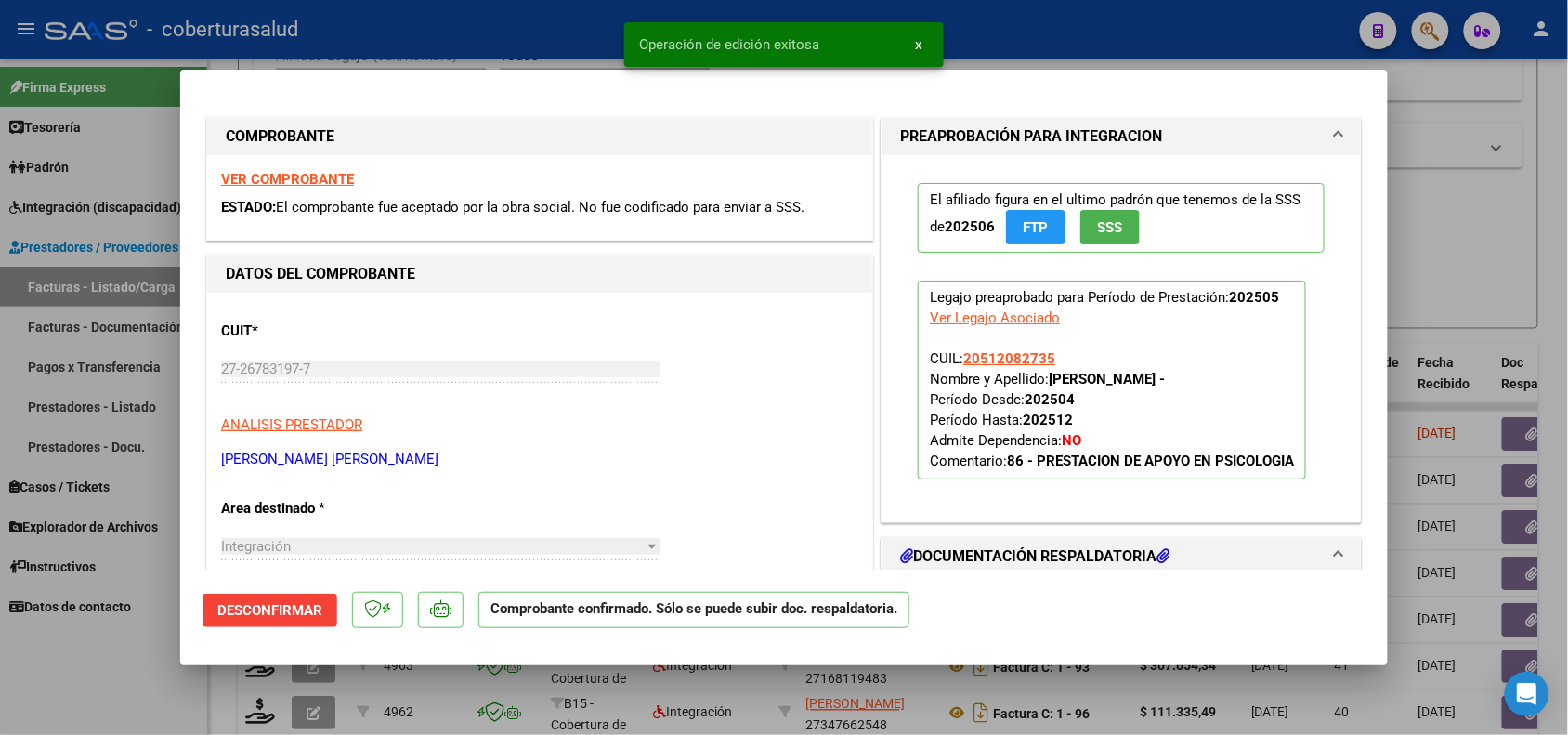
click at [176, 697] on div at bounding box center [784, 367] width 1568 height 735
type input "$ 0,00"
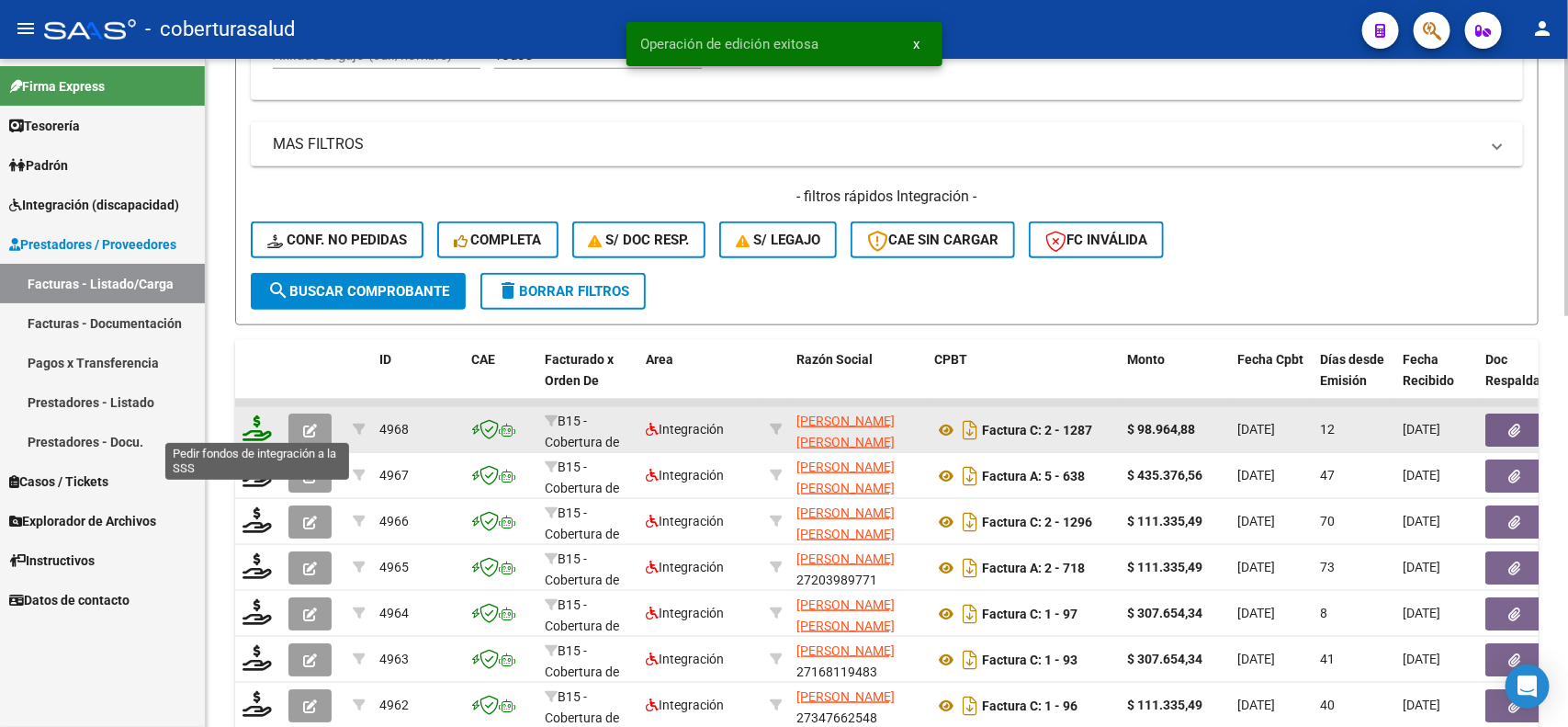
click at [255, 428] on icon at bounding box center [256, 427] width 29 height 25
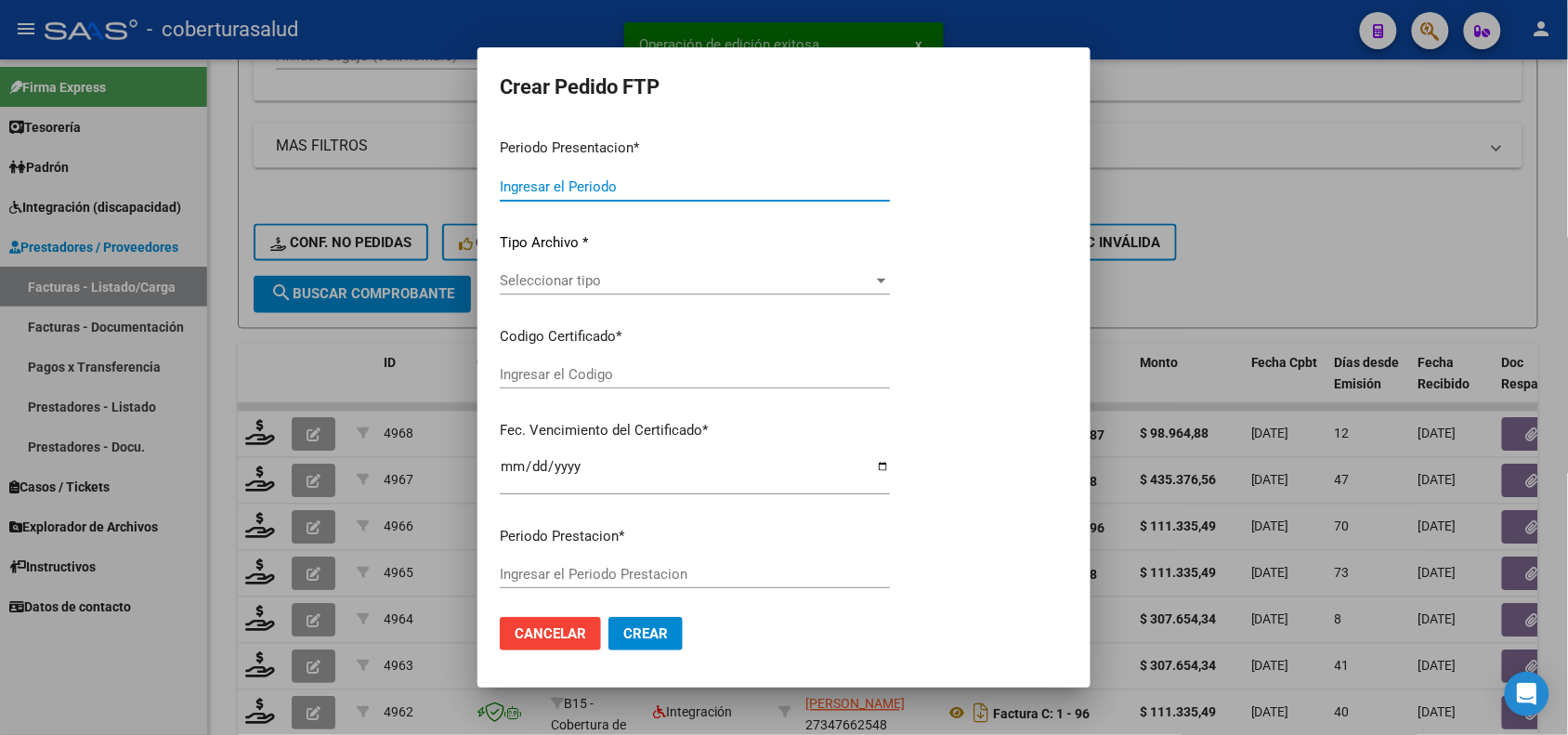
type input "202507"
type input "202505"
type input "$ 98.964,88"
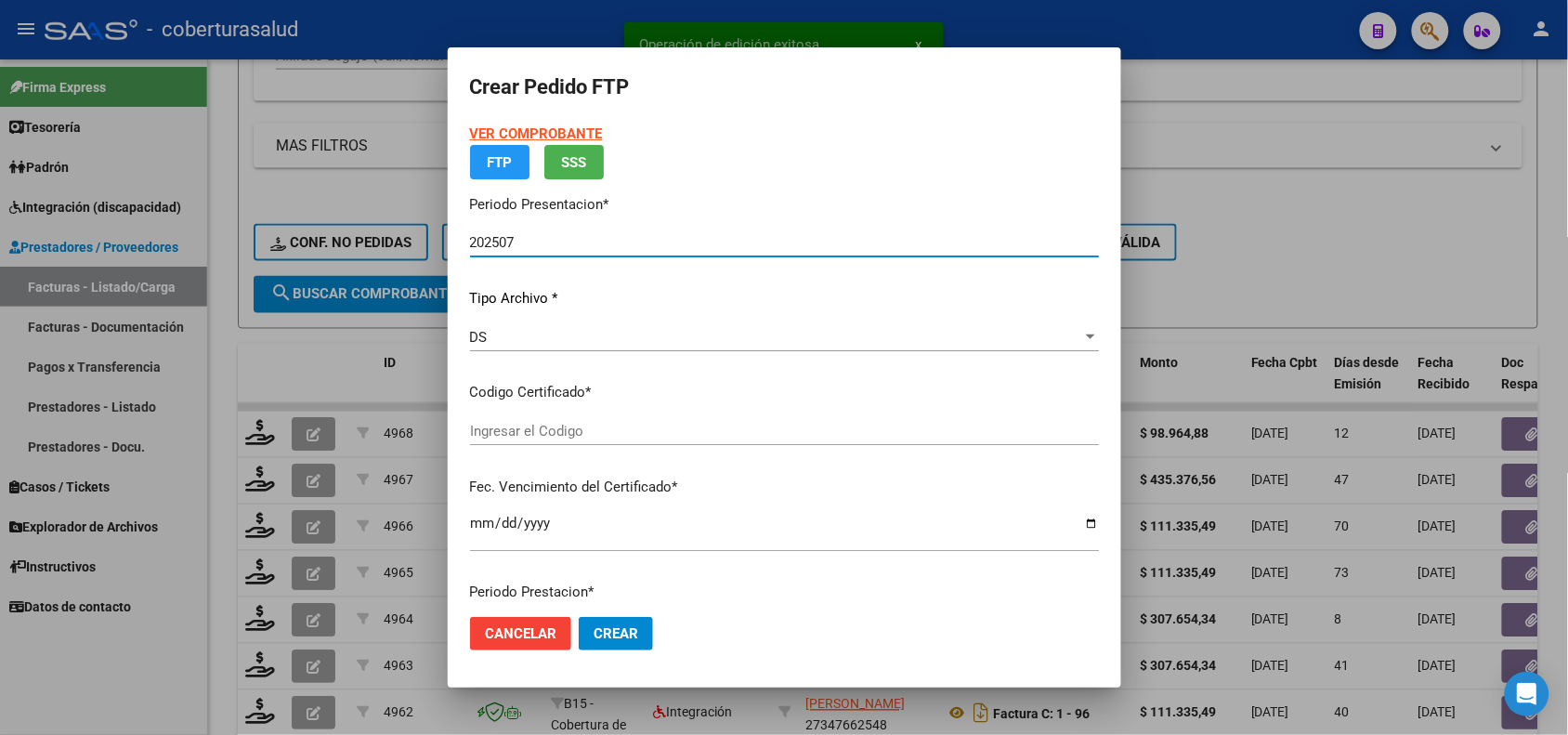
type input "ARG02000512082732024120220291202TUC139"
type input "2029-12-02"
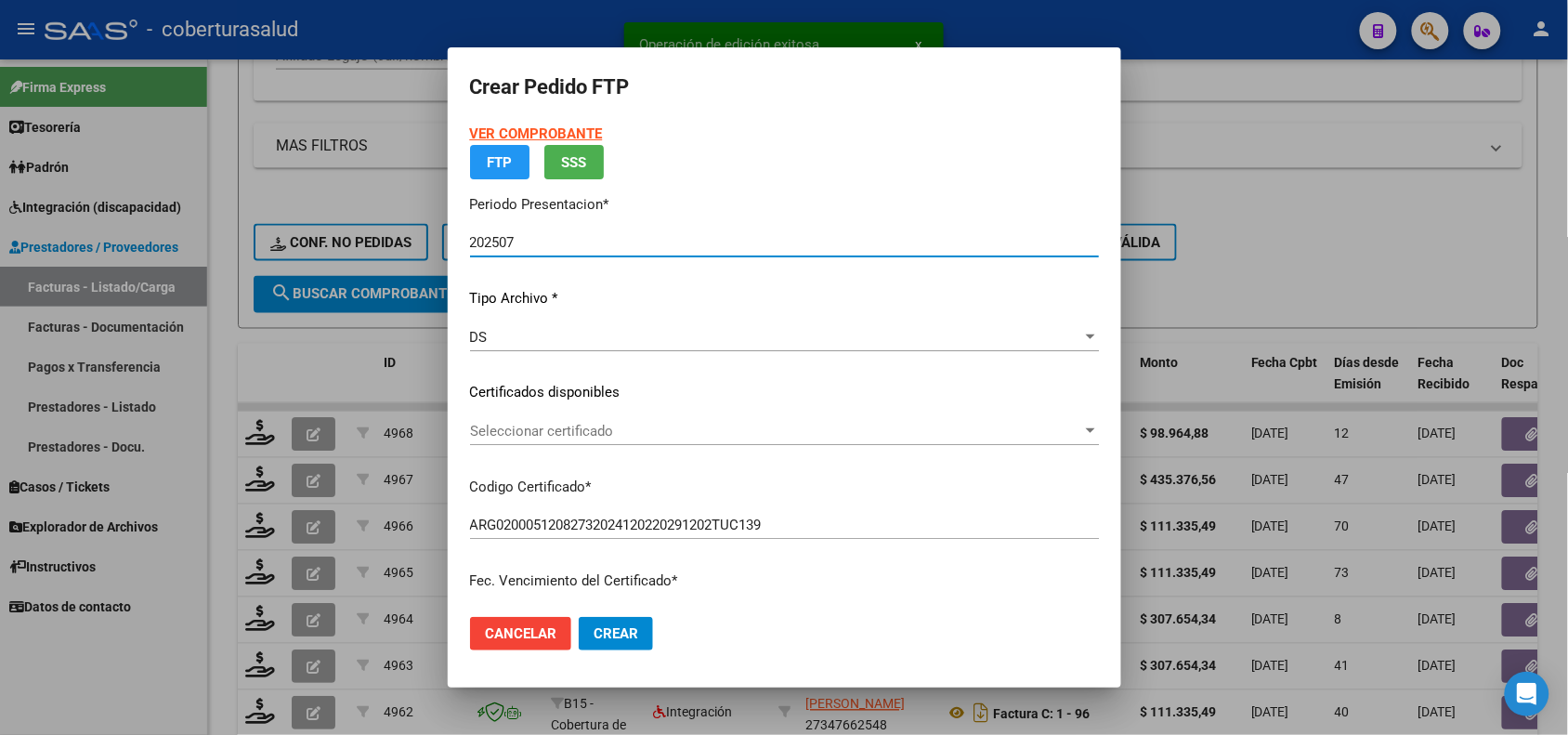
click at [624, 403] on p "Certificados disponibles" at bounding box center [784, 393] width 629 height 21
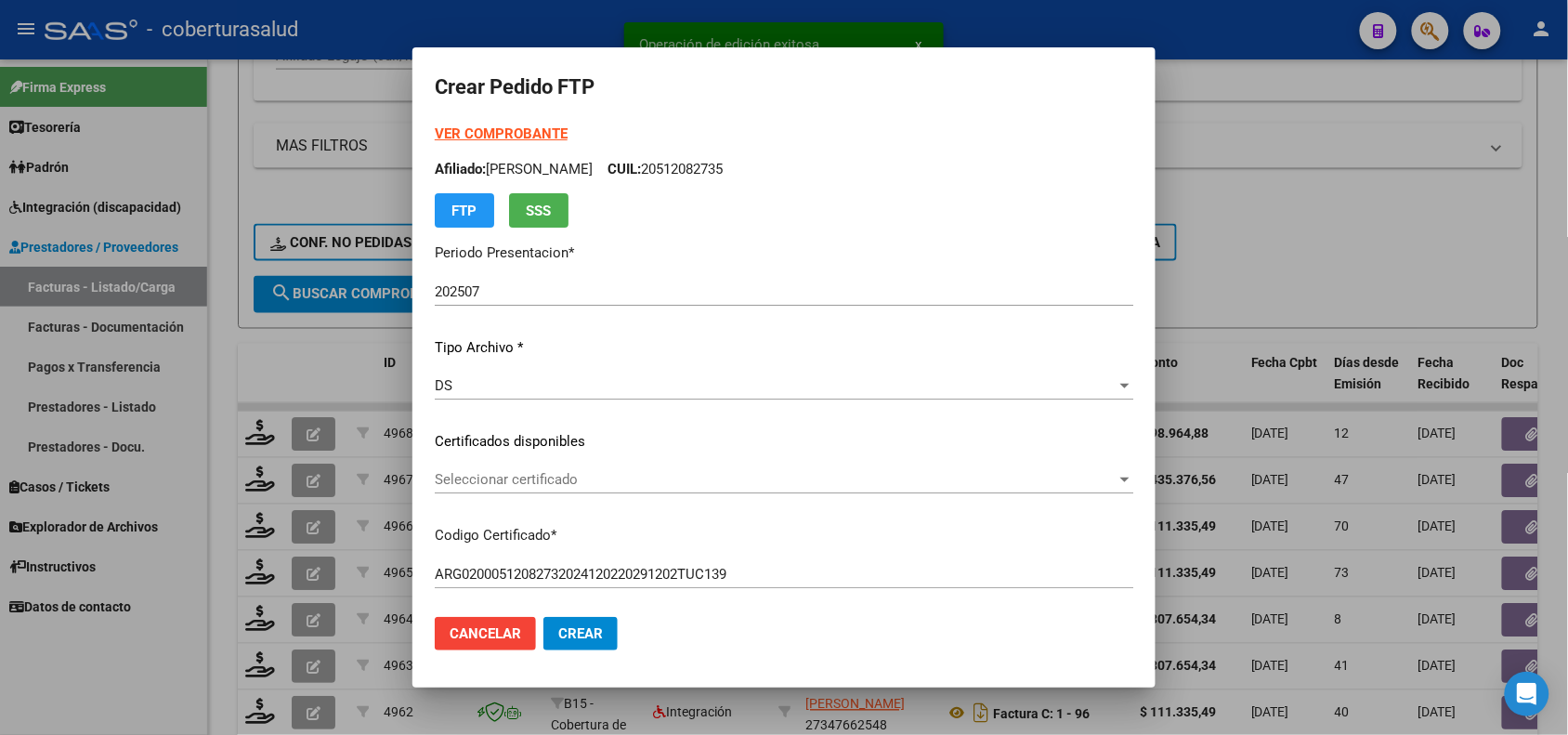
click at [577, 481] on span "Seleccionar certificado" at bounding box center [775, 480] width 682 height 17
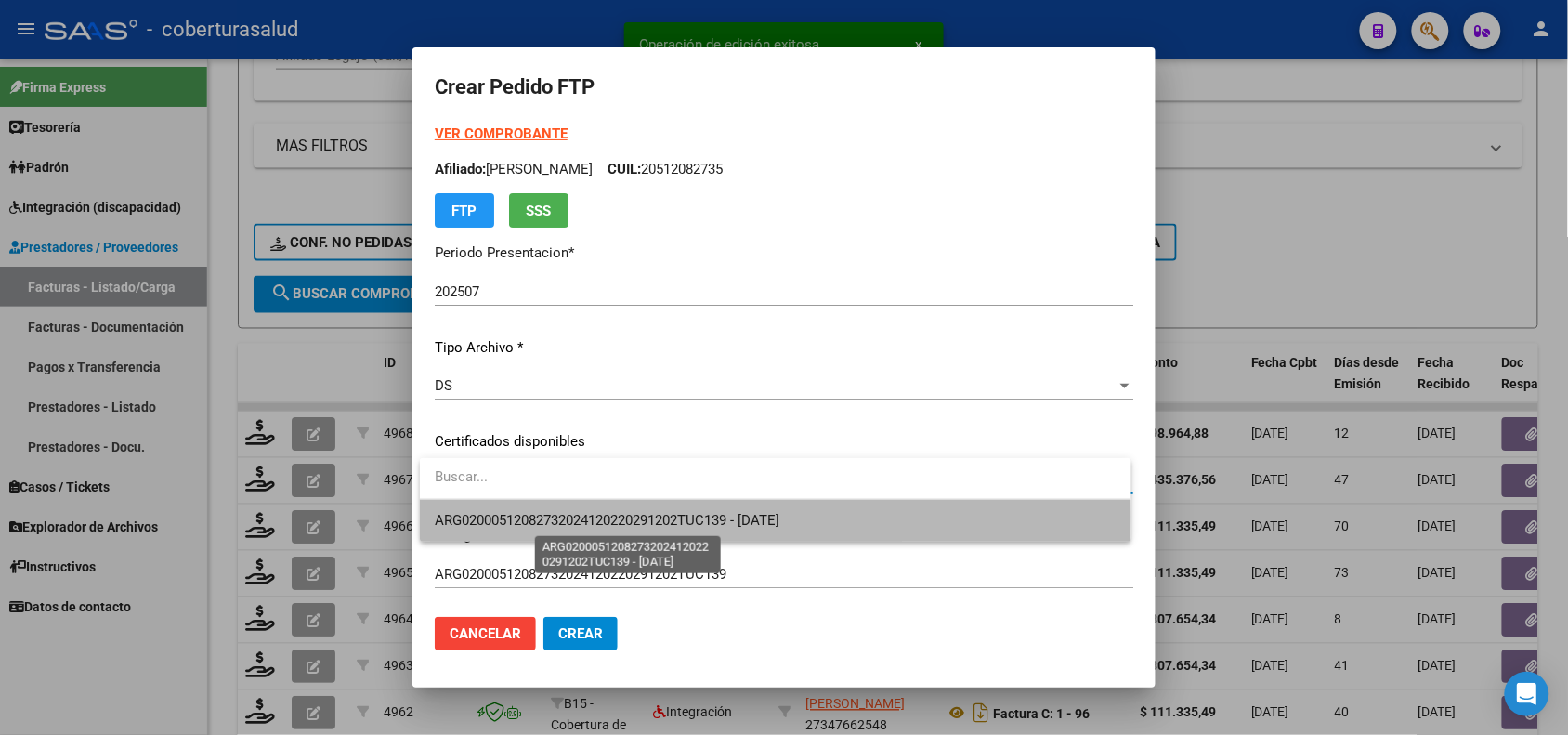
click at [544, 517] on span "ARG02000512082732024120220291202TUC139 - 2029-12-02" at bounding box center [607, 521] width 345 height 17
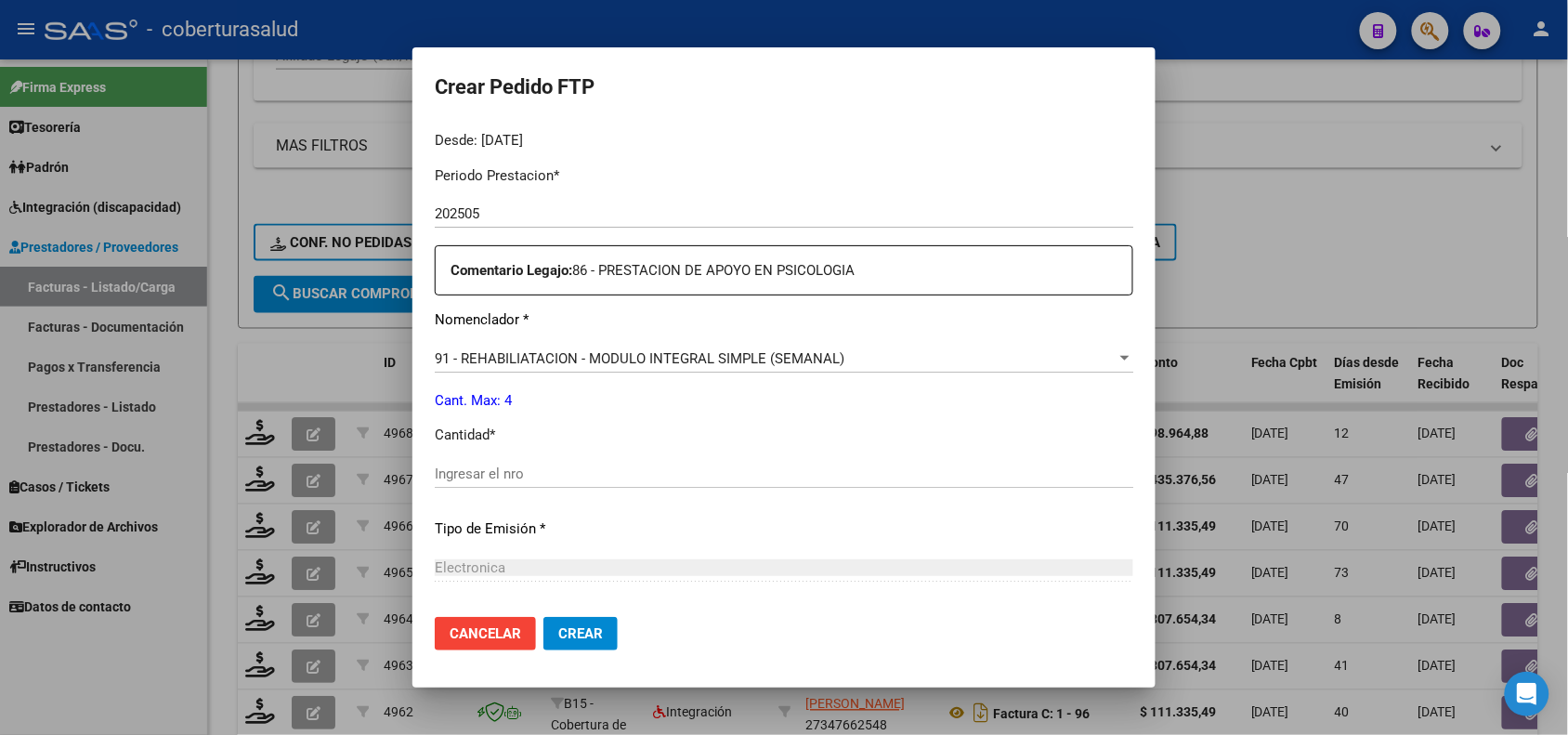
scroll to position [697, 0]
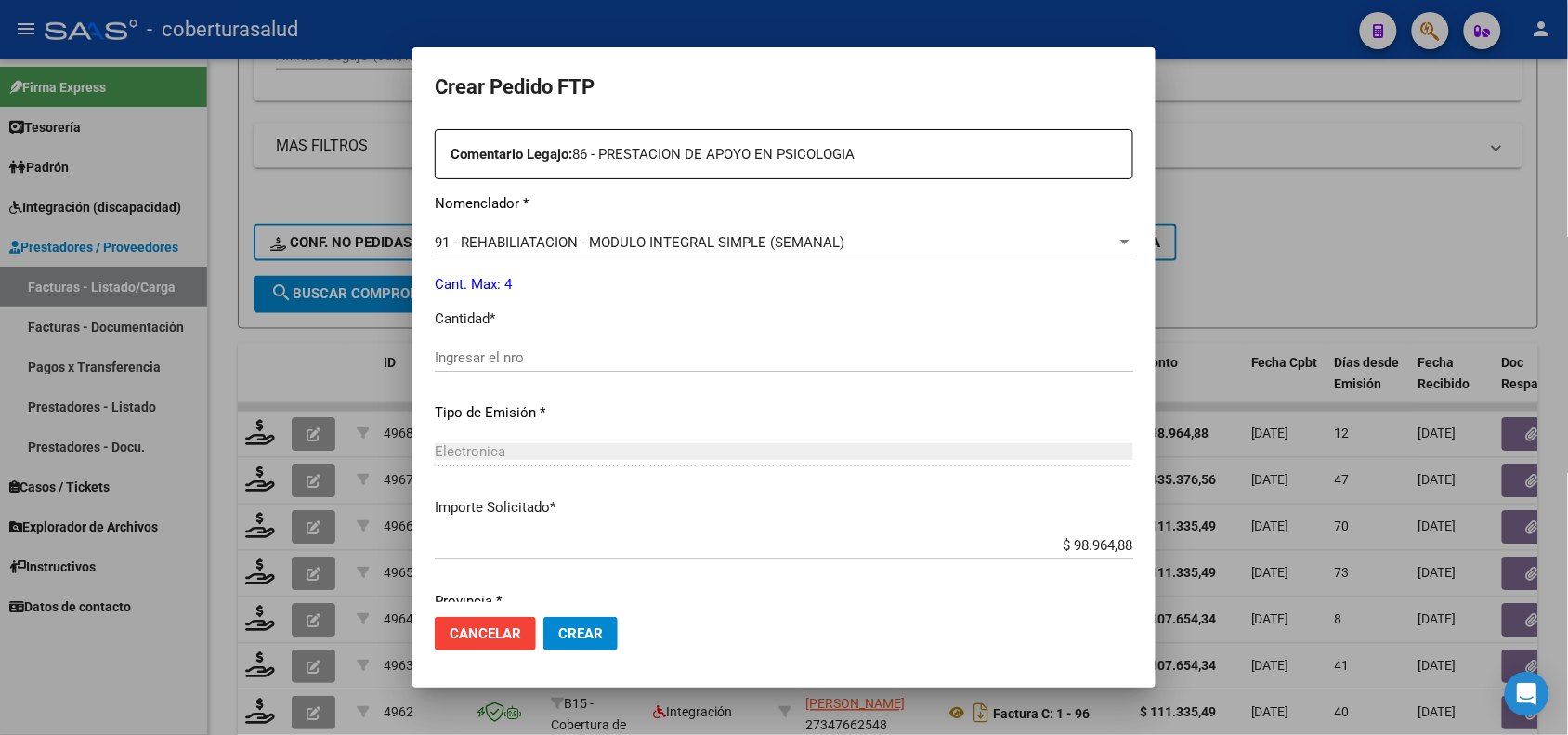
click at [521, 360] on input "Ingresar el nro" at bounding box center [784, 357] width 699 height 17
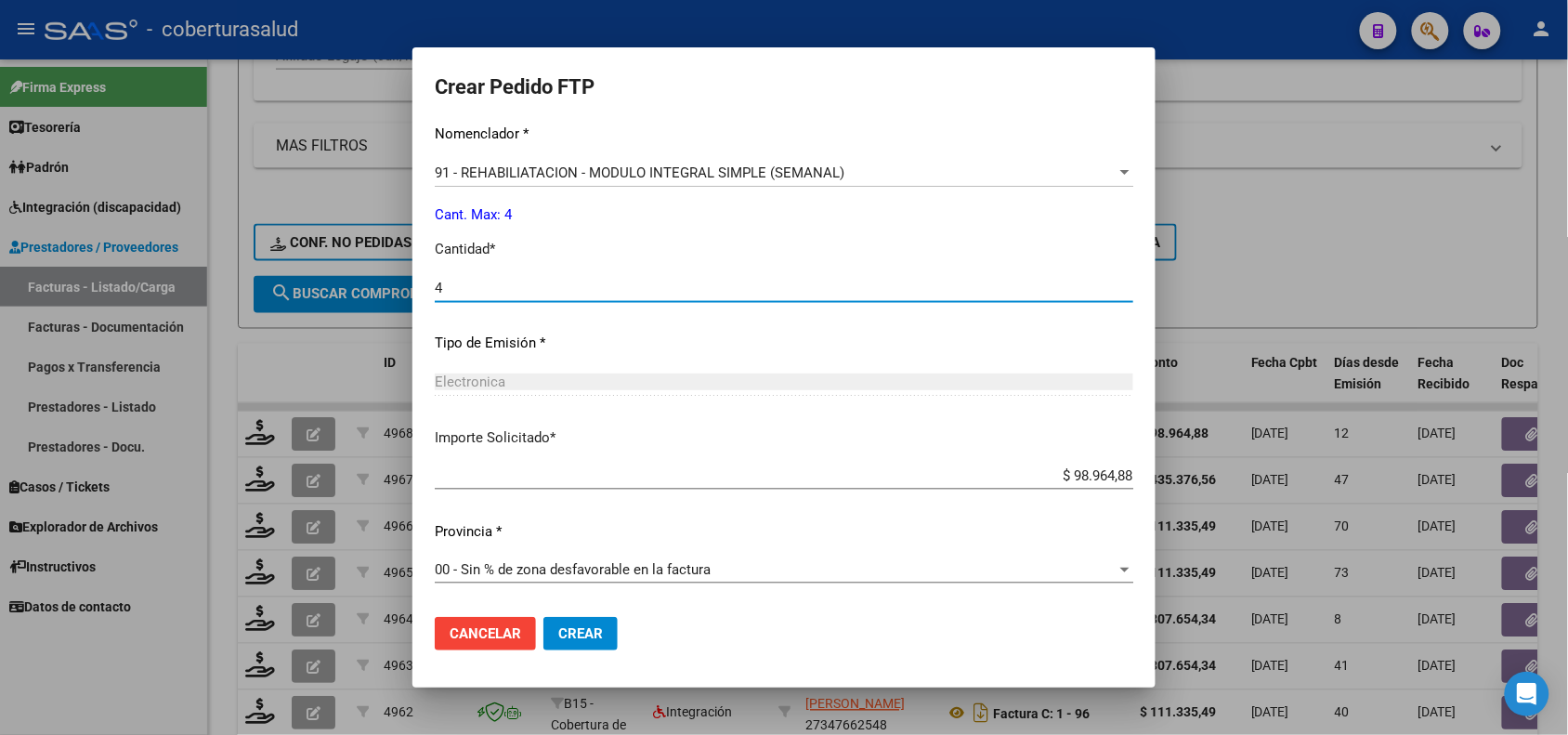
type input "4"
click at [597, 638] on span "Crear" at bounding box center [580, 634] width 45 height 17
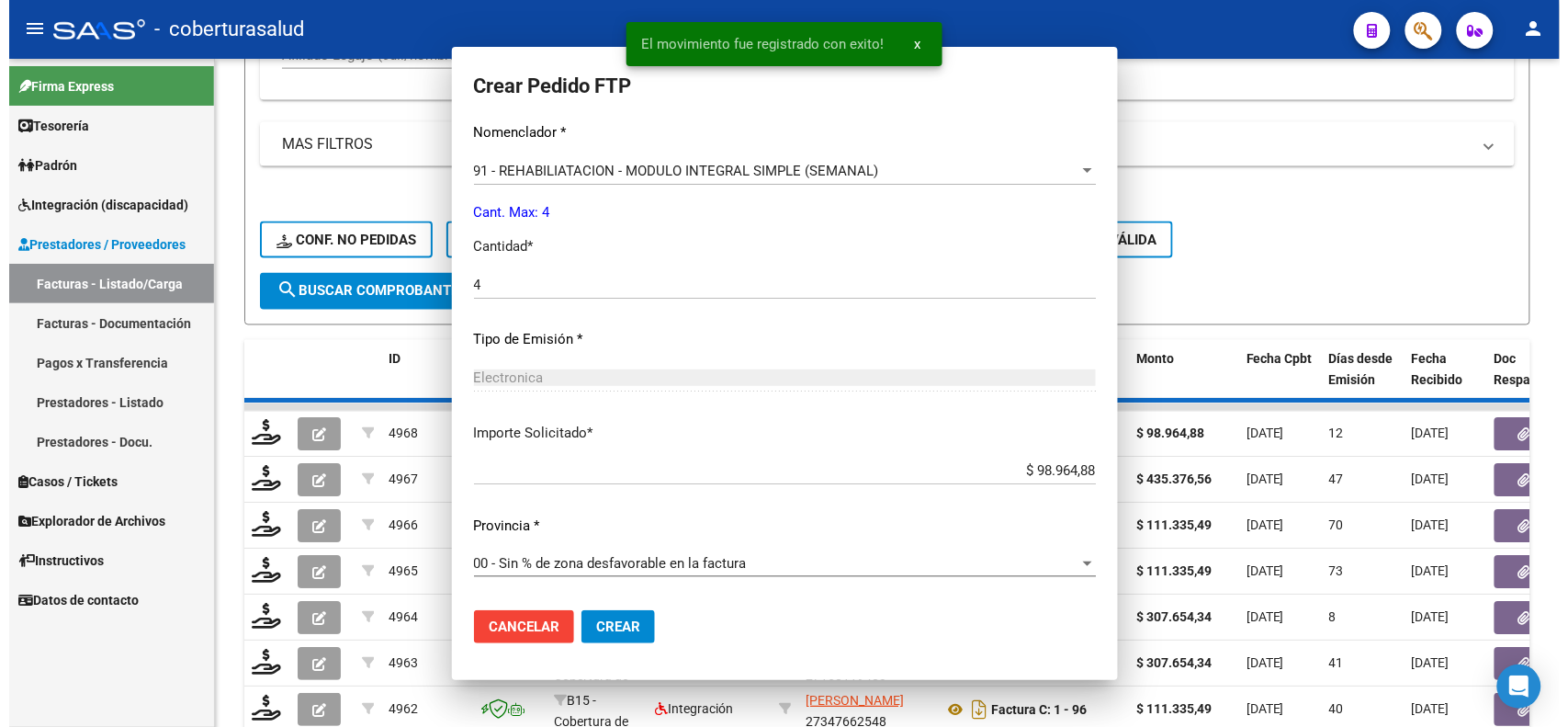
scroll to position [0, 0]
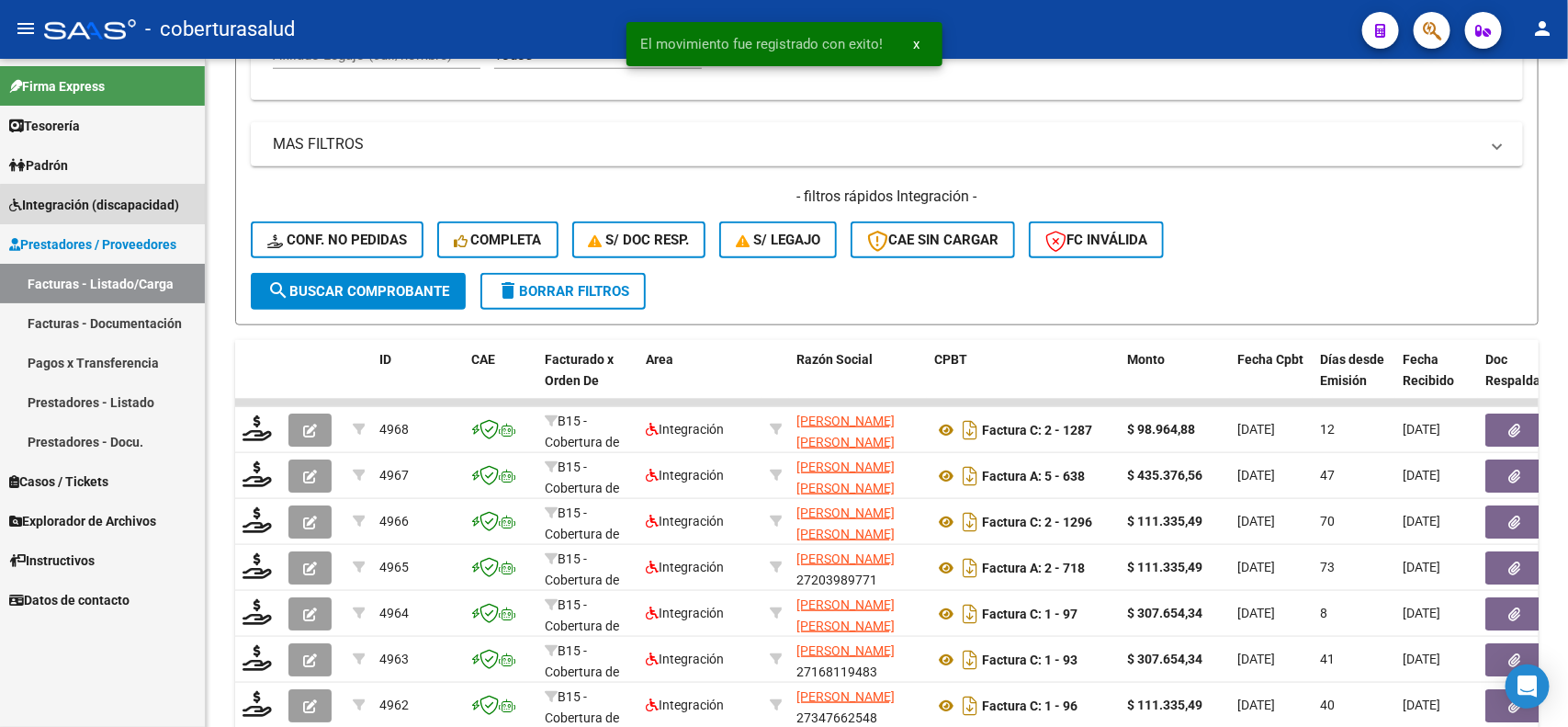
click at [124, 209] on span "Integración (discapacidad)" at bounding box center [94, 205] width 170 height 20
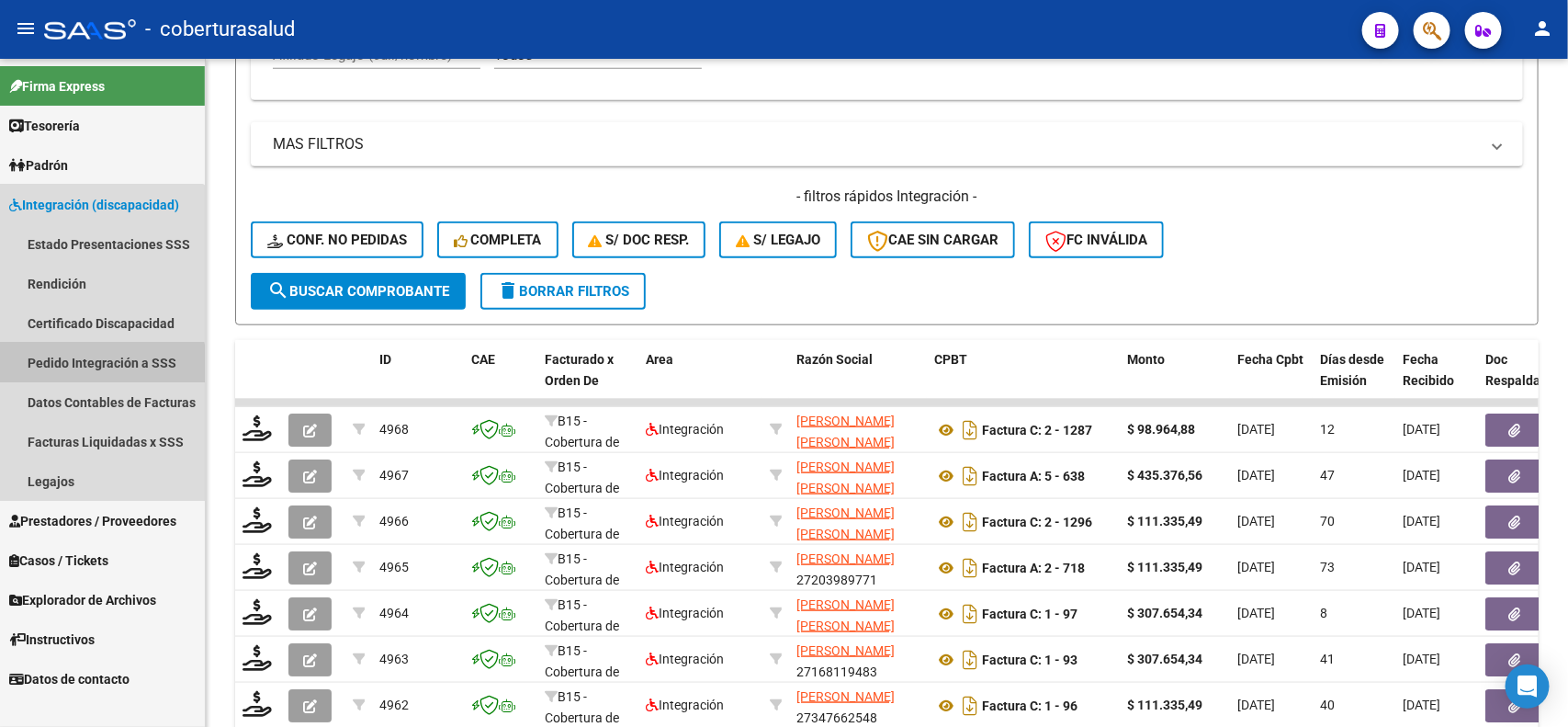
click at [90, 370] on link "Pedido Integración a SSS" at bounding box center [102, 362] width 205 height 40
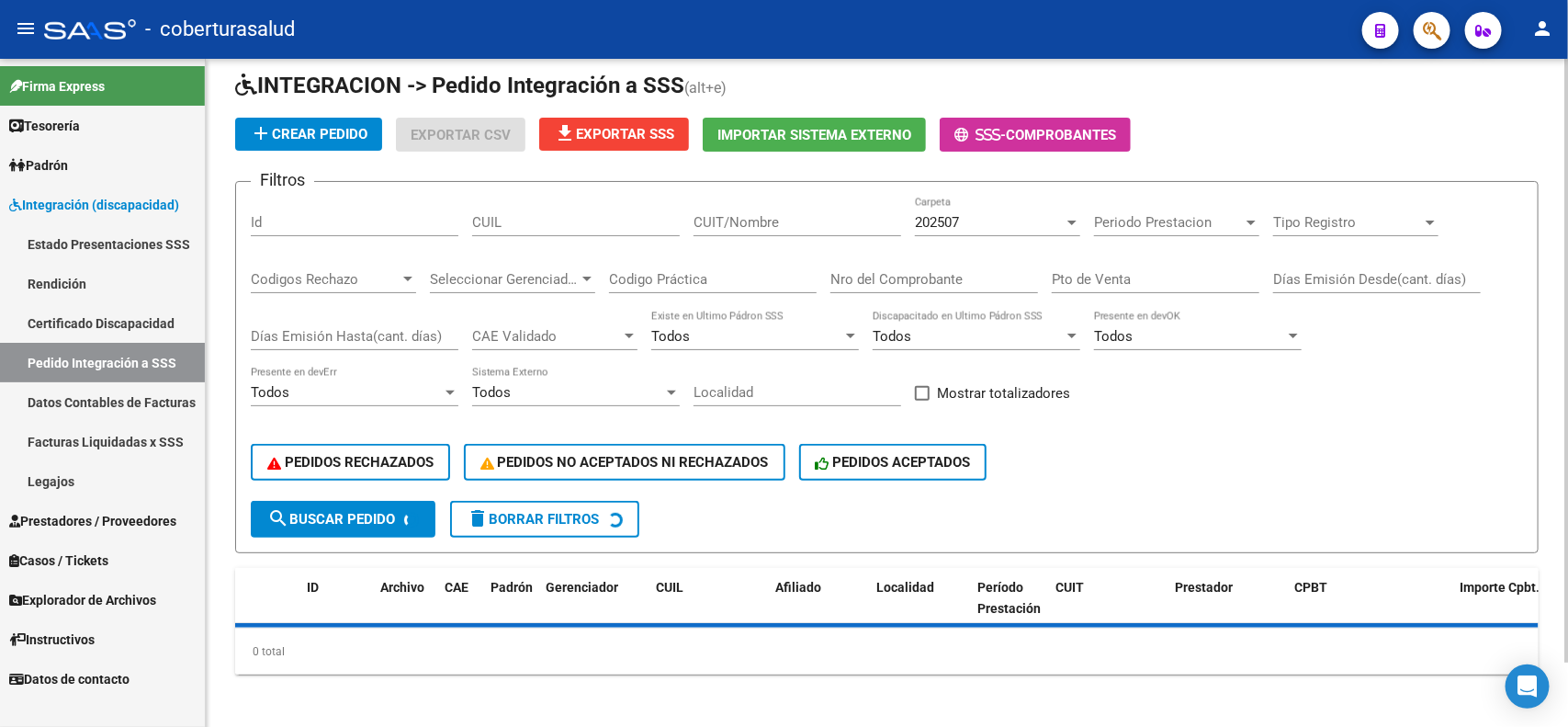
scroll to position [441, 0]
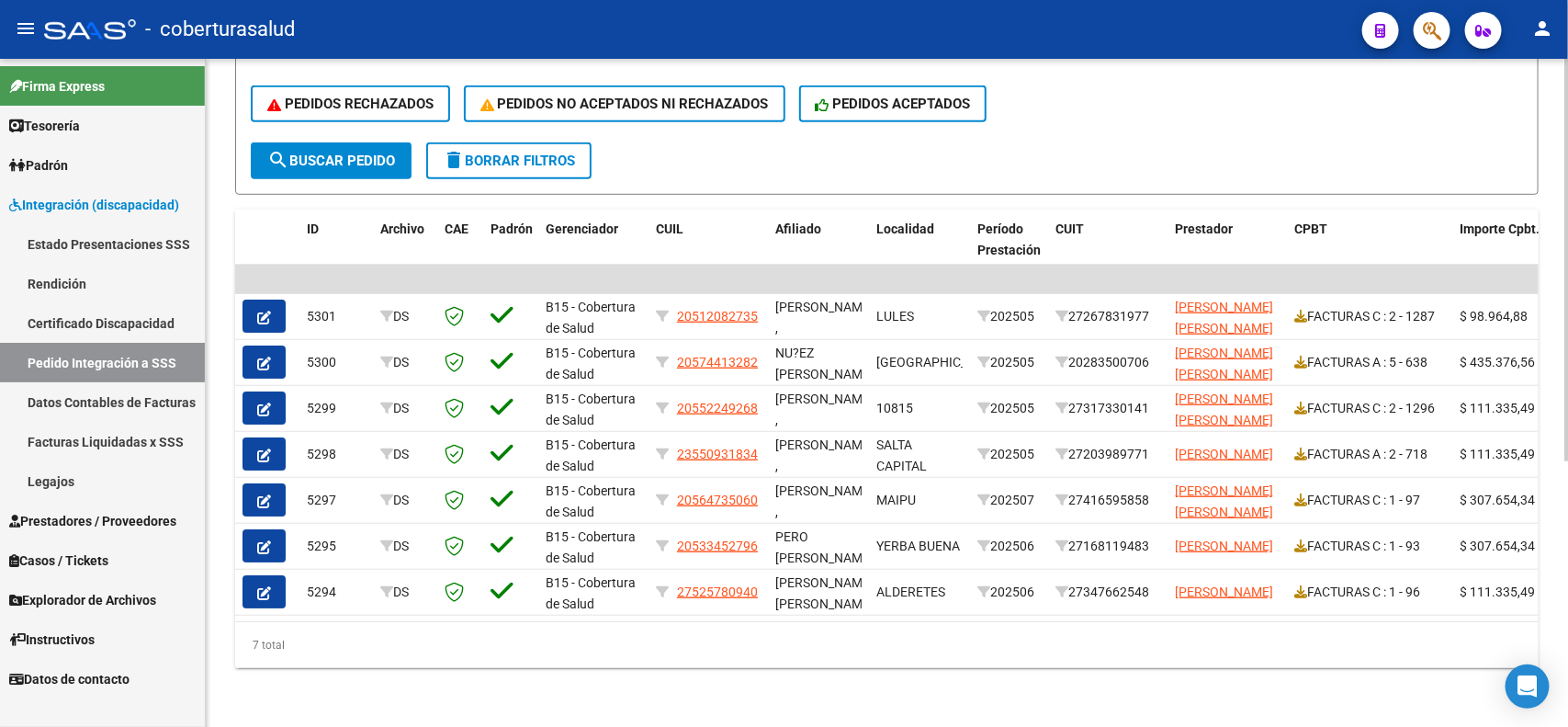
click at [916, 267] on datatable-body-cell at bounding box center [919, 279] width 101 height 28
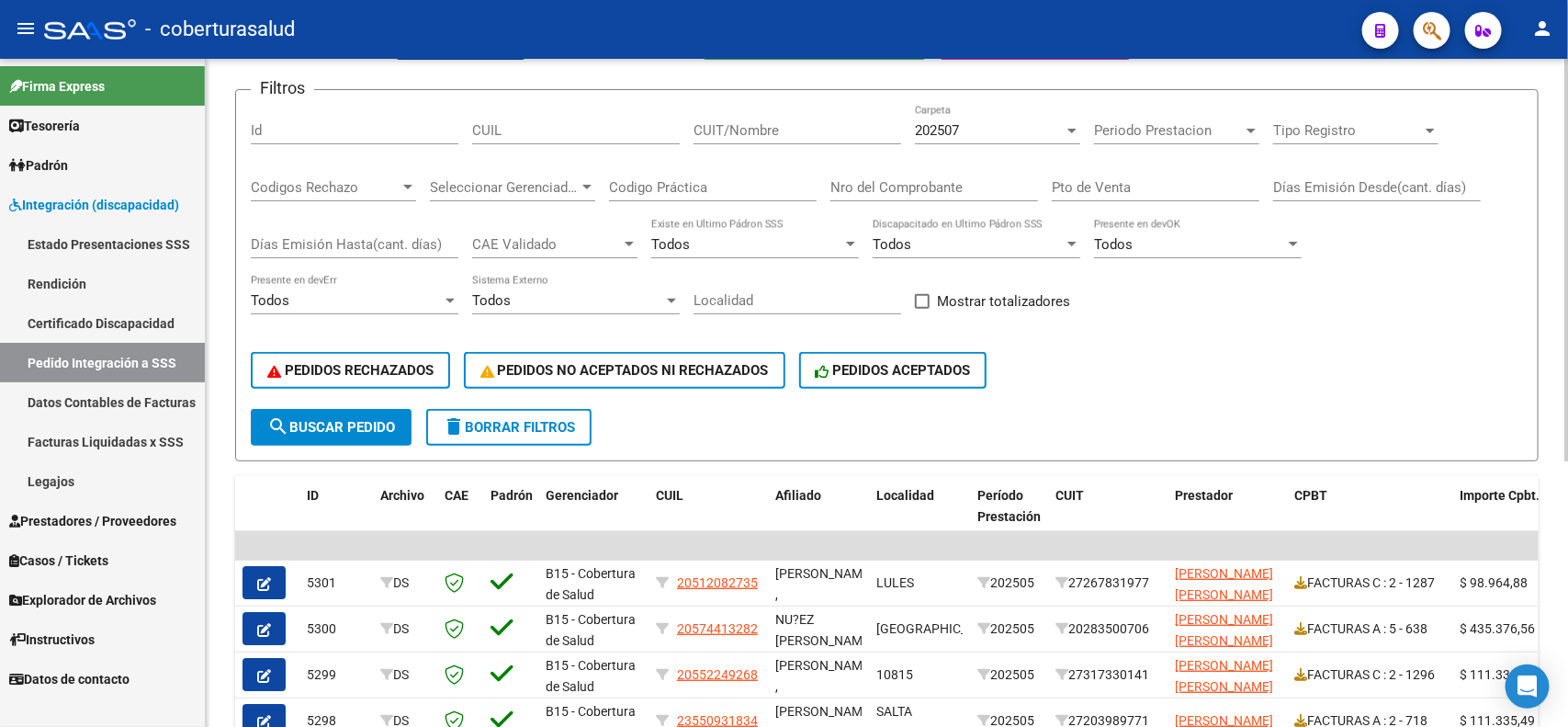
scroll to position [211, 0]
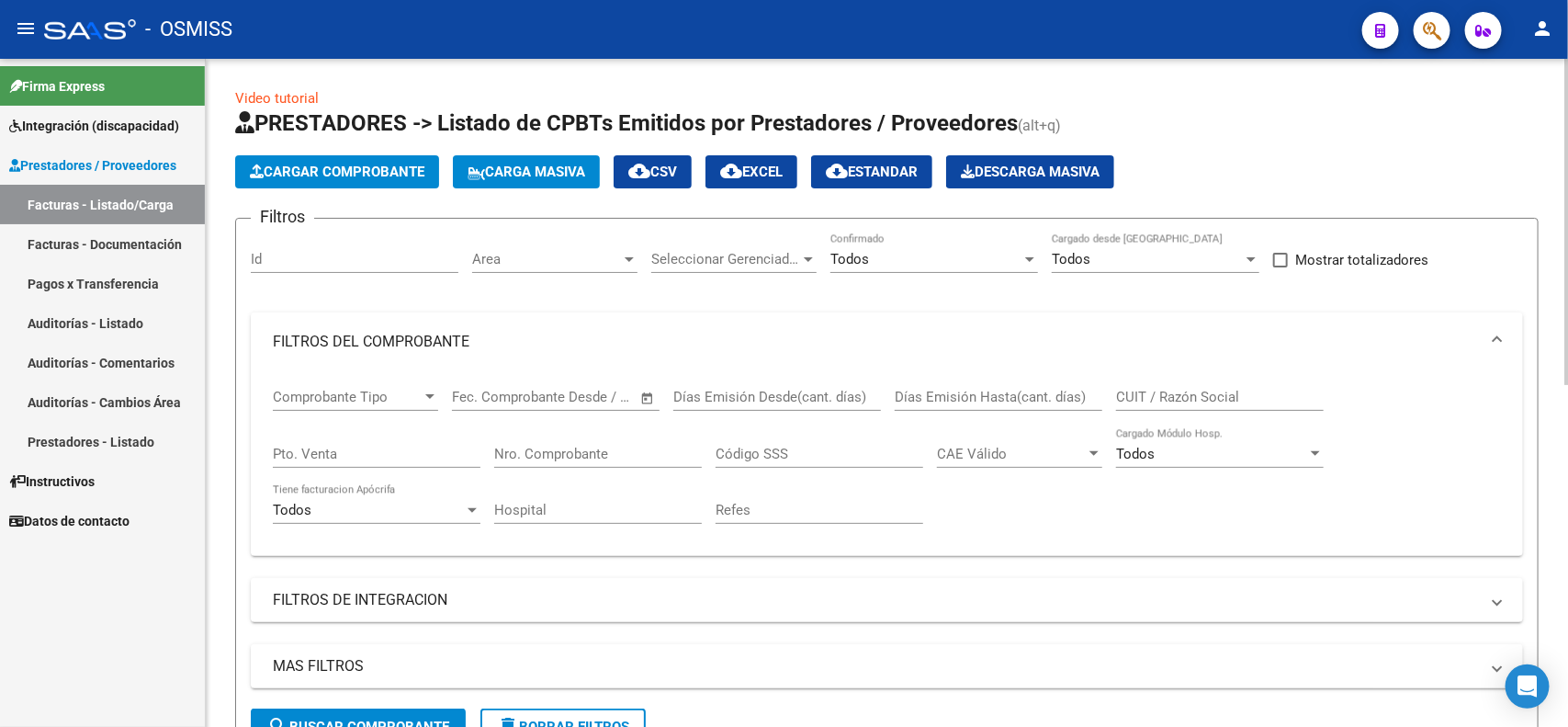
click at [618, 454] on input "Nro. Comprobante" at bounding box center [598, 454] width 207 height 17
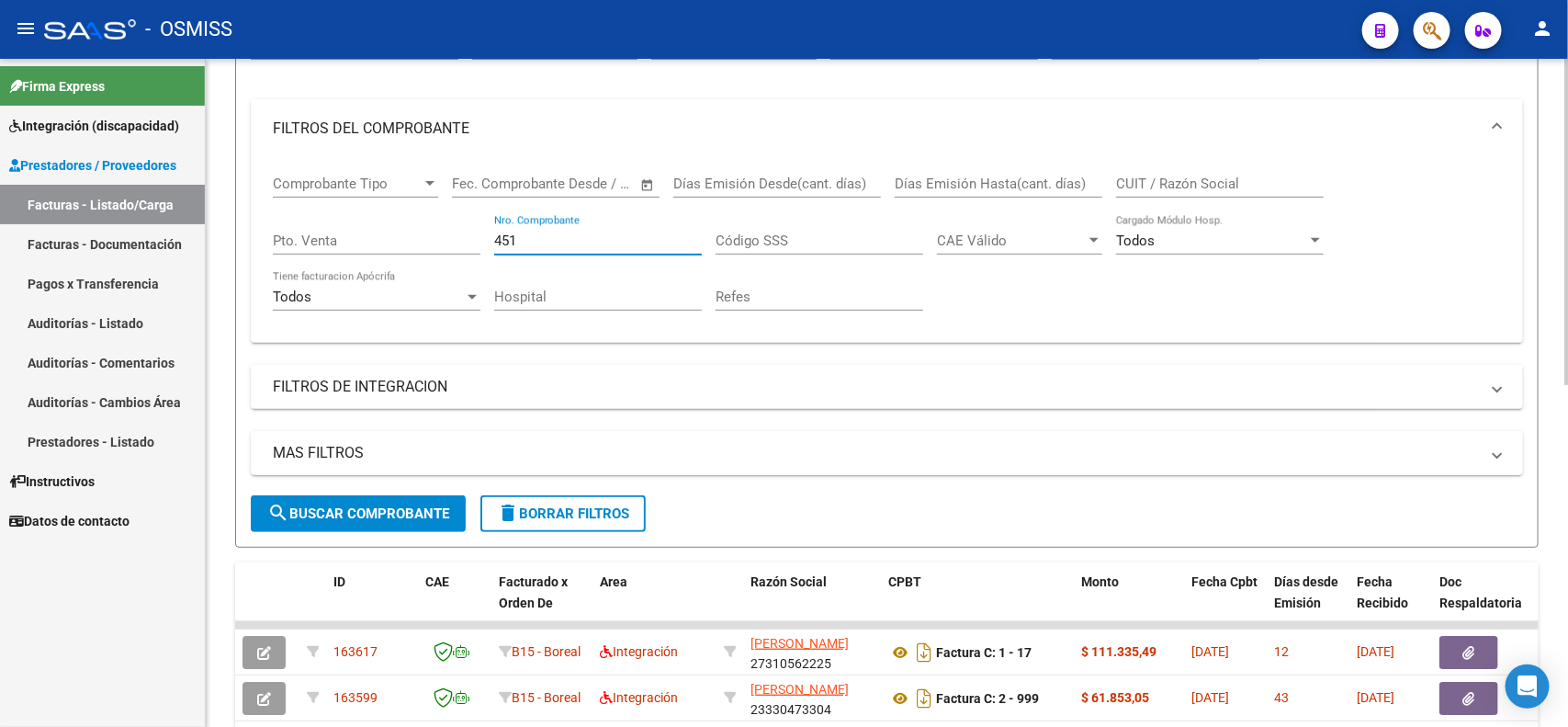
scroll to position [230, 0]
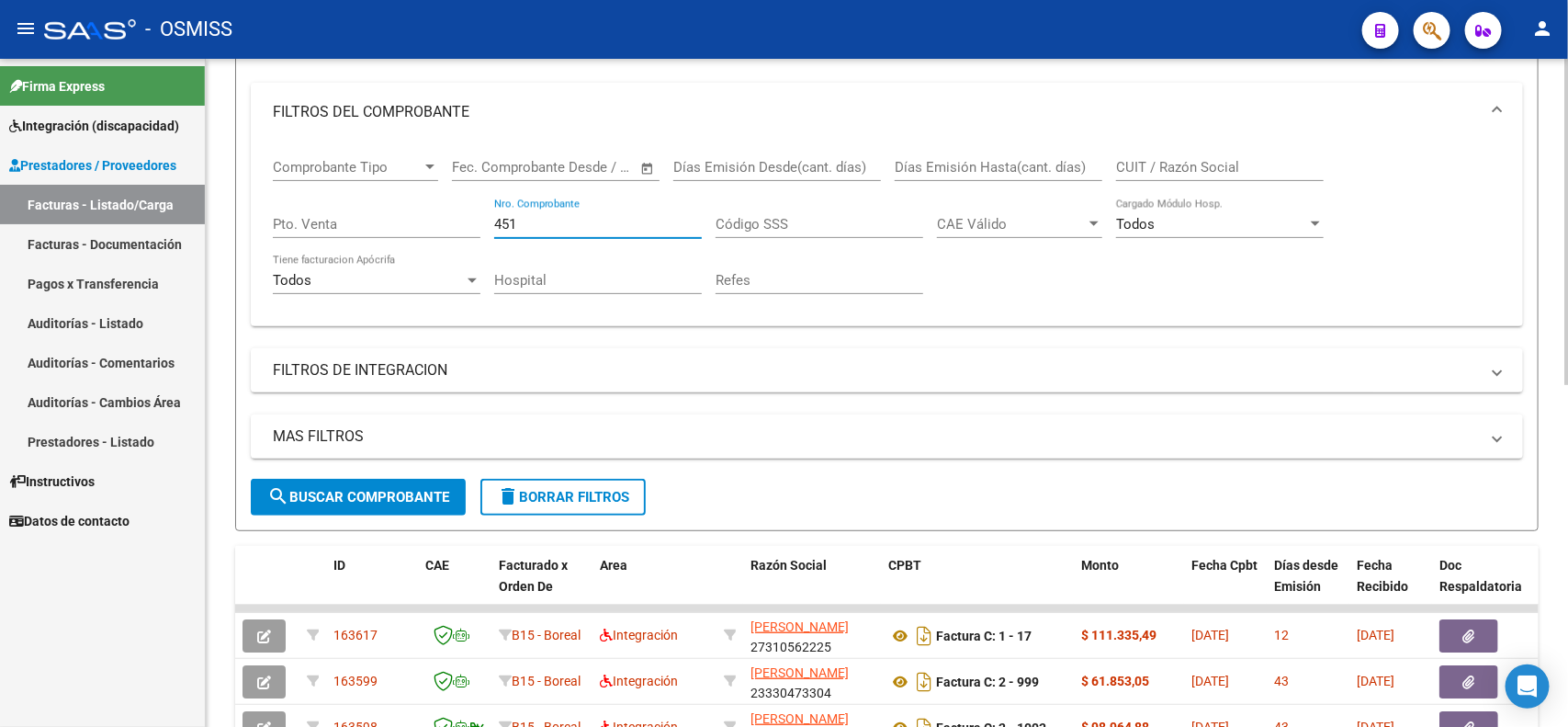
click at [373, 494] on span "search Buscar Comprobante" at bounding box center [358, 497] width 182 height 17
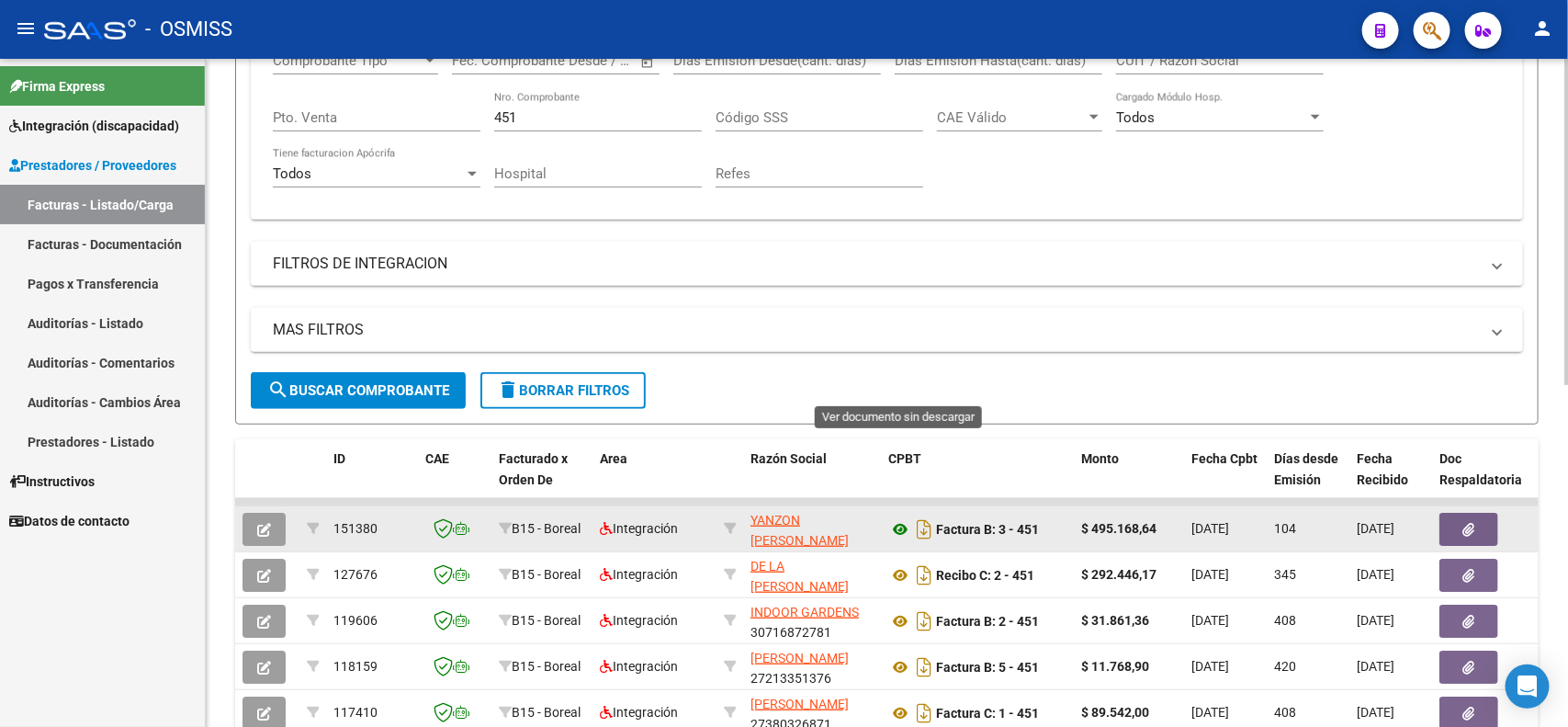
scroll to position [130, 0]
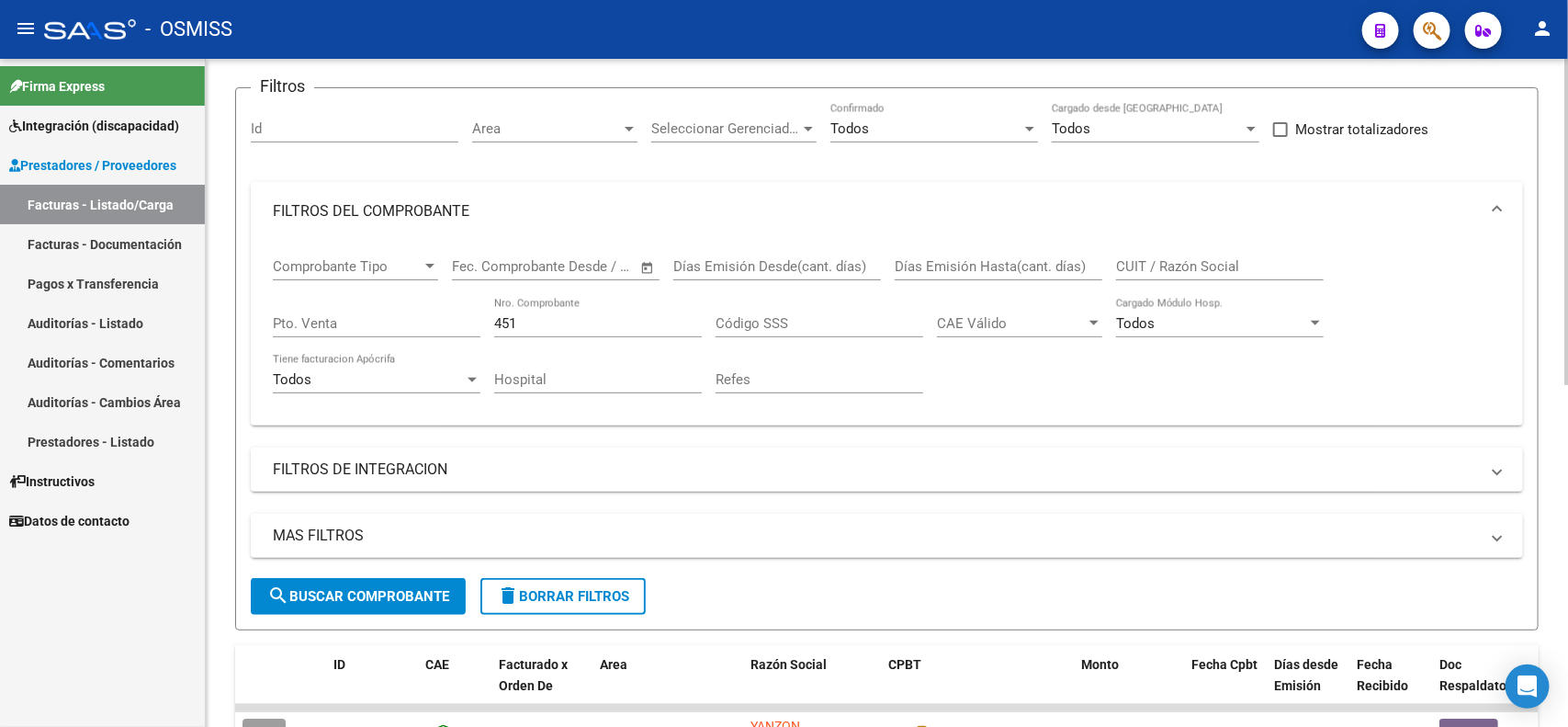
click at [563, 322] on input "451" at bounding box center [598, 323] width 207 height 17
click at [563, 322] on input "452" at bounding box center [598, 323] width 207 height 17
type input "452"
click at [585, 363] on div "Hospital" at bounding box center [598, 373] width 207 height 40
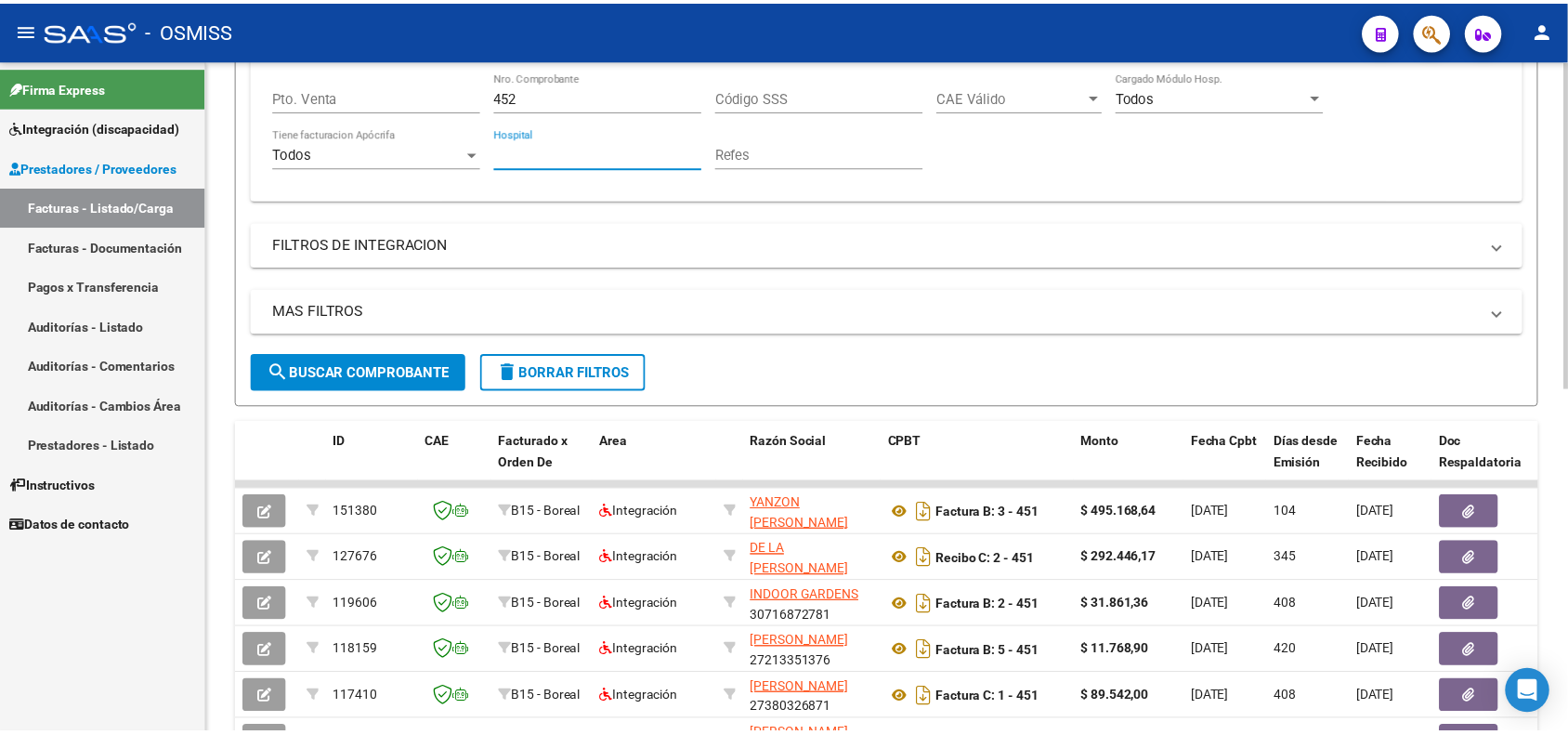
scroll to position [364, 0]
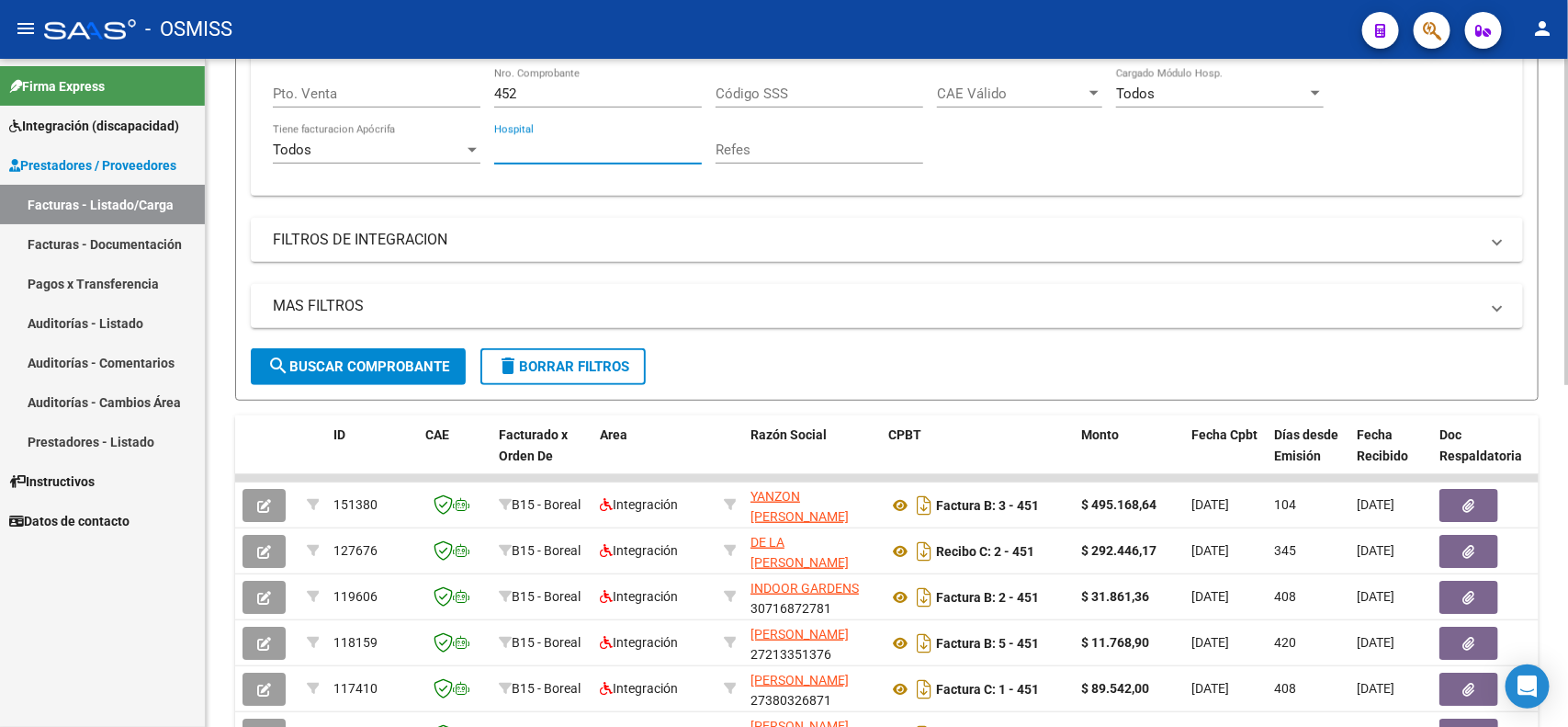
click at [306, 352] on button "search Buscar Comprobante" at bounding box center [358, 366] width 215 height 37
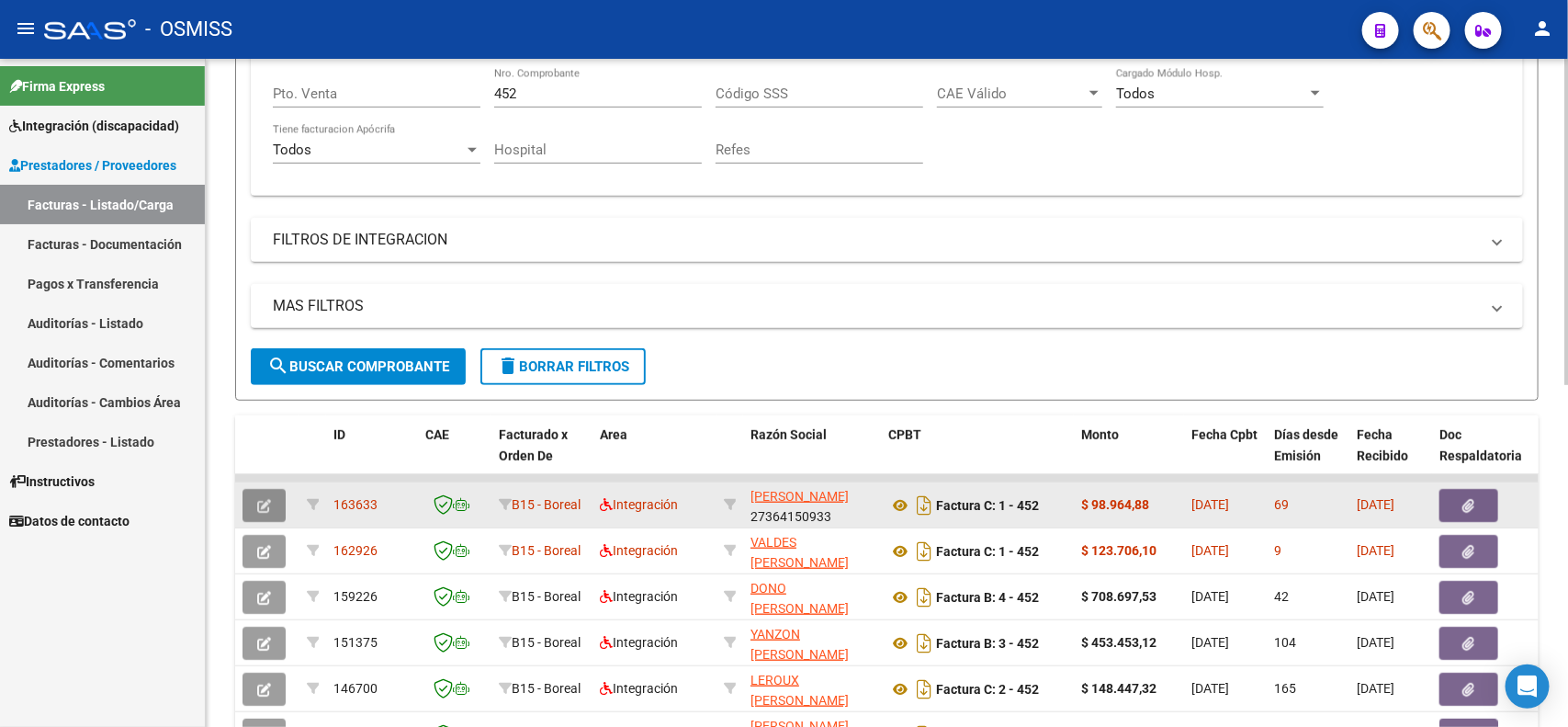
click at [260, 499] on icon "button" at bounding box center [264, 505] width 14 height 14
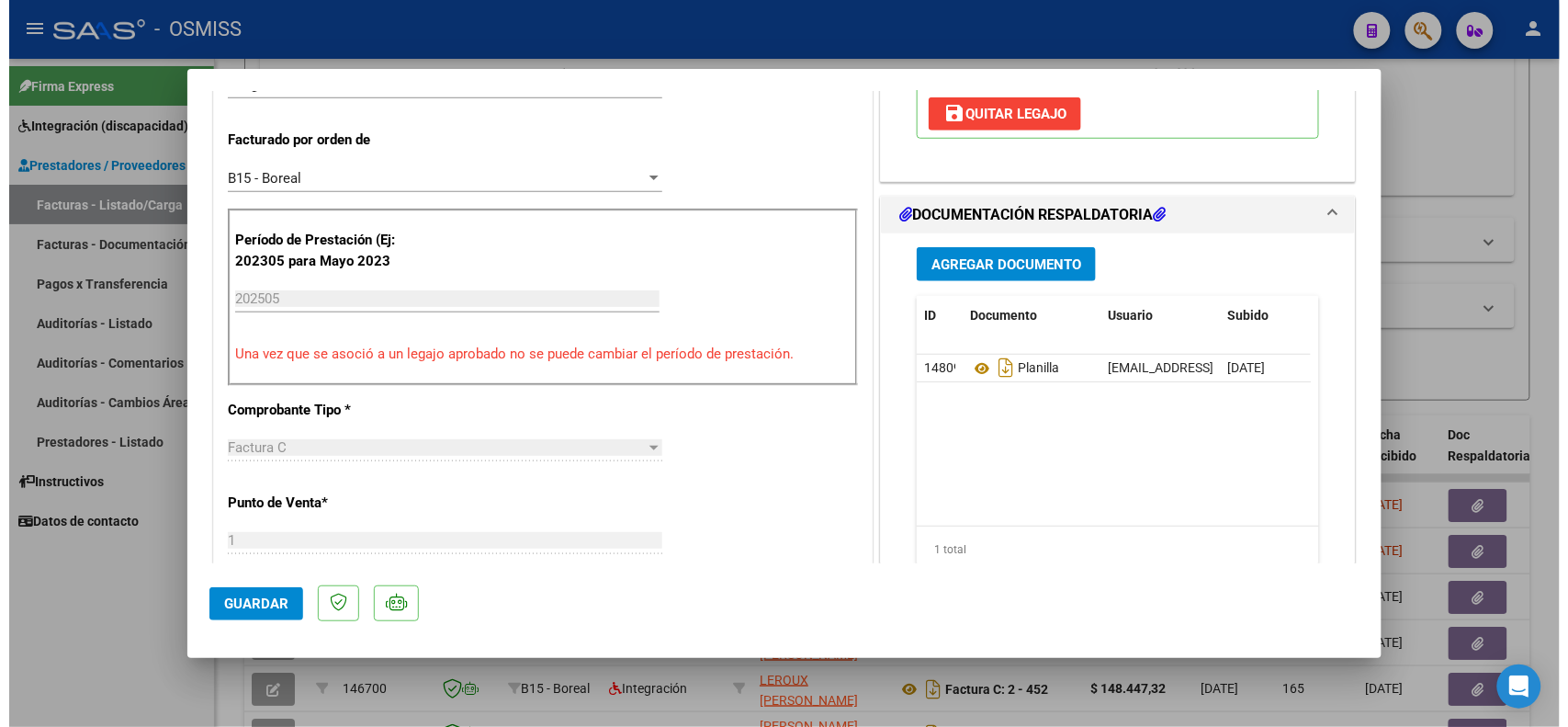
scroll to position [459, 0]
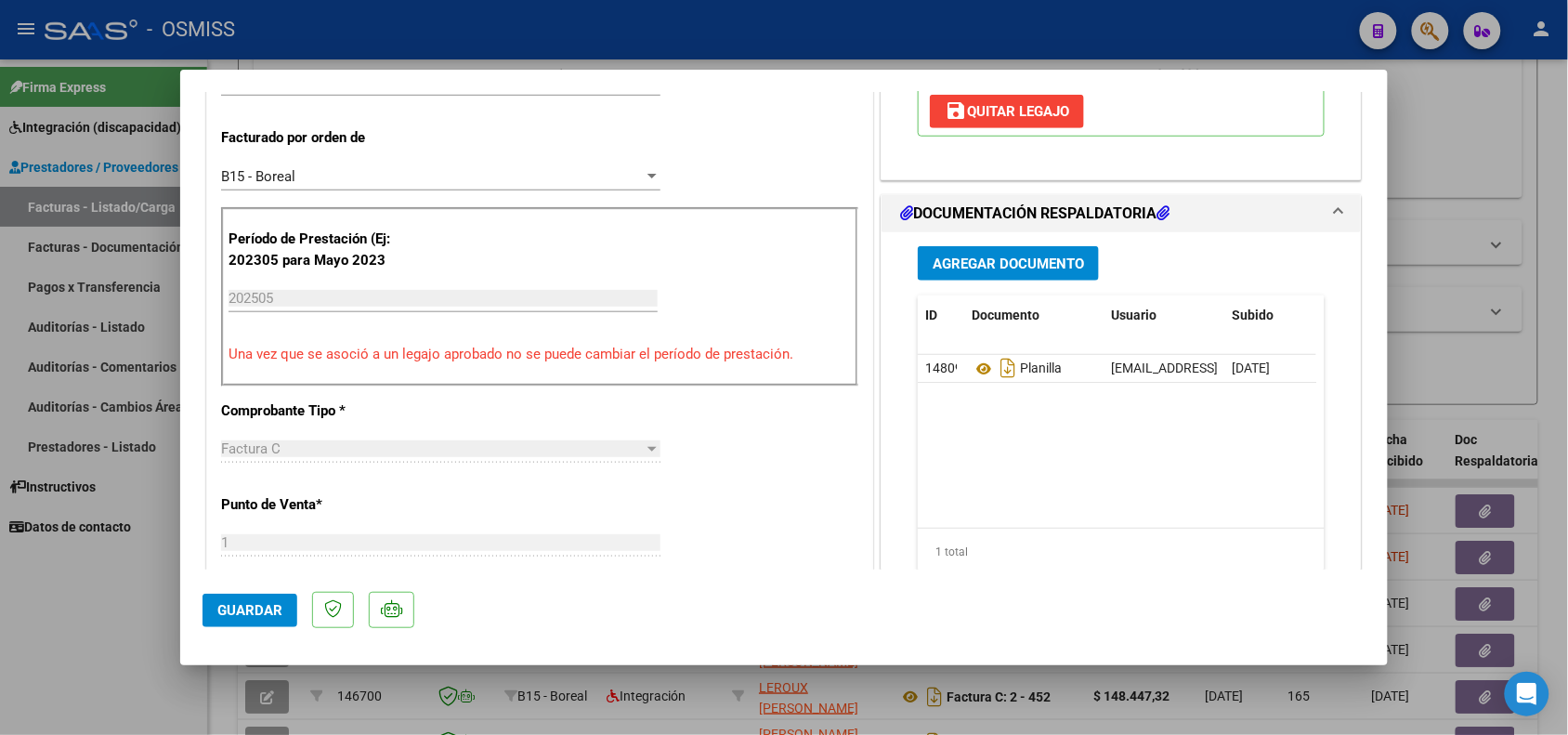
click at [77, 610] on div at bounding box center [784, 367] width 1568 height 735
type input "$ 0,00"
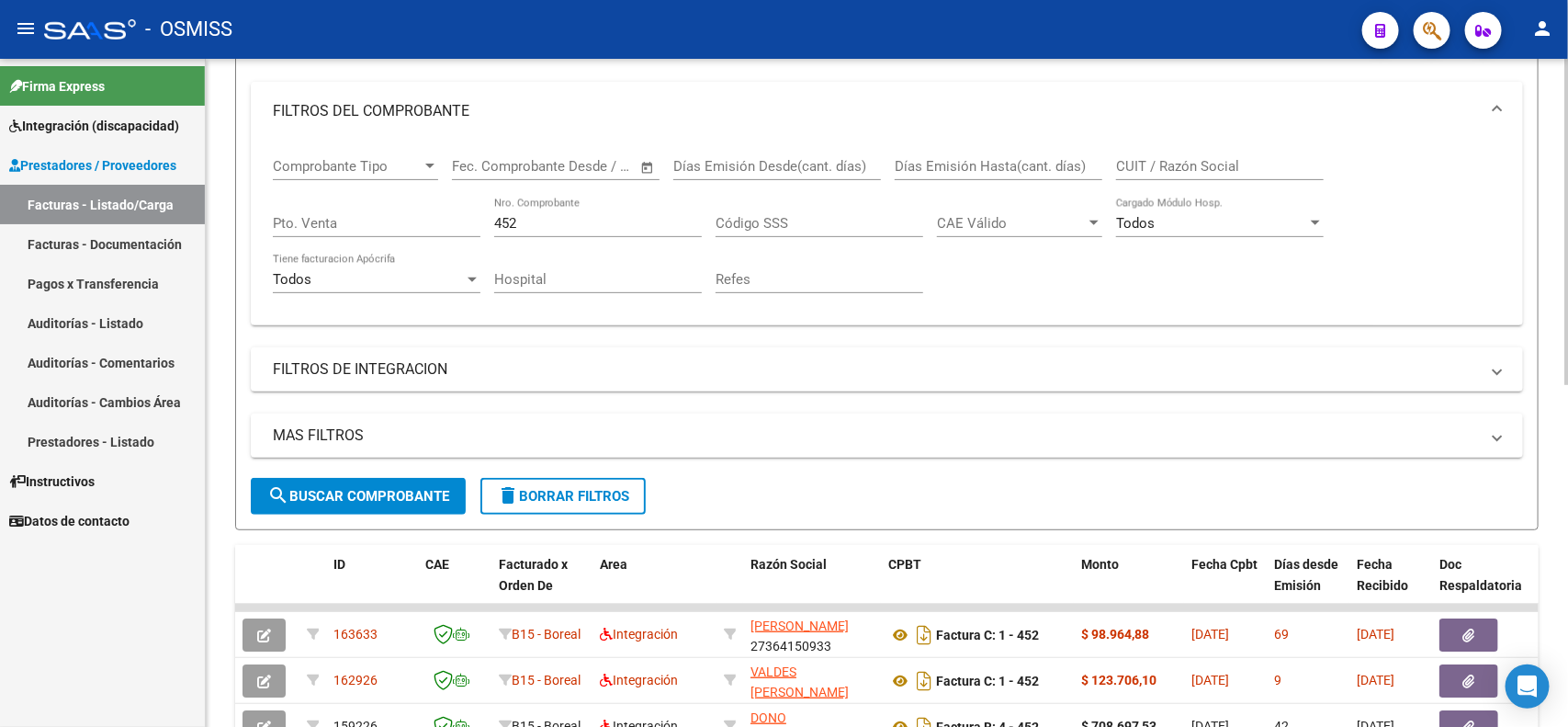
scroll to position [130, 0]
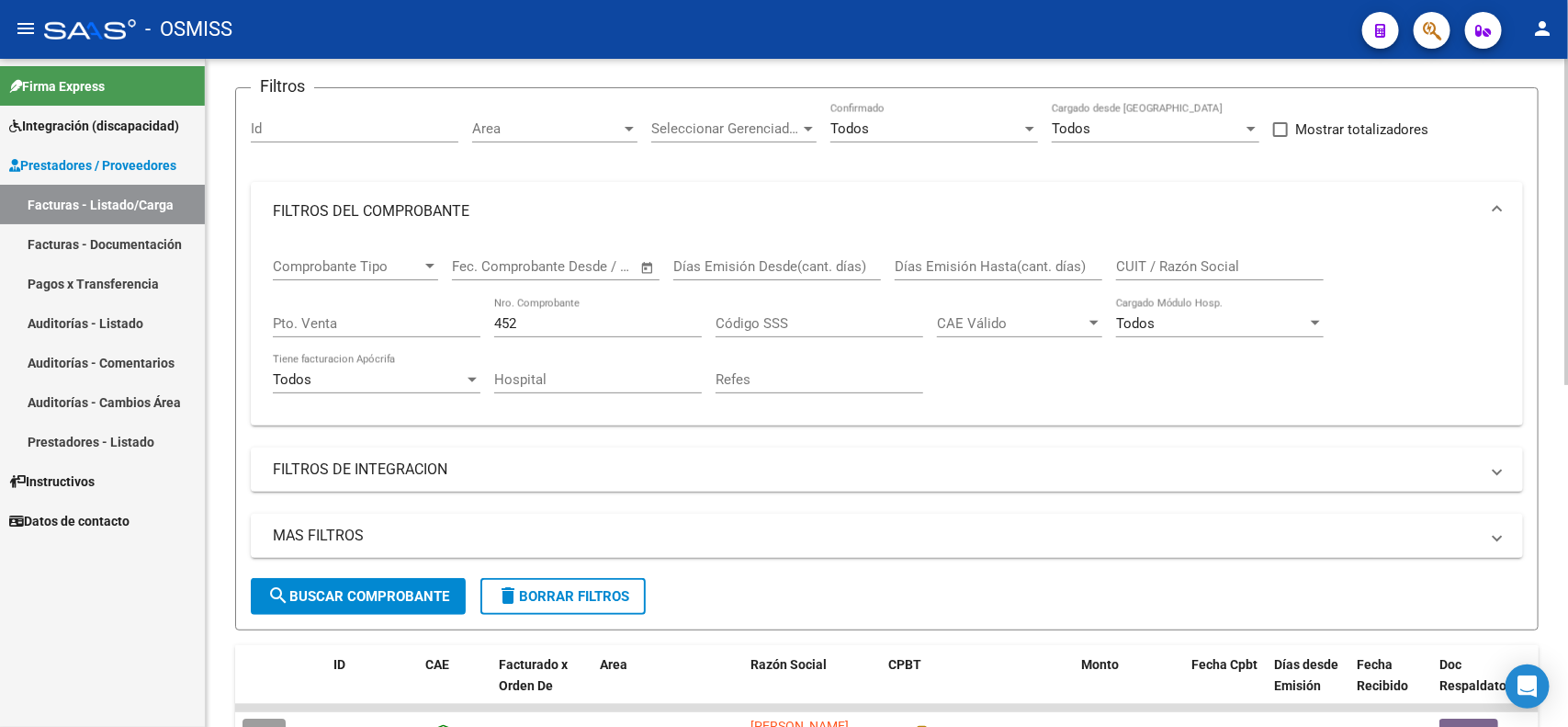
click at [1195, 254] on div "CUIT / Razón Social" at bounding box center [1220, 260] width 207 height 40
paste input "27301185850"
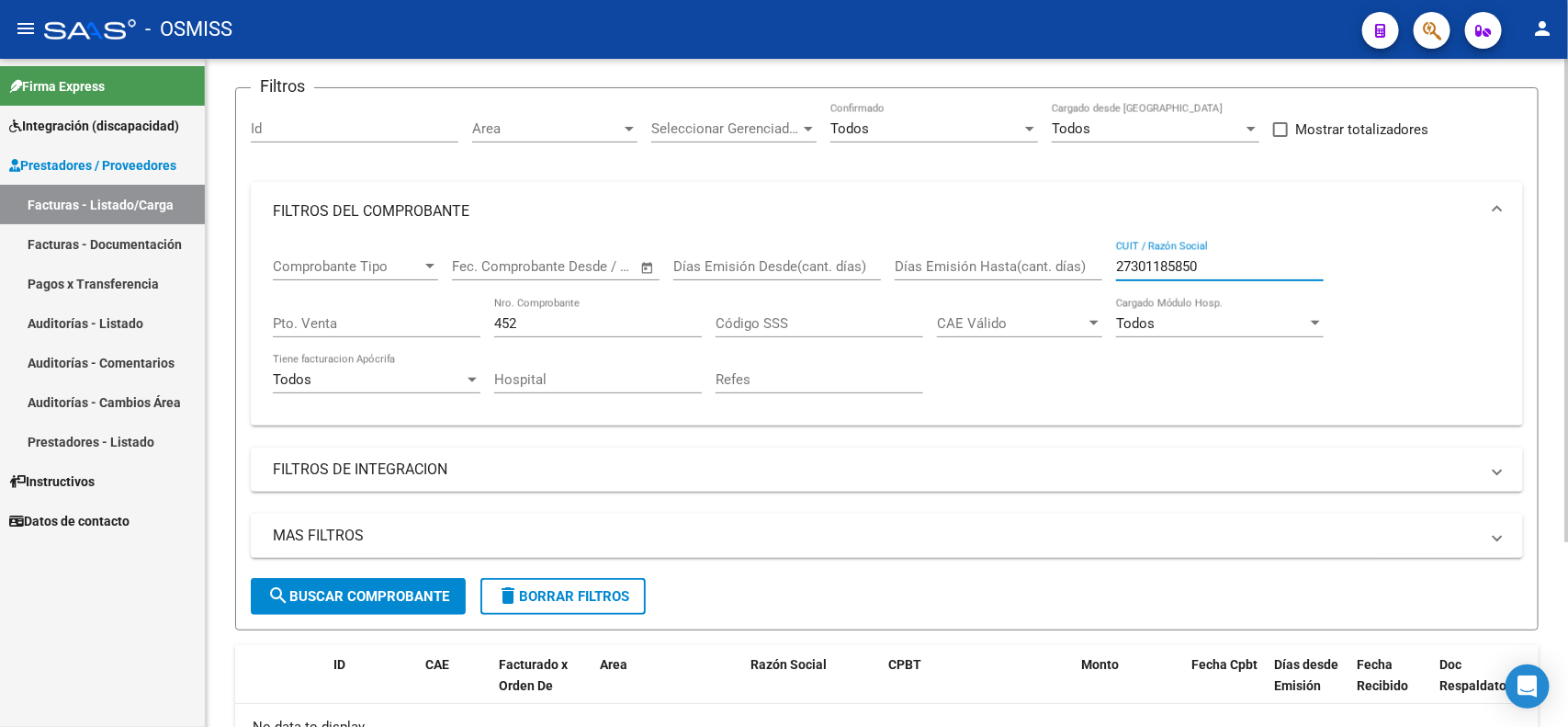
type input "27301185850"
drag, startPoint x: 523, startPoint y: 317, endPoint x: 479, endPoint y: 317, distance: 44.0
click at [479, 317] on div "Comprobante Tipo Comprobante Tipo Start date – End date Fec. Comprobante Desde …" at bounding box center [886, 325] width 1229 height 170
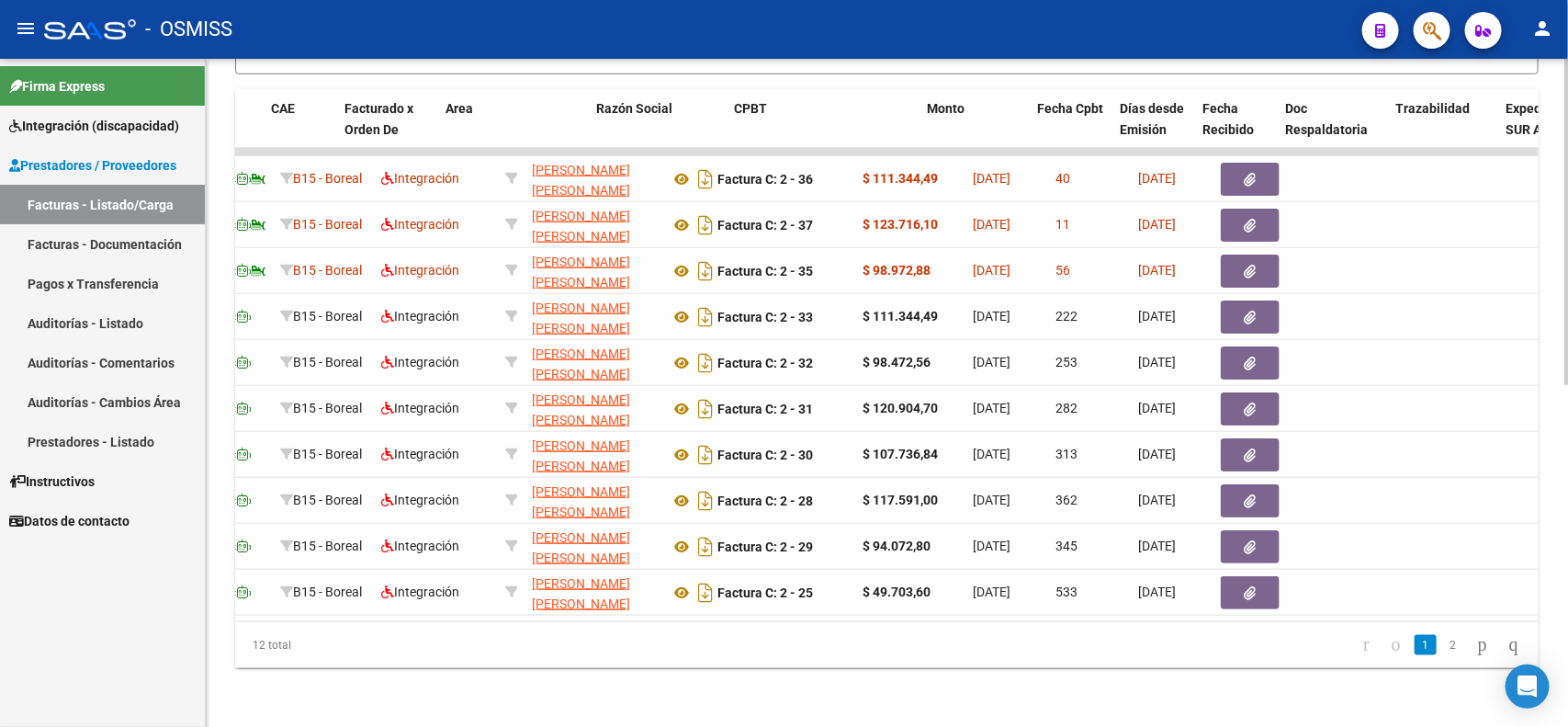
scroll to position [0, 113]
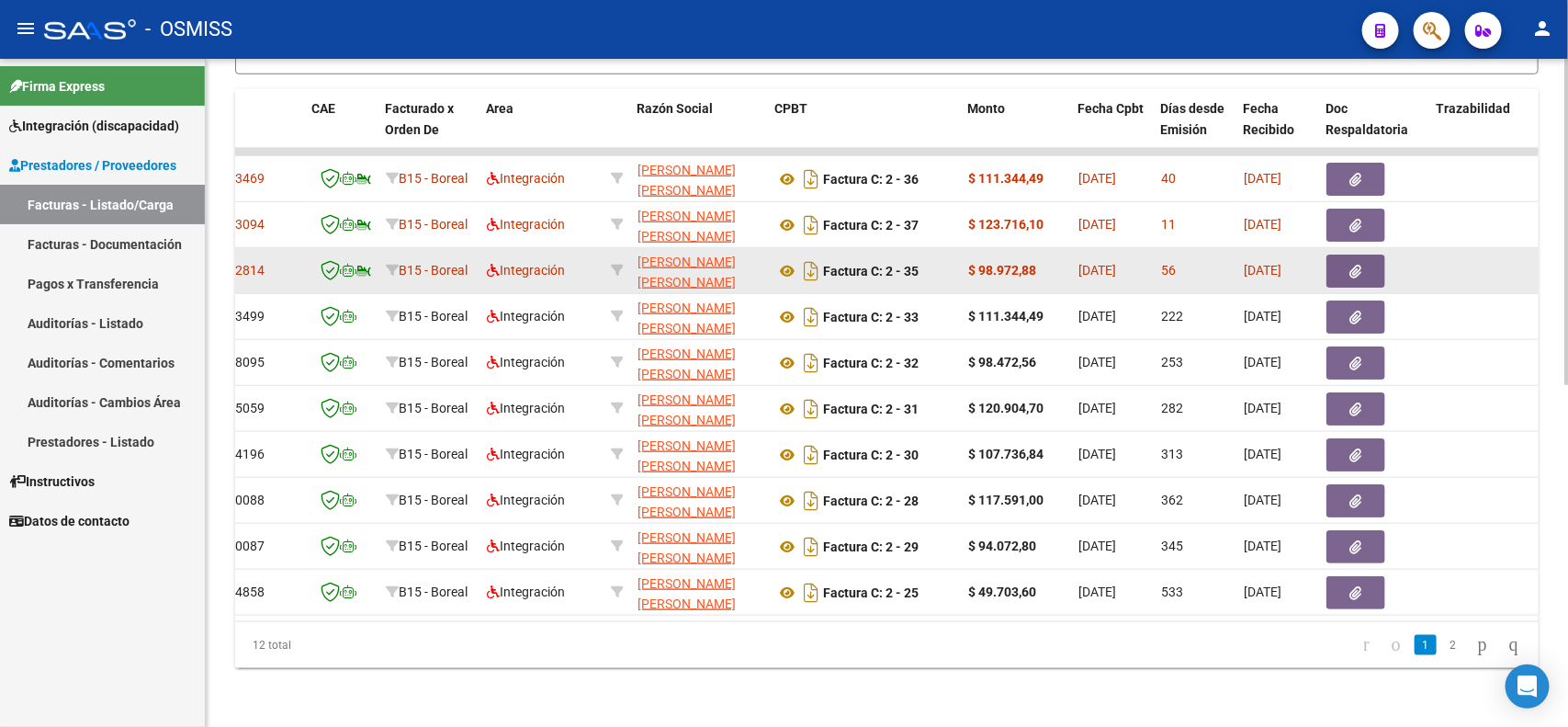
click at [1222, 260] on div "56" at bounding box center [1196, 271] width 68 height 21
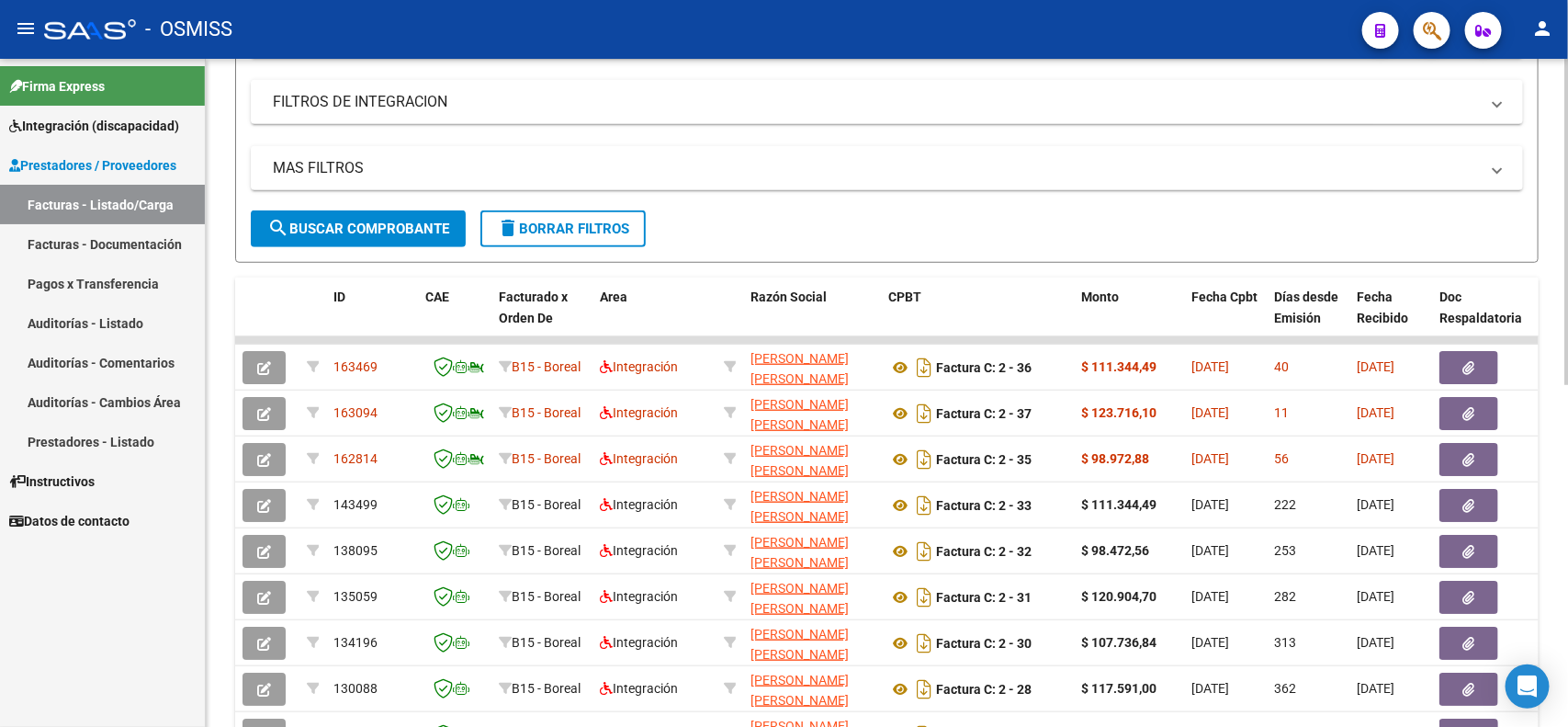
scroll to position [240, 0]
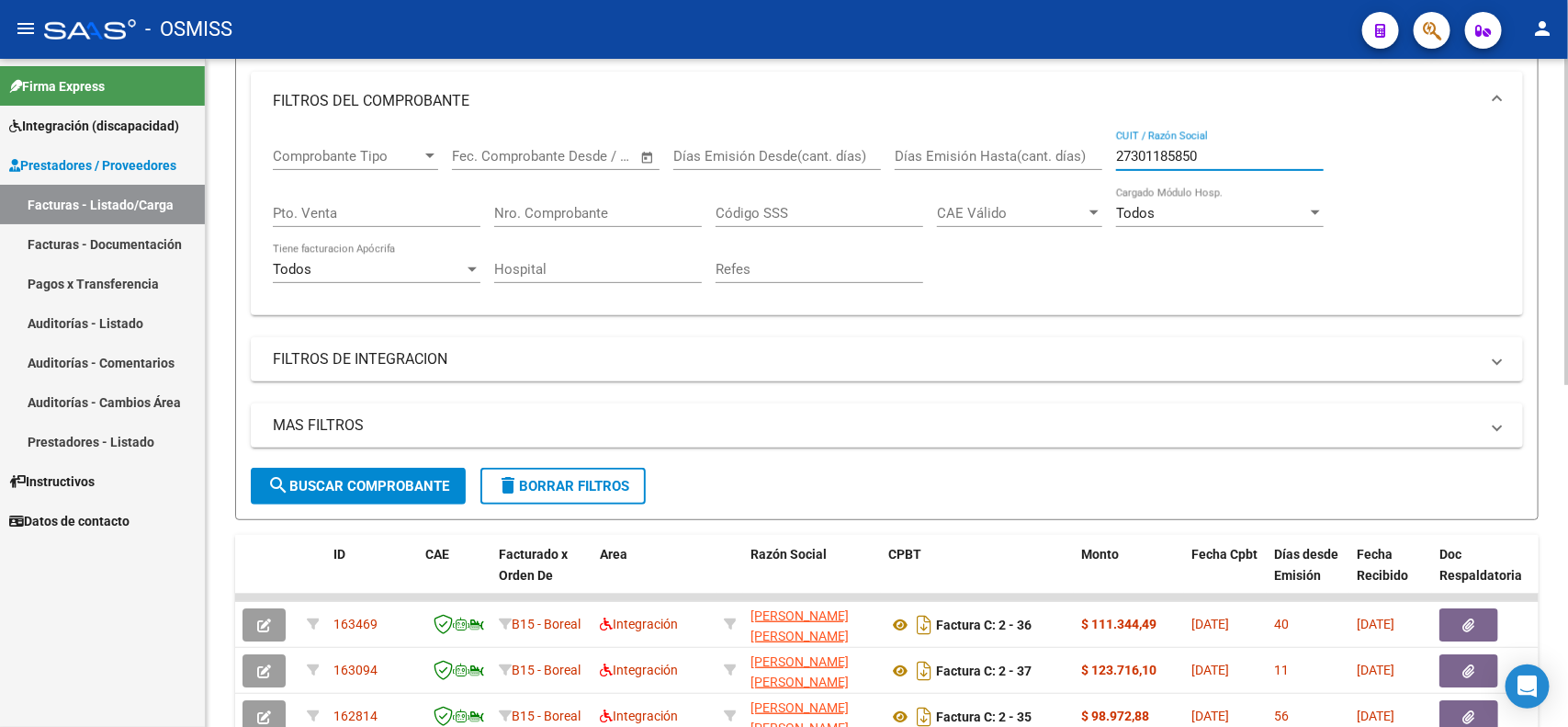
drag, startPoint x: 1218, startPoint y: 152, endPoint x: 1059, endPoint y: 144, distance: 159.2
click at [1059, 144] on div "Comprobante Tipo Comprobante Tipo Start date – End date Fec. Comprobante Desde …" at bounding box center [886, 215] width 1229 height 170
paste input "9987433"
type input "27309987433"
click at [319, 470] on button "search Buscar Comprobante" at bounding box center [358, 486] width 215 height 37
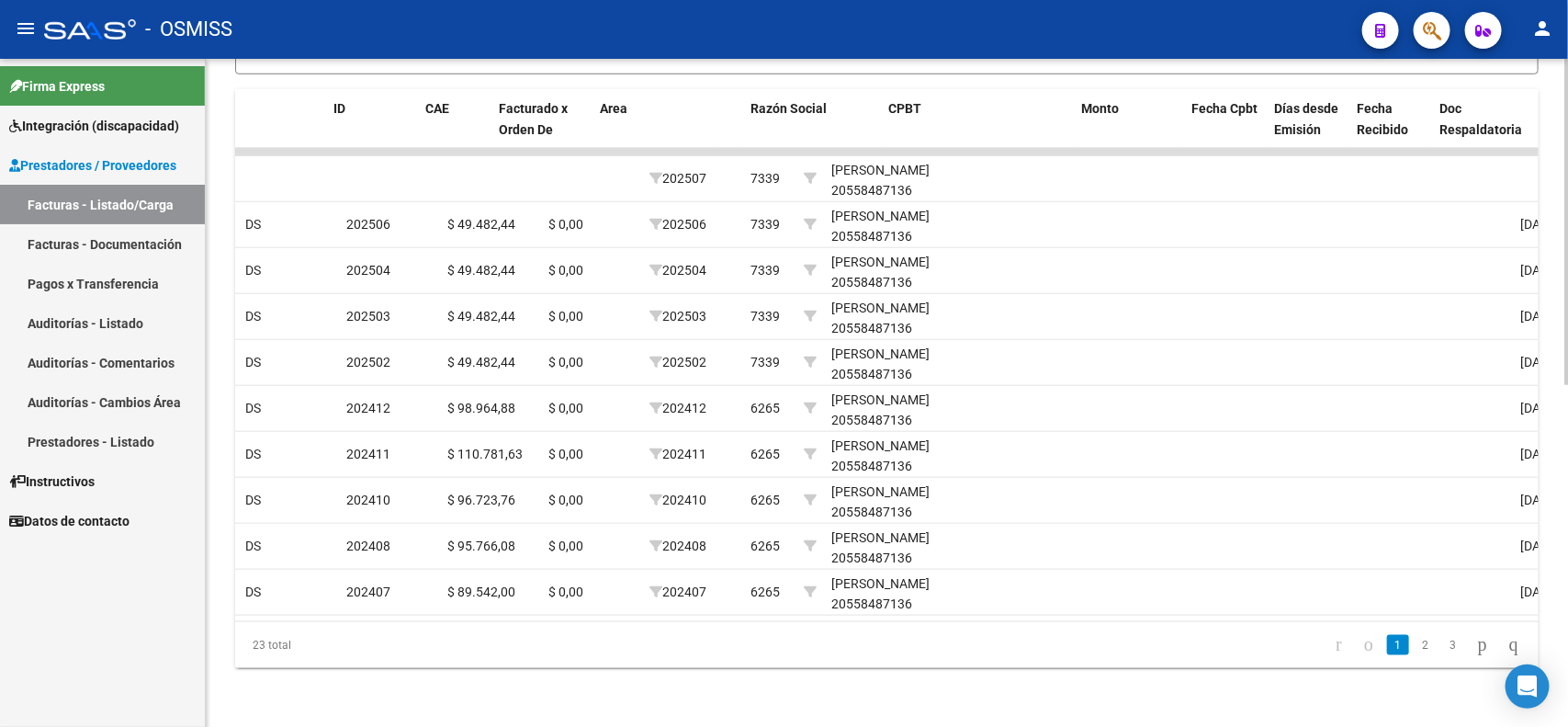
scroll to position [0, 0]
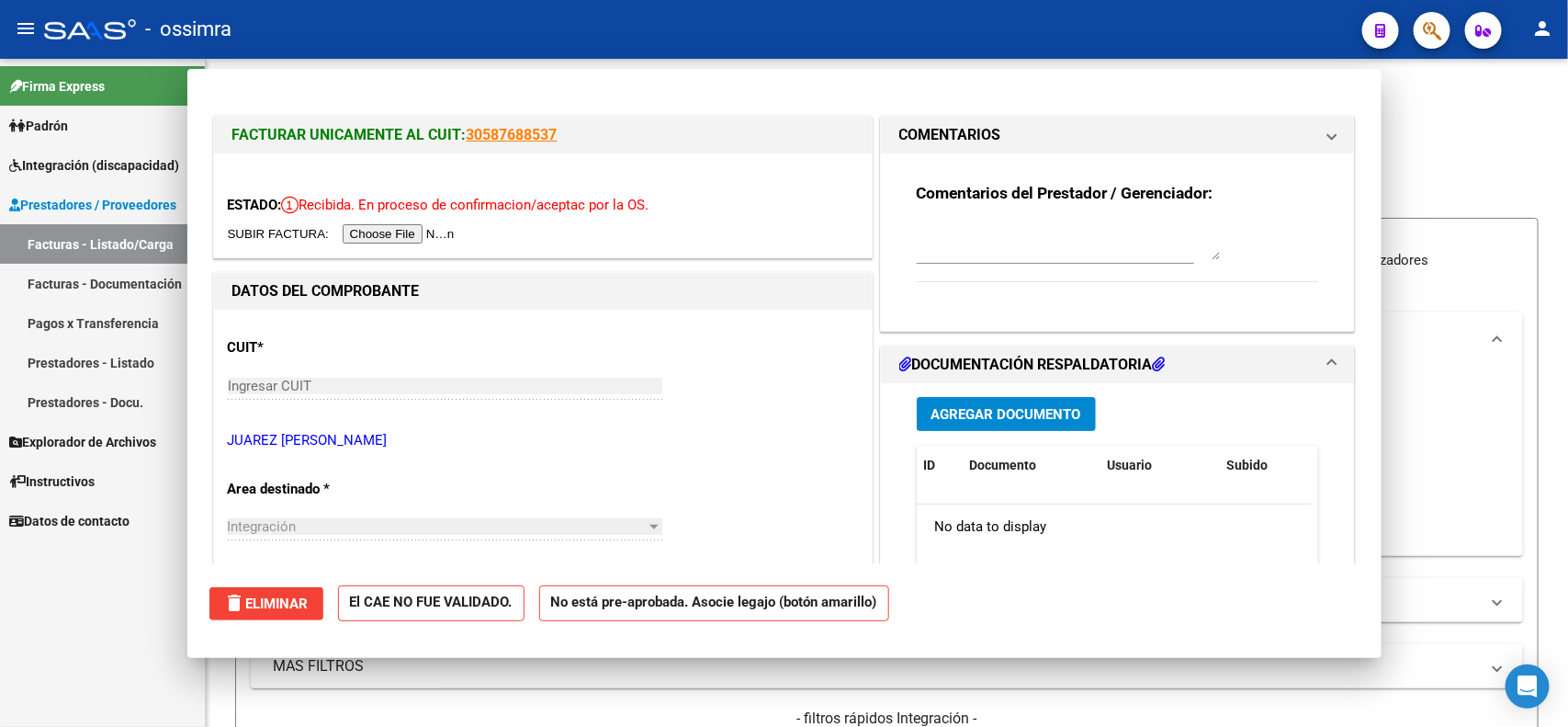
scroll to position [422, 0]
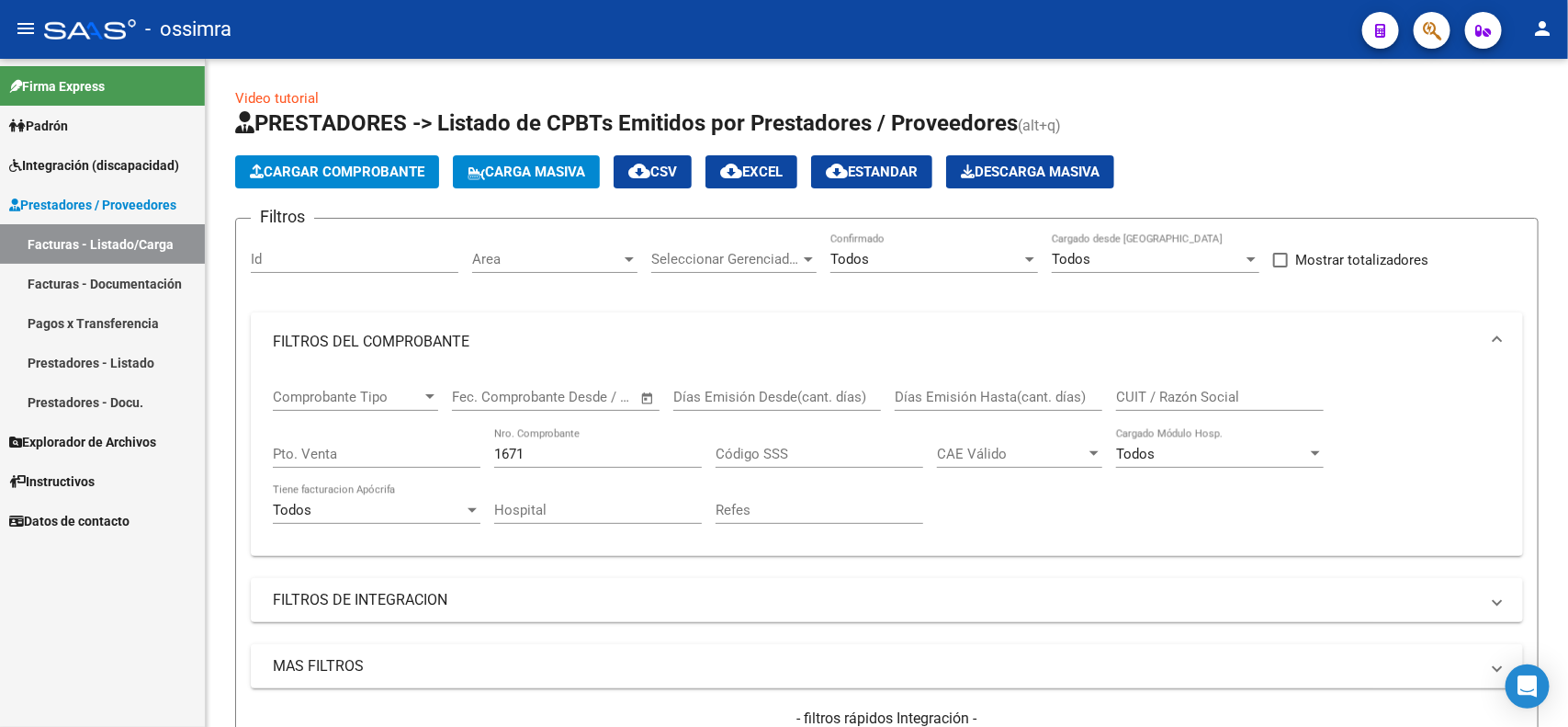
scroll to position [78, 0]
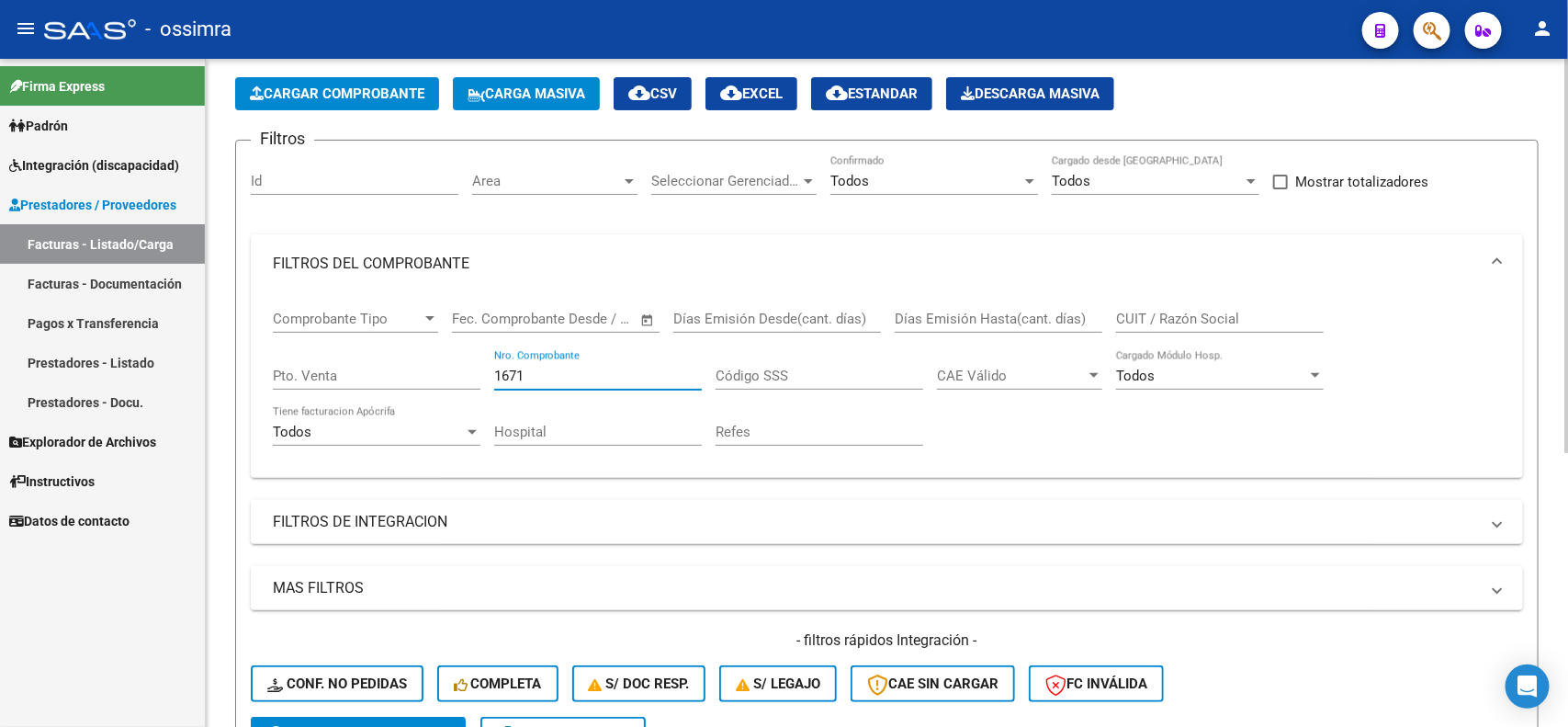
drag, startPoint x: 540, startPoint y: 378, endPoint x: 481, endPoint y: 372, distance: 59.3
click at [481, 372] on div "Comprobante Tipo Comprobante Tipo Start date – End date Fec. Comprobante Desde …" at bounding box center [886, 378] width 1229 height 170
paste input "23391421684"
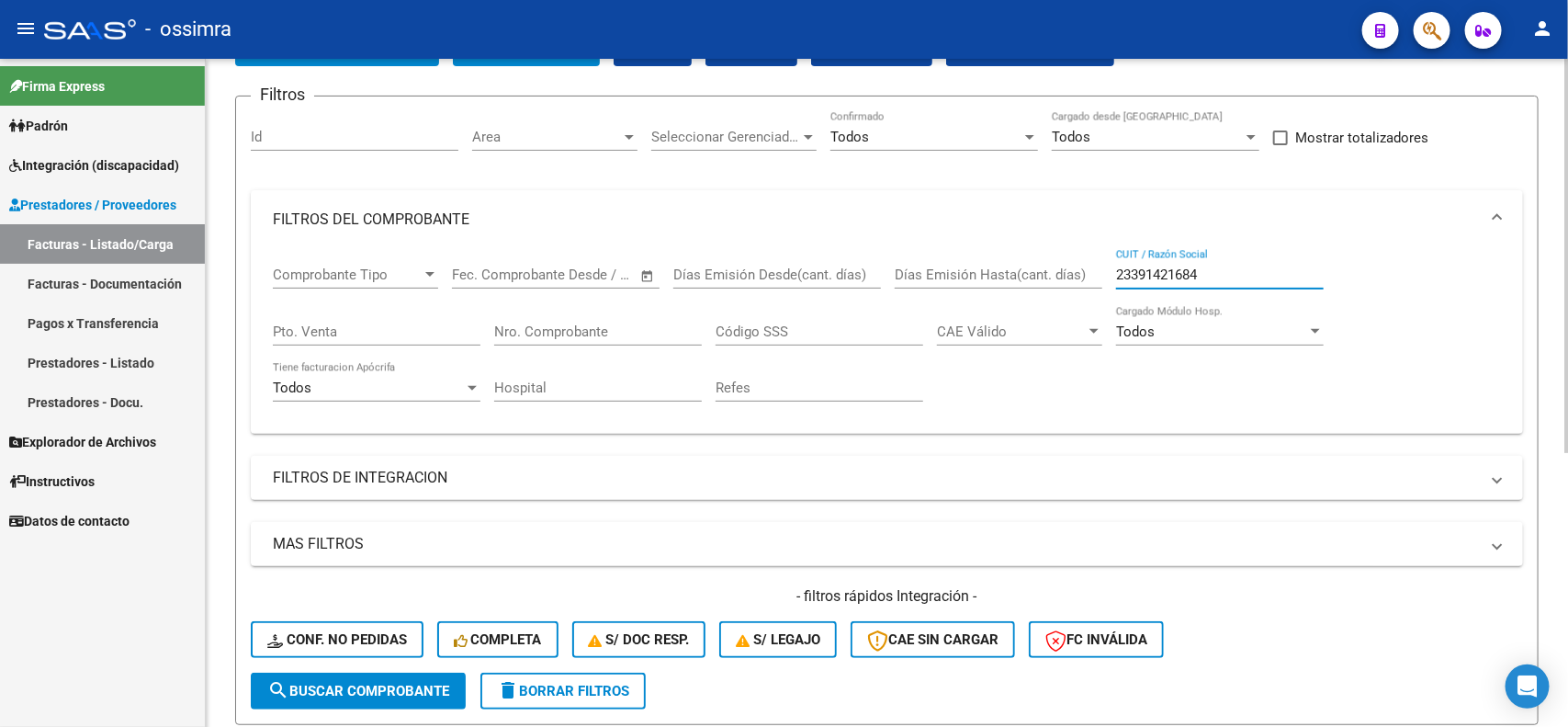
scroll to position [193, 0]
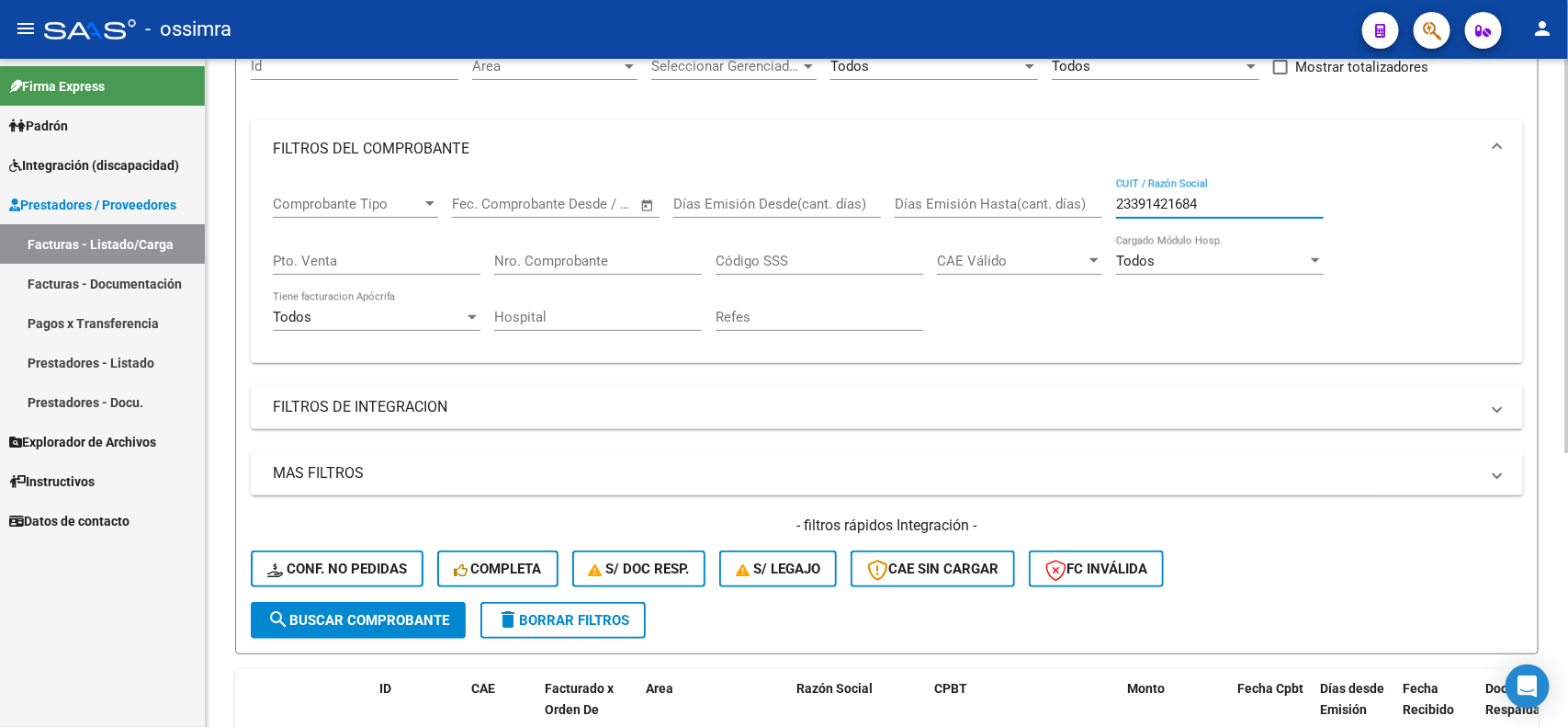
type input "23391421684"
click at [349, 612] on span "search Buscar Comprobante" at bounding box center [358, 620] width 182 height 17
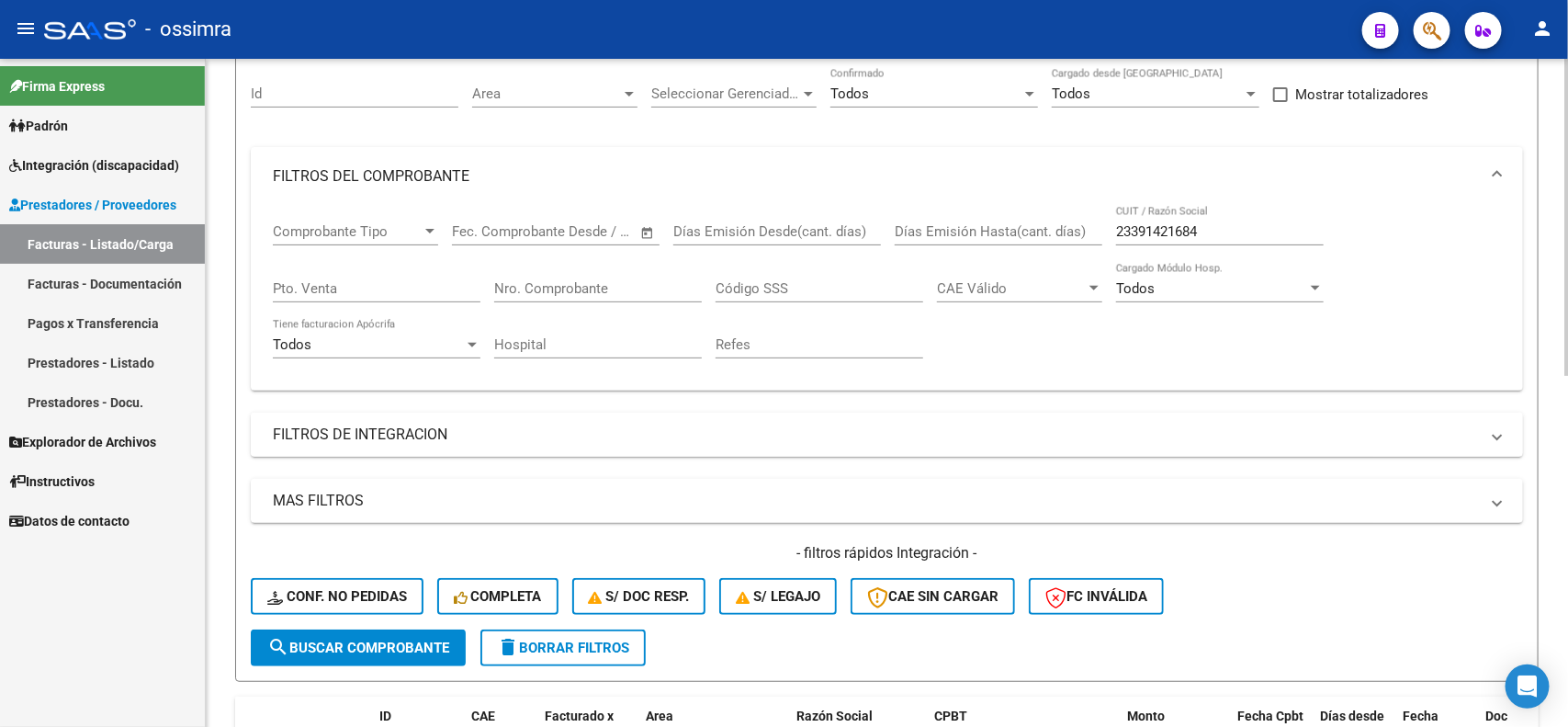
scroll to position [51, 0]
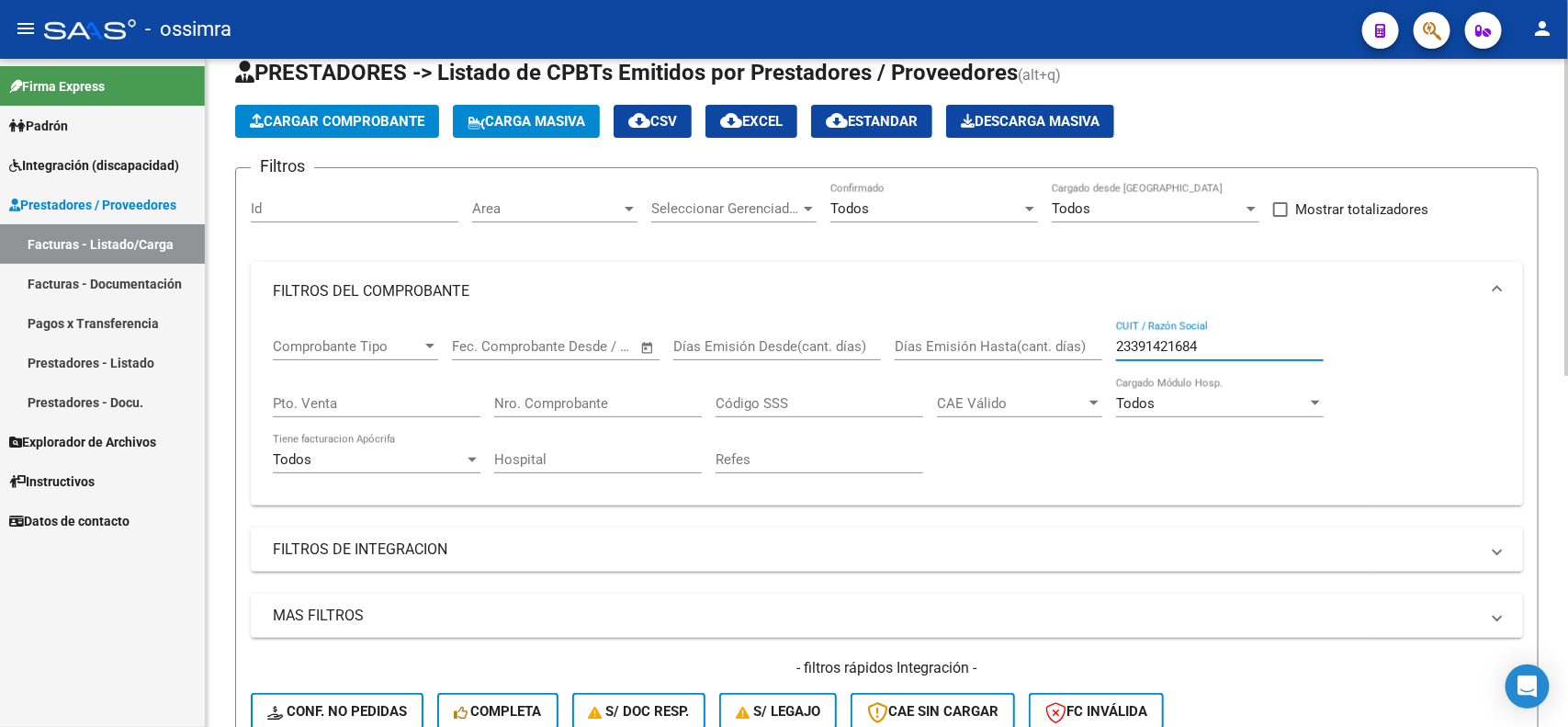
drag, startPoint x: 1214, startPoint y: 340, endPoint x: 1077, endPoint y: 340, distance: 137.0
click at [1078, 340] on div "Comprobante Tipo Comprobante Tipo Start date – End date Fec. Comprobante Desde …" at bounding box center [886, 405] width 1229 height 170
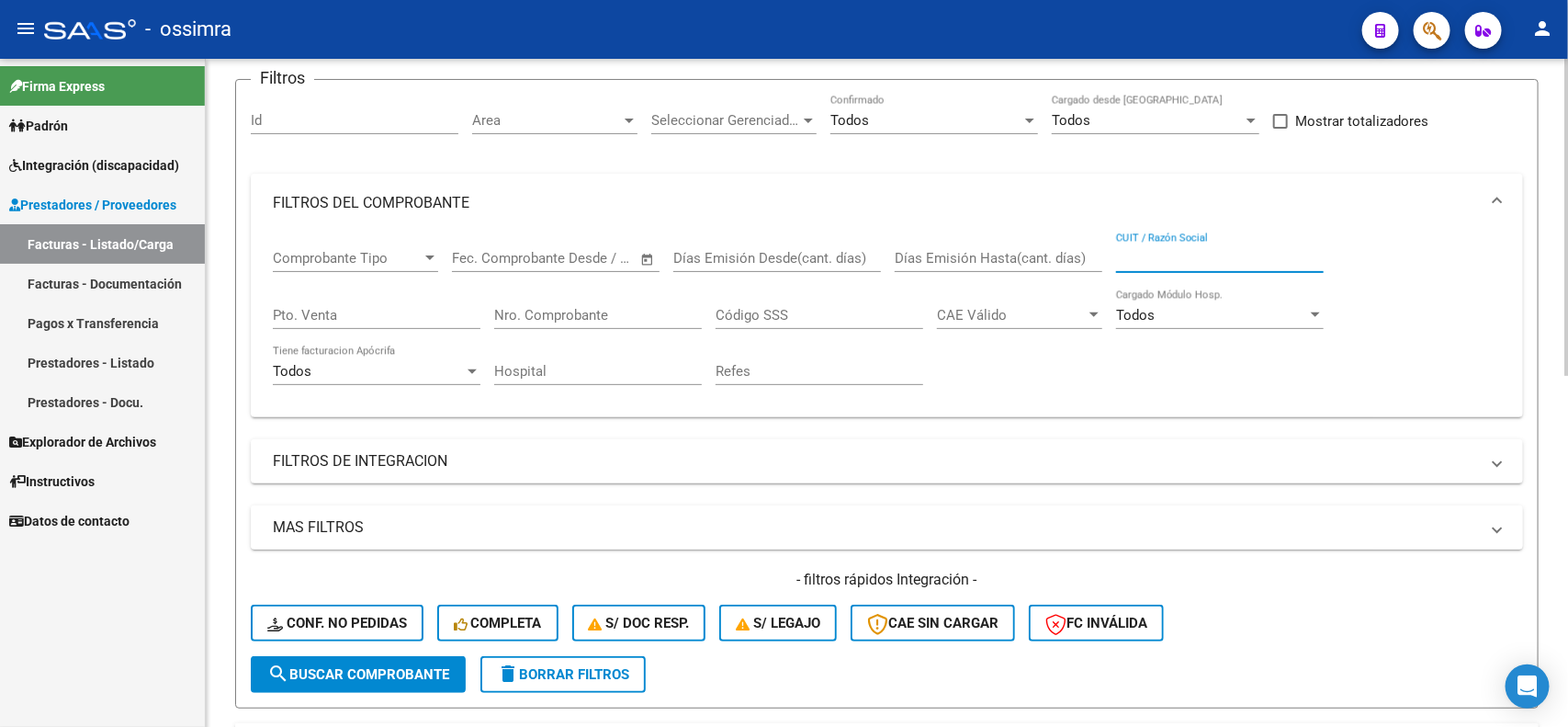
scroll to position [280, 0]
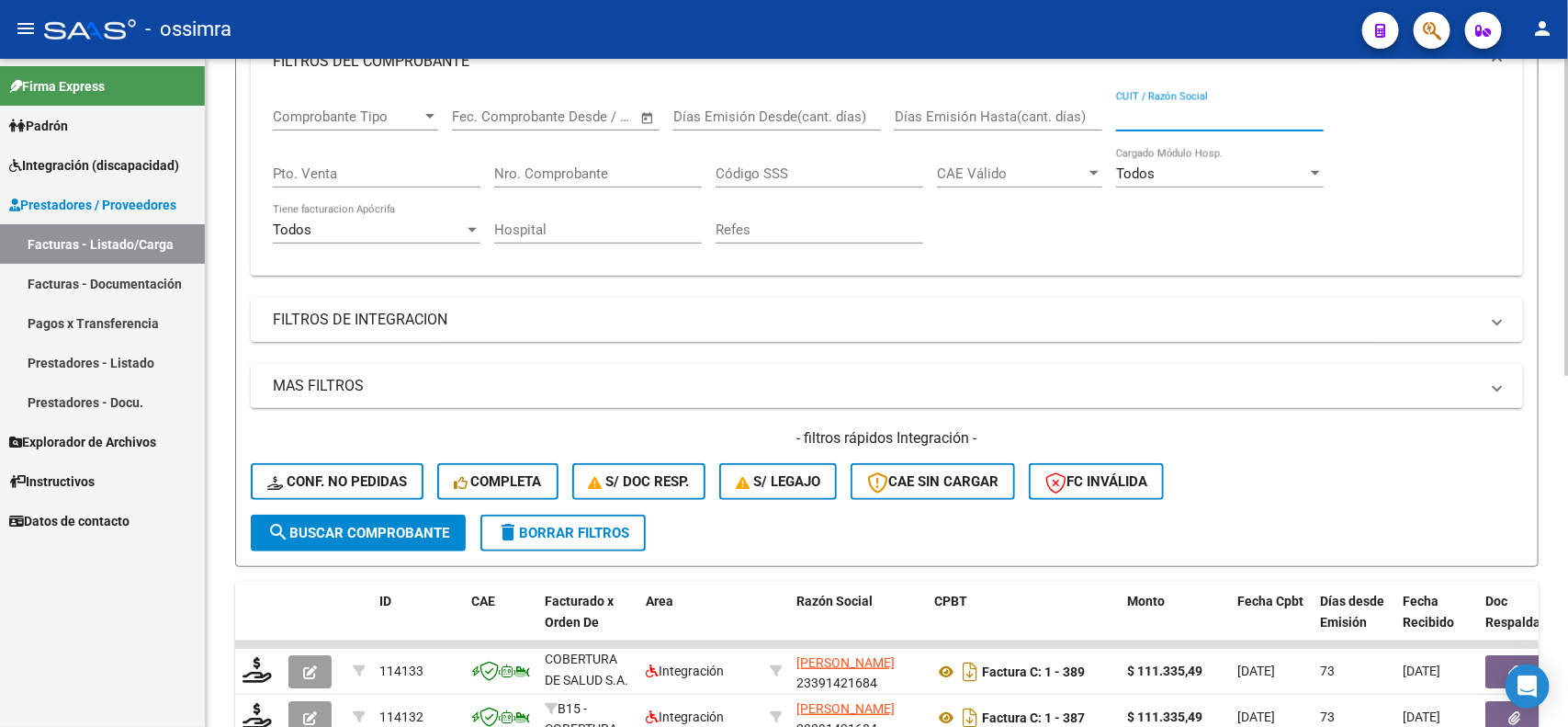
click at [441, 310] on mat-panel-title "FILTROS DE INTEGRACION" at bounding box center [876, 319] width 1207 height 20
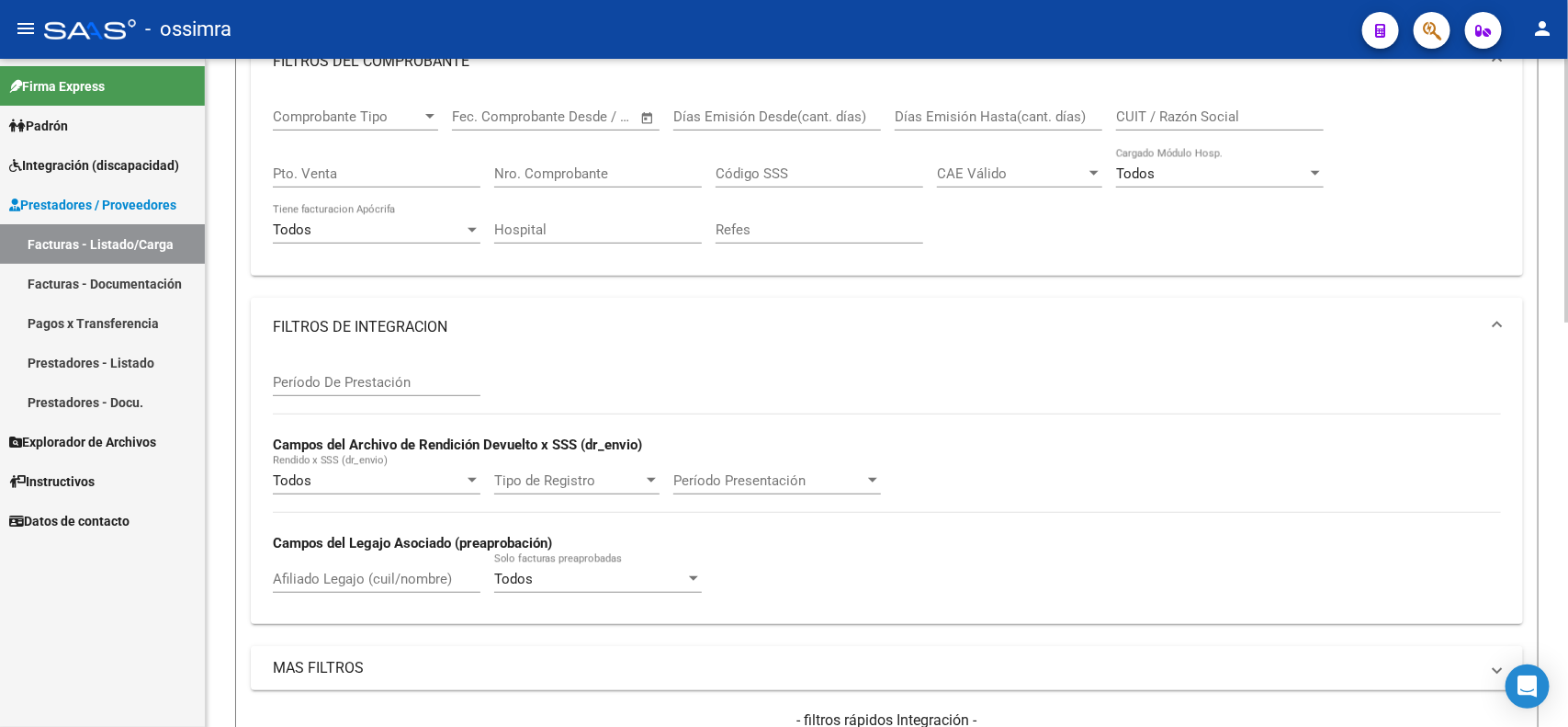
click at [418, 559] on div "Afiliado Legajo (cuil/nombre)" at bounding box center [376, 573] width 207 height 40
click at [412, 570] on input "Afiliado Legajo (cuil/nombre)" at bounding box center [376, 579] width 207 height 17
type input "b"
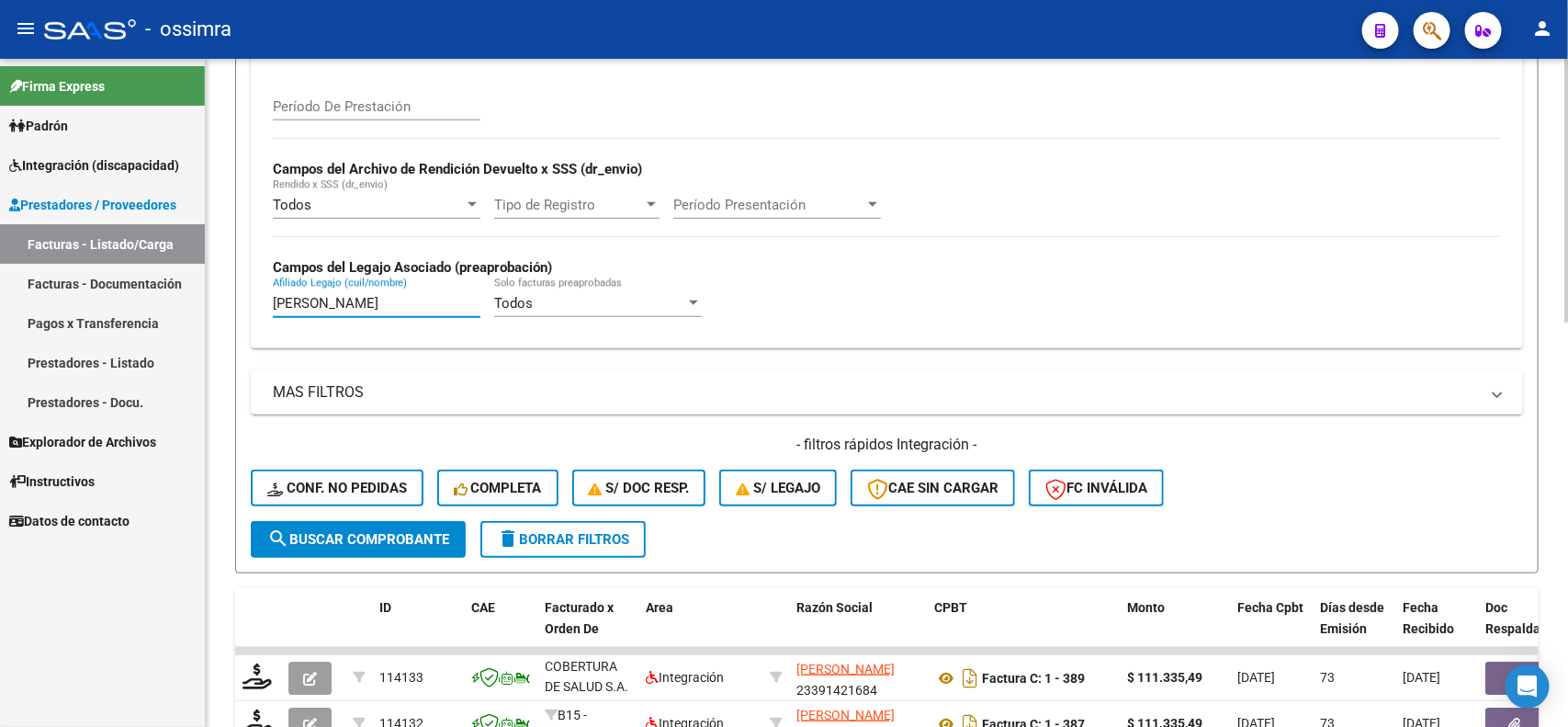
scroll to position [625, 0]
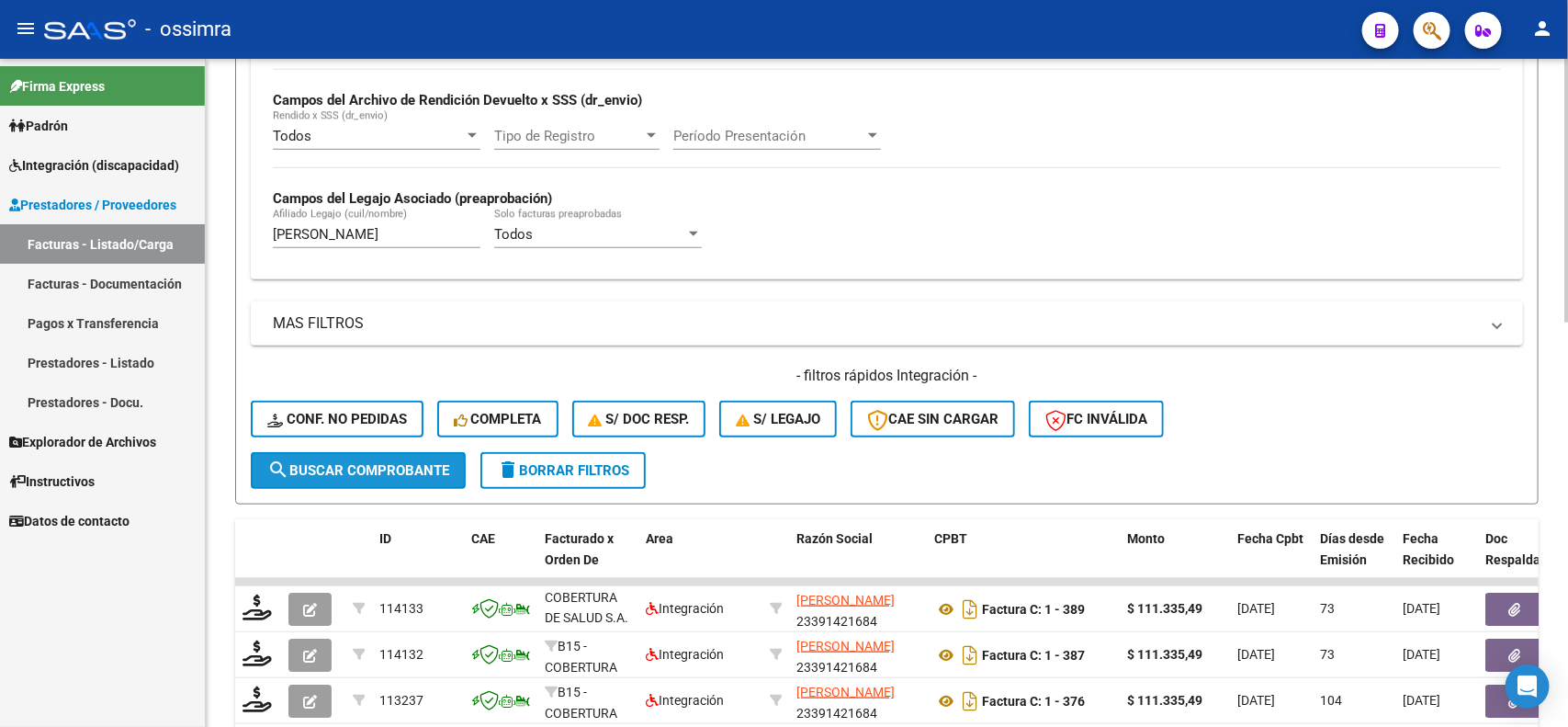
click at [313, 452] on button "search Buscar Comprobante" at bounding box center [358, 470] width 215 height 37
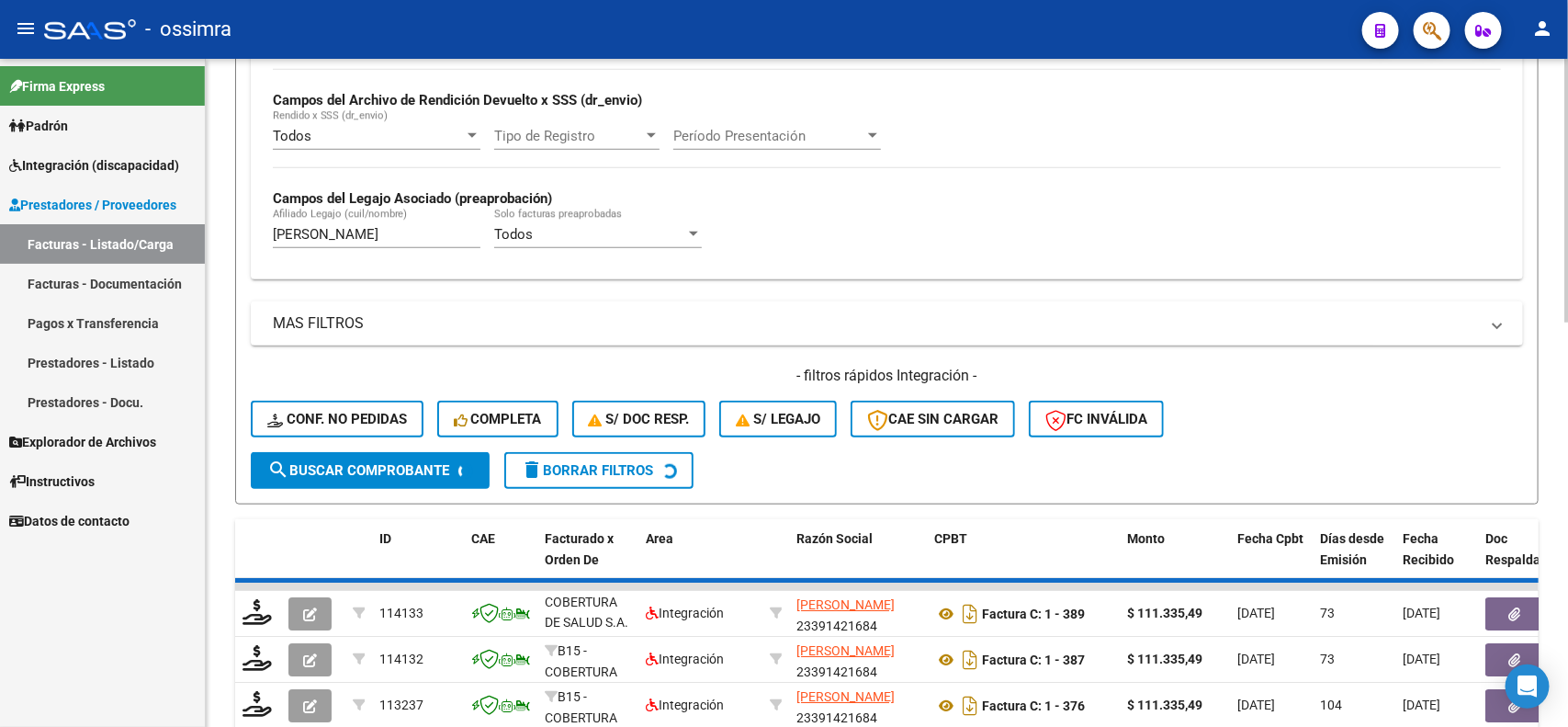
scroll to position [621, 0]
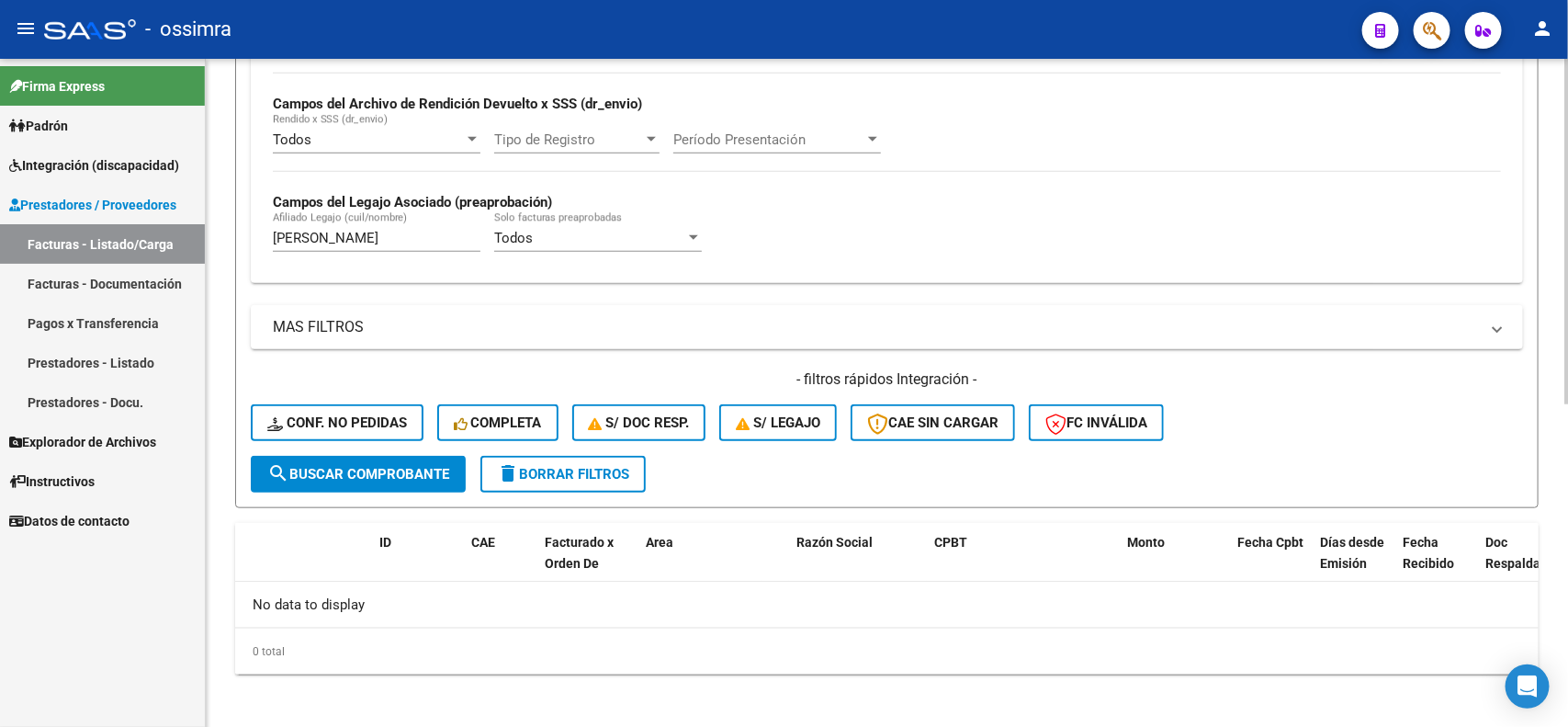
click at [307, 230] on input "vequis arena" at bounding box center [376, 239] width 207 height 17
type input "vequiz arena"
click at [346, 479] on button "search Buscar Comprobante" at bounding box center [358, 473] width 215 height 37
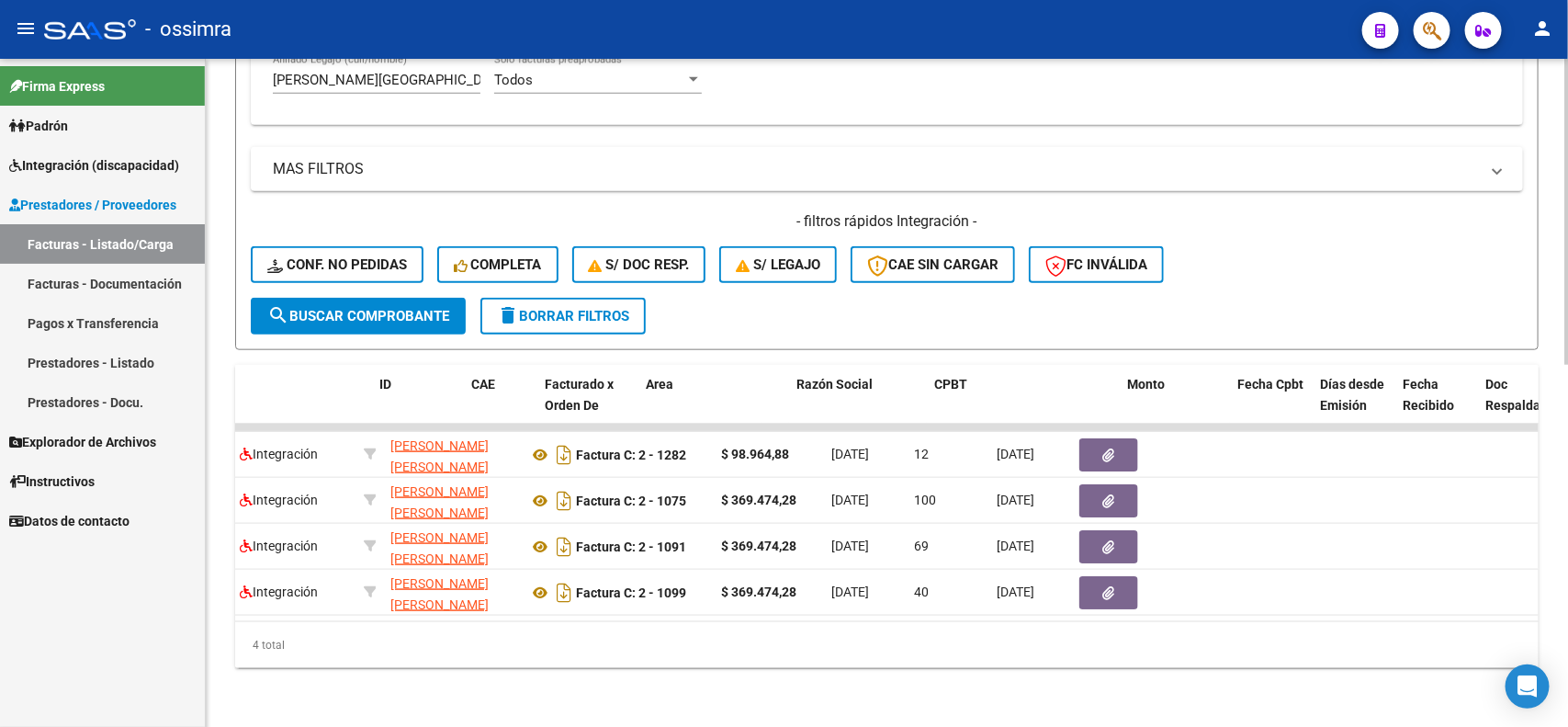
scroll to position [0, 0]
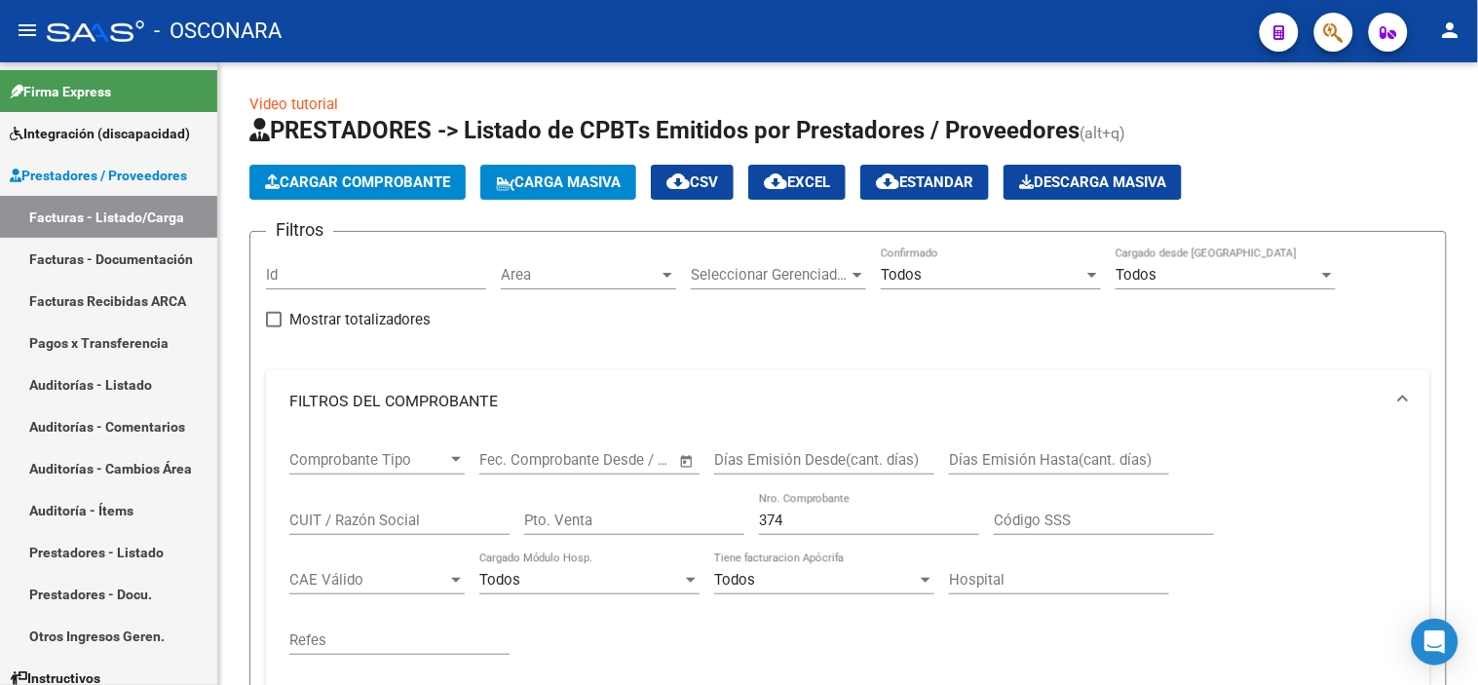
scroll to position [495, 0]
